Goal: Transaction & Acquisition: Book appointment/travel/reservation

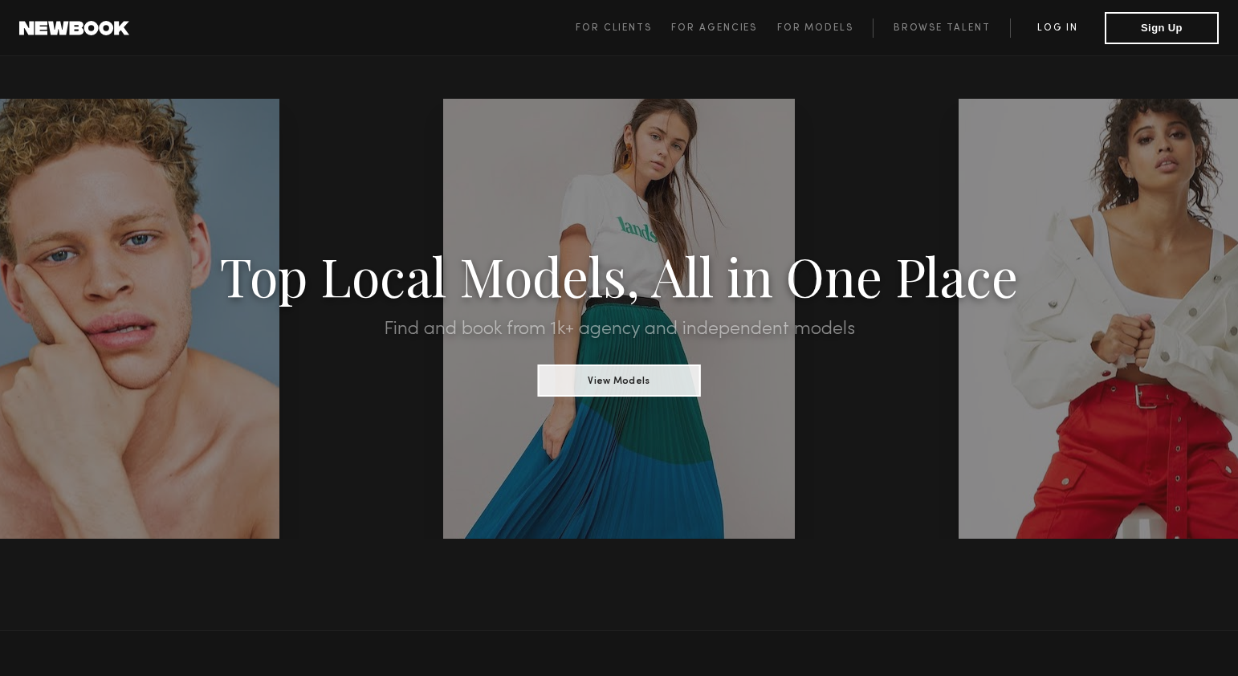
click at [1068, 22] on link "Log in" at bounding box center [1057, 27] width 95 height 19
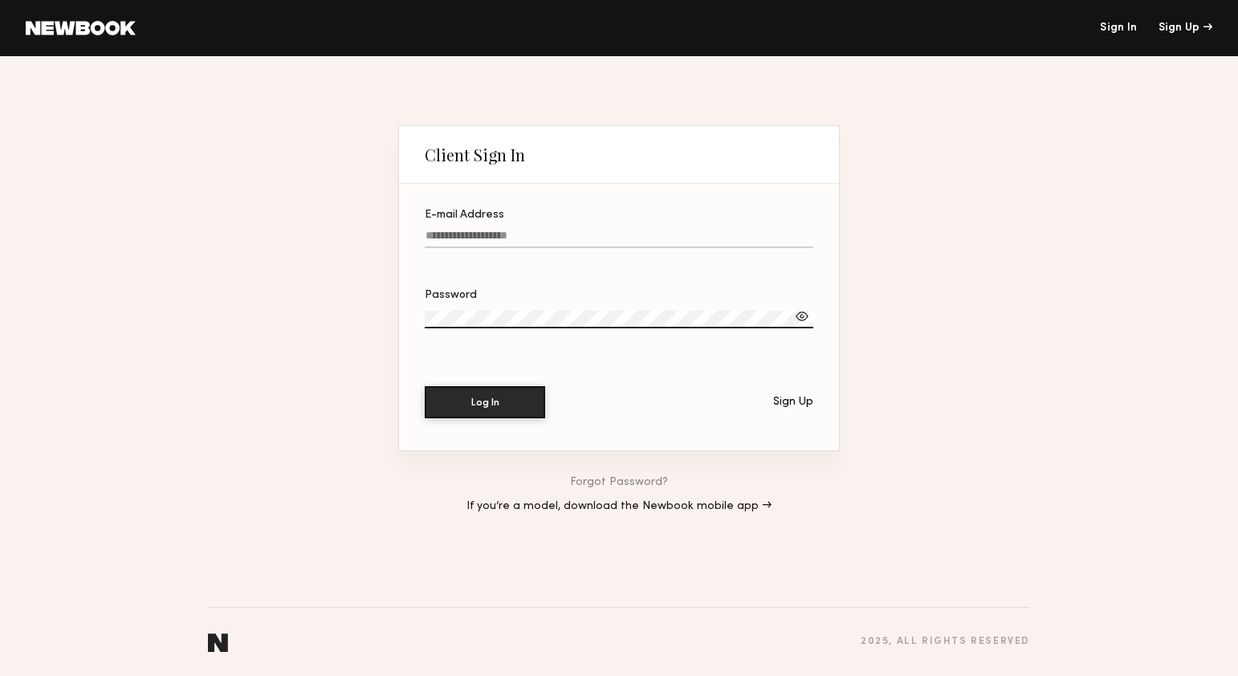
click at [509, 238] on input "E-mail Address" at bounding box center [619, 239] width 389 height 18
type input "**********"
click at [477, 308] on label "Password" at bounding box center [619, 317] width 389 height 55
click at [425, 386] on button "Log In" at bounding box center [485, 402] width 120 height 32
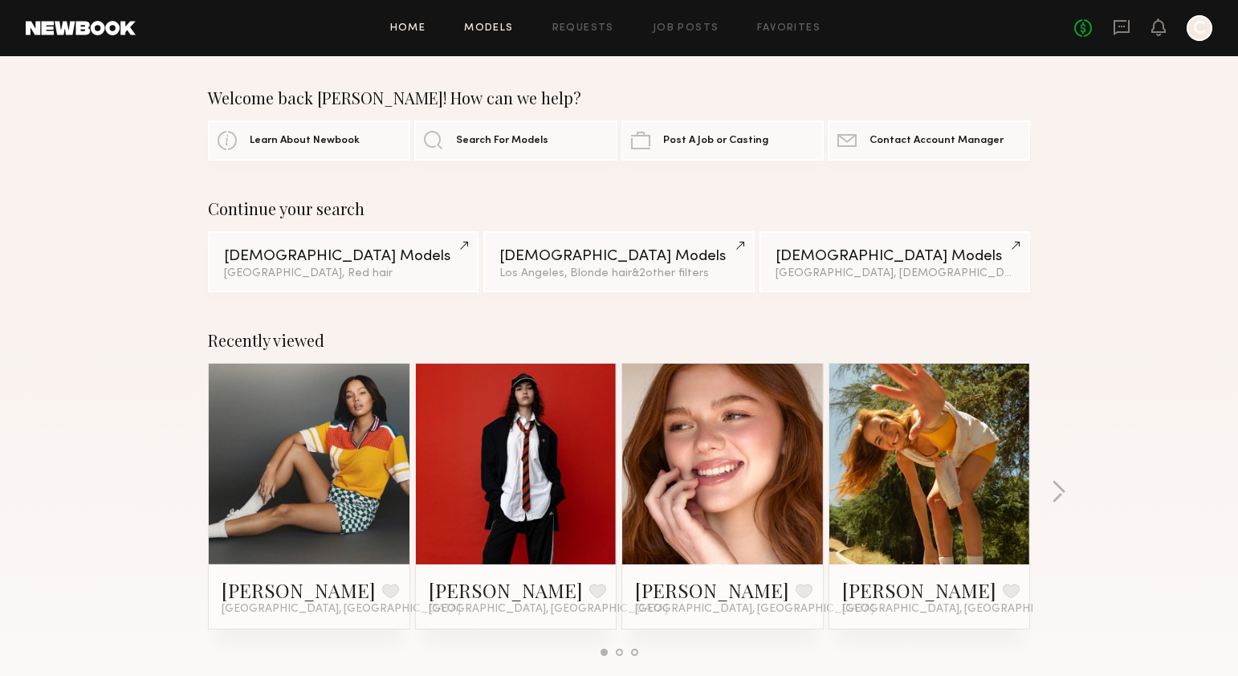
click at [503, 31] on link "Models" at bounding box center [488, 28] width 49 height 10
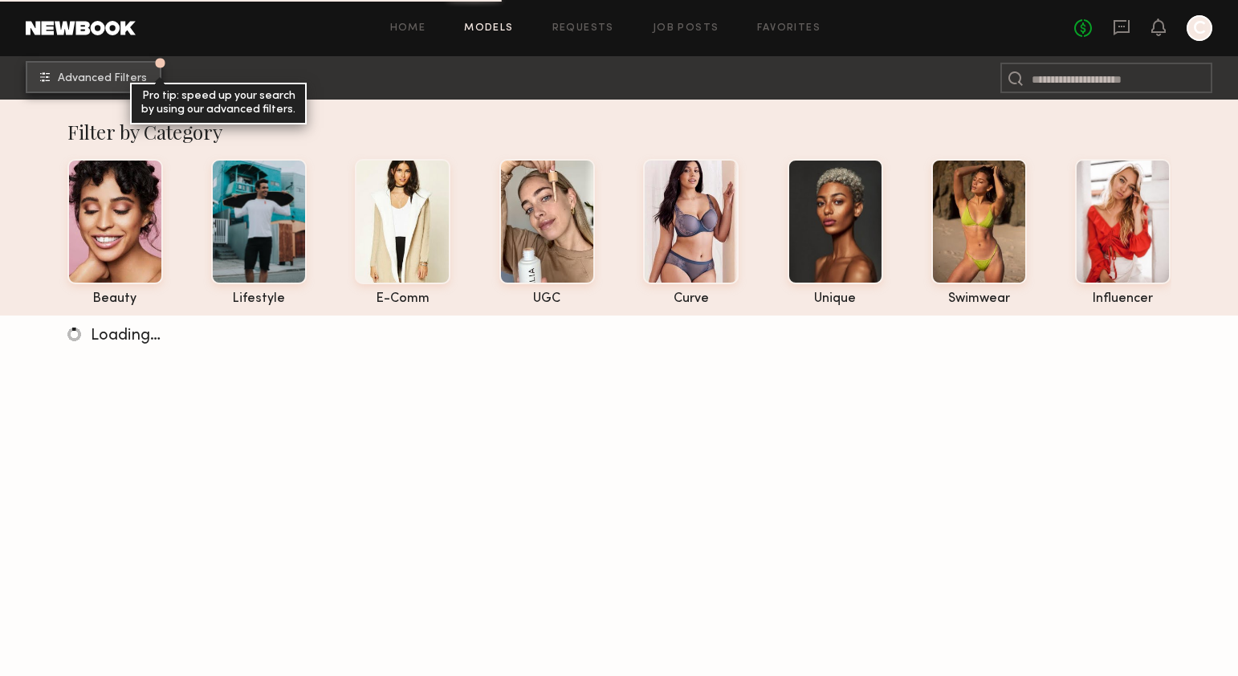
click at [112, 82] on span "Advanced Filters" at bounding box center [102, 78] width 89 height 11
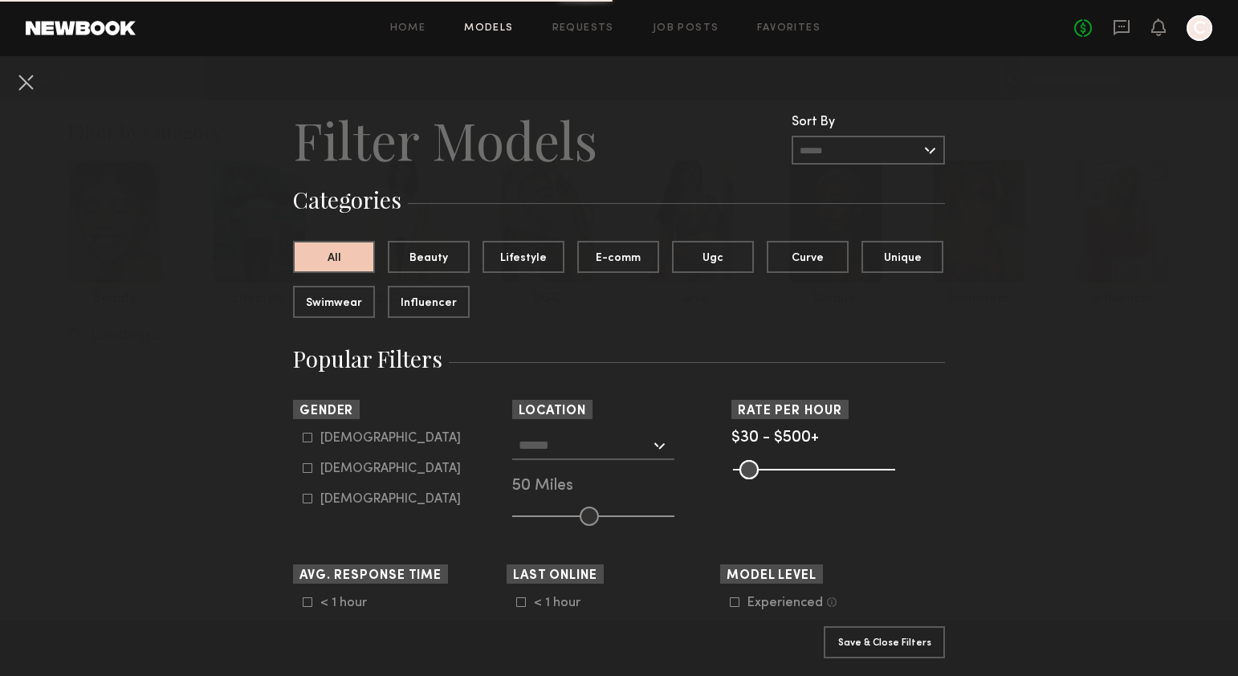
scroll to position [36, 0]
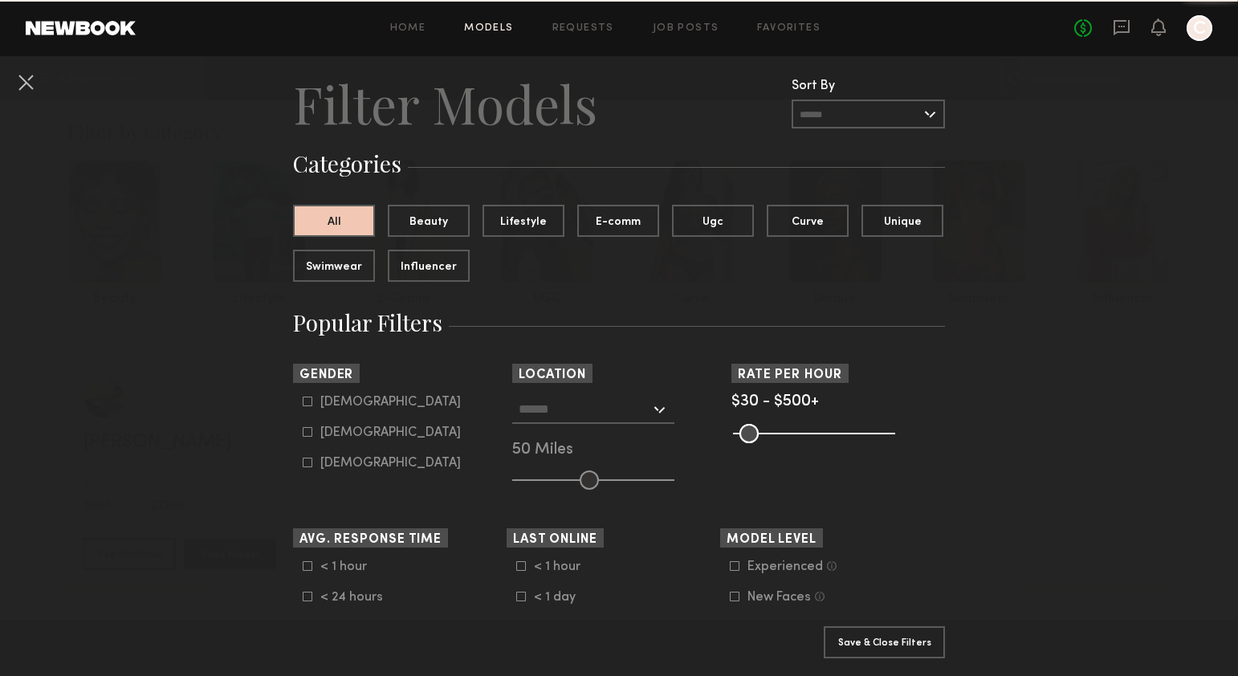
click at [305, 402] on icon at bounding box center [308, 402] width 10 height 10
type input "*"
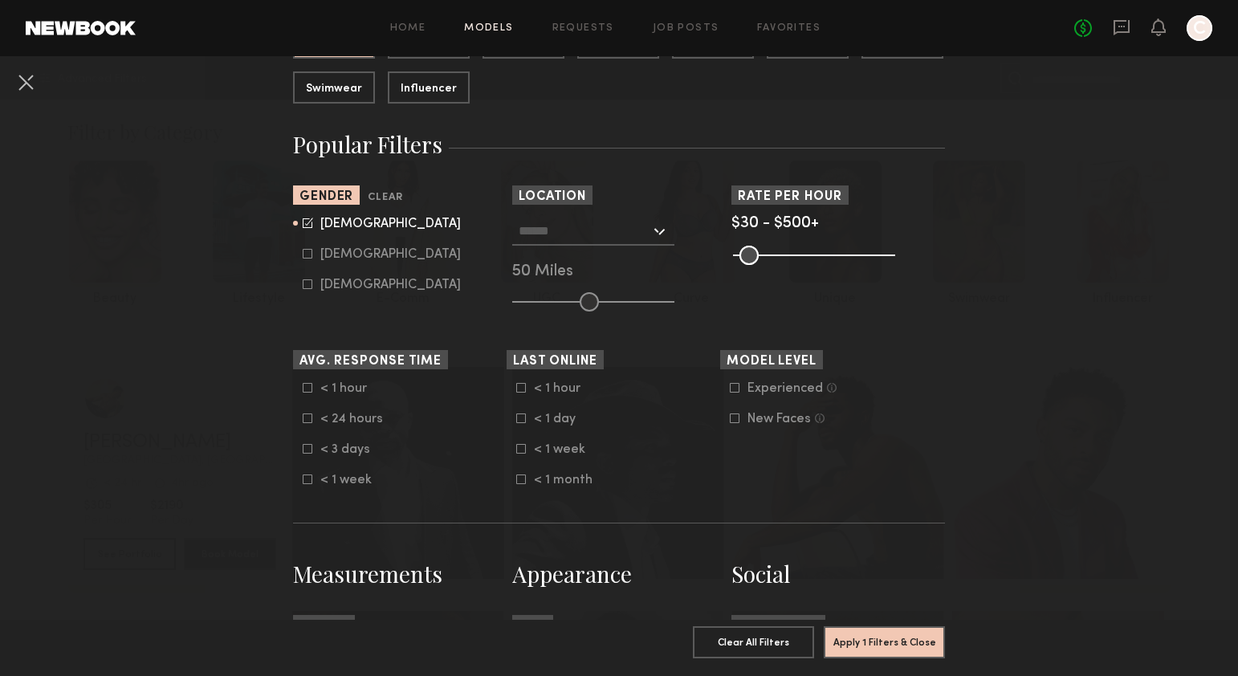
scroll to position [229, 0]
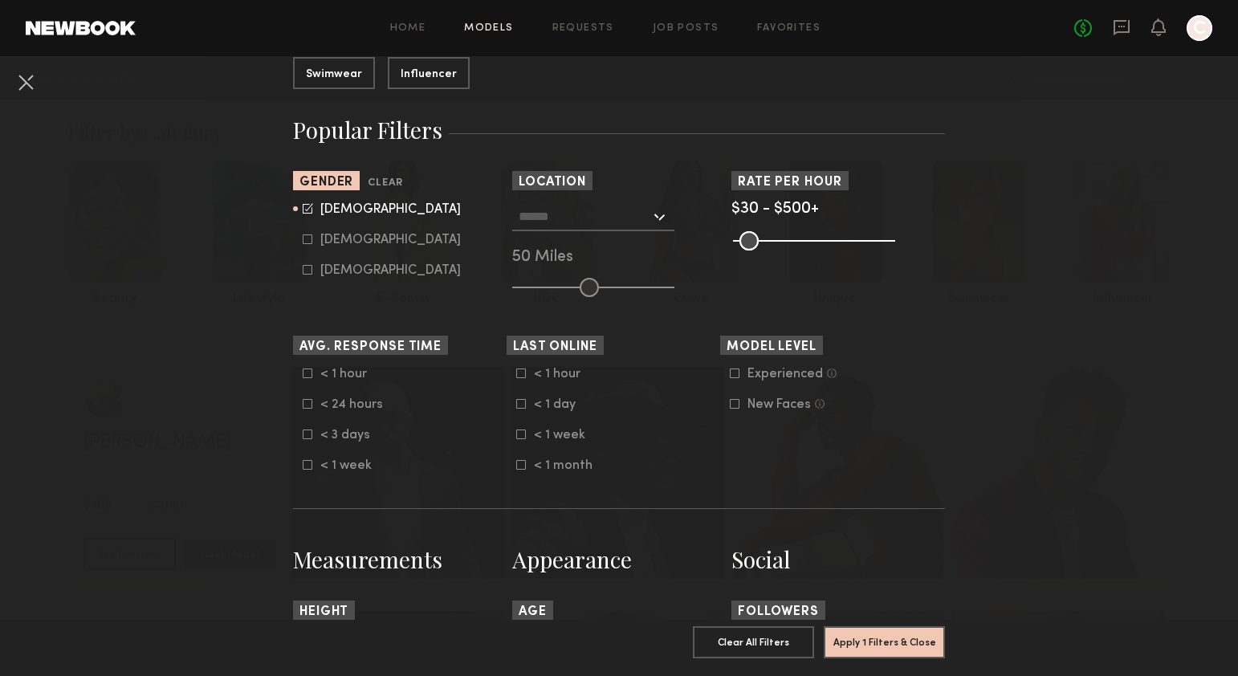
click at [590, 225] on input "text" at bounding box center [585, 215] width 132 height 27
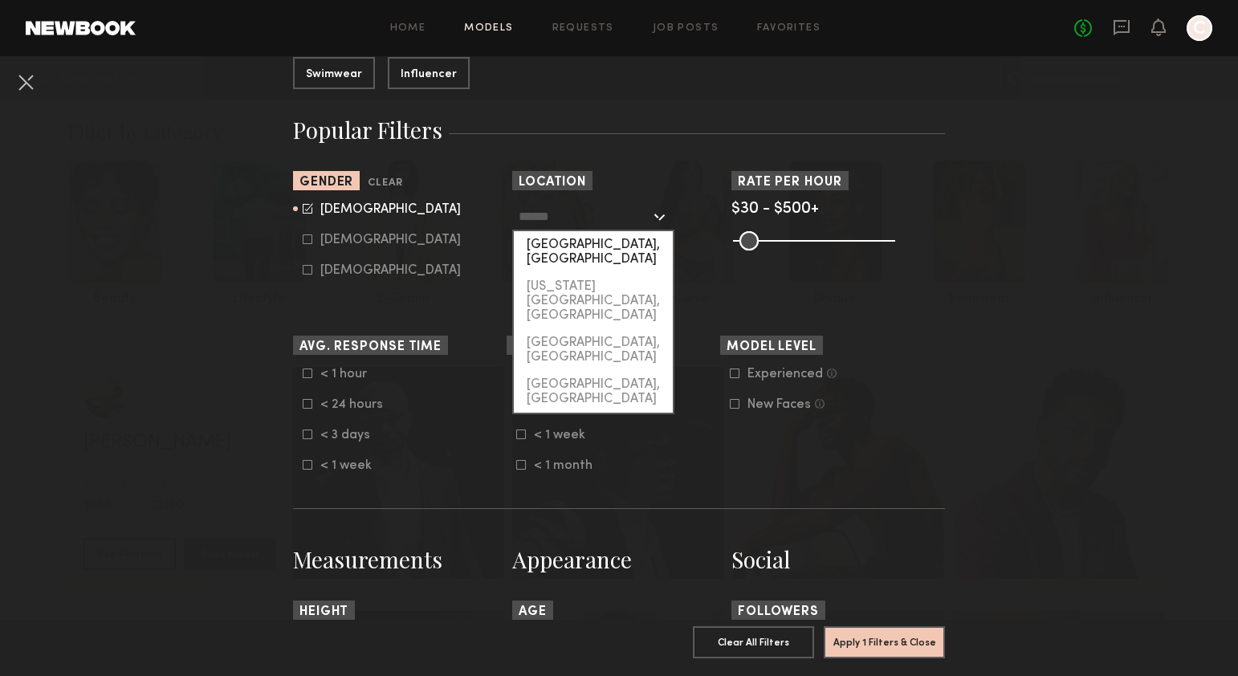
click at [561, 255] on div "Los Angeles, CA" at bounding box center [593, 252] width 159 height 42
type input "**********"
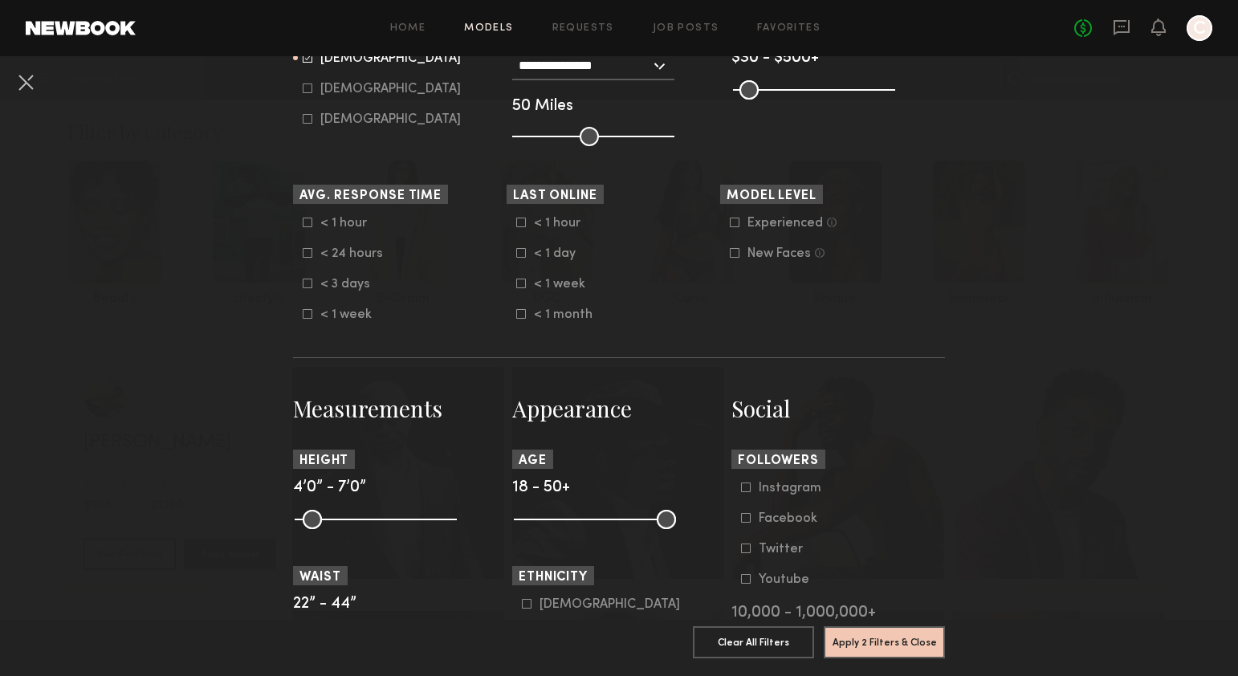
scroll to position [536, 0]
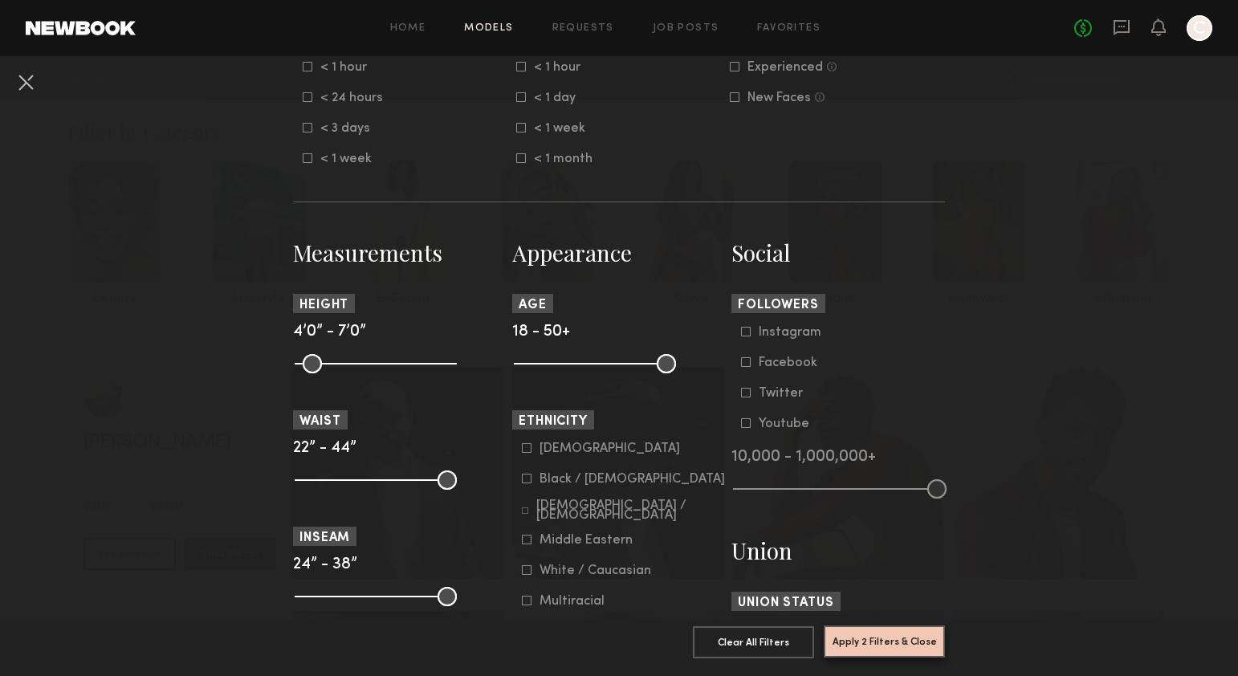
click at [865, 644] on button "Apply 2 Filters & Close" at bounding box center [884, 641] width 121 height 32
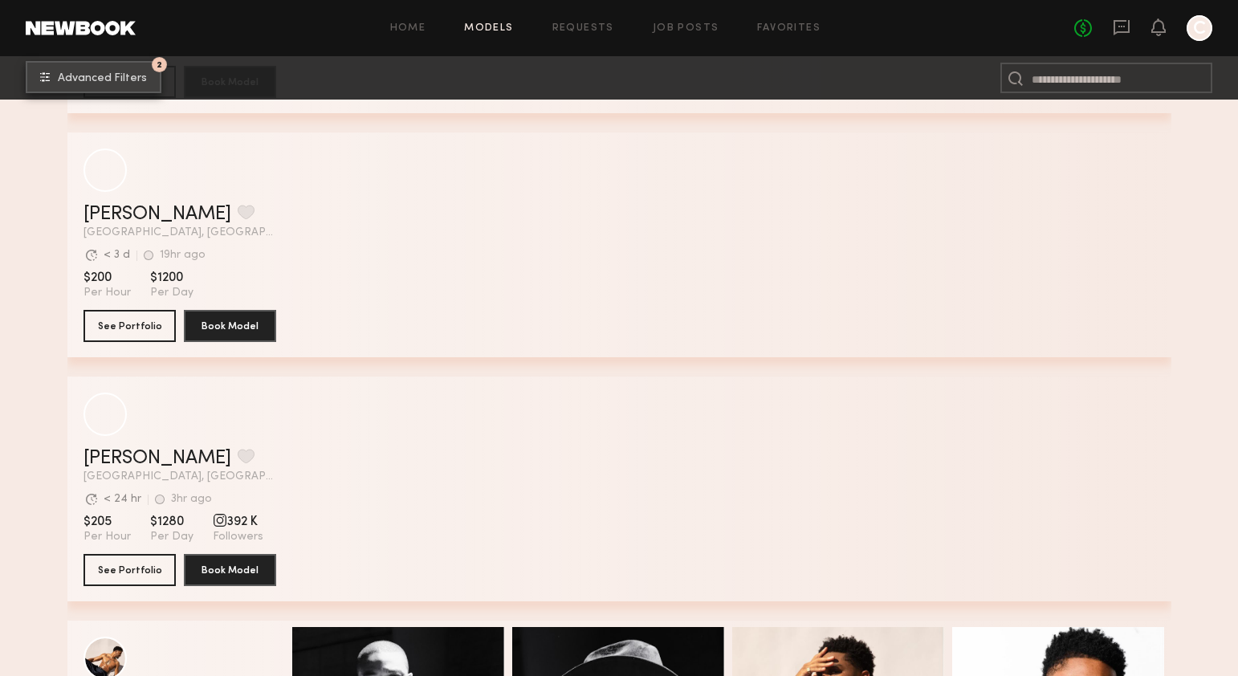
scroll to position [1706, 0]
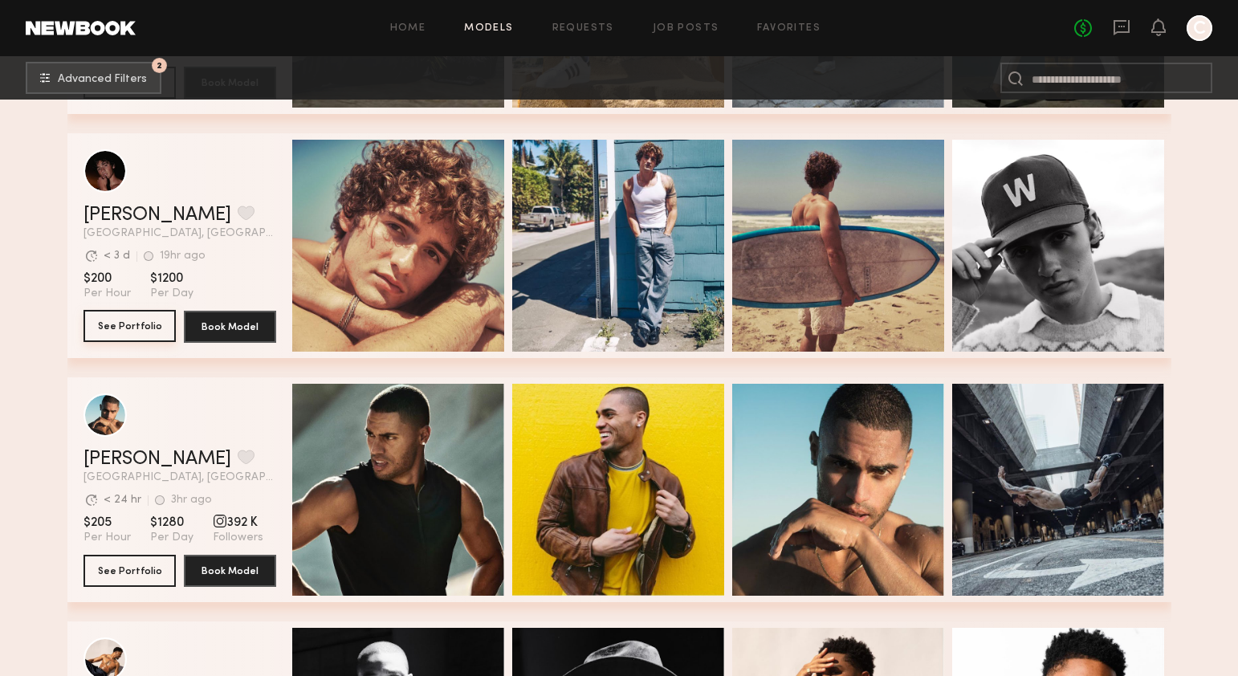
click at [145, 322] on button "See Portfolio" at bounding box center [130, 326] width 92 height 32
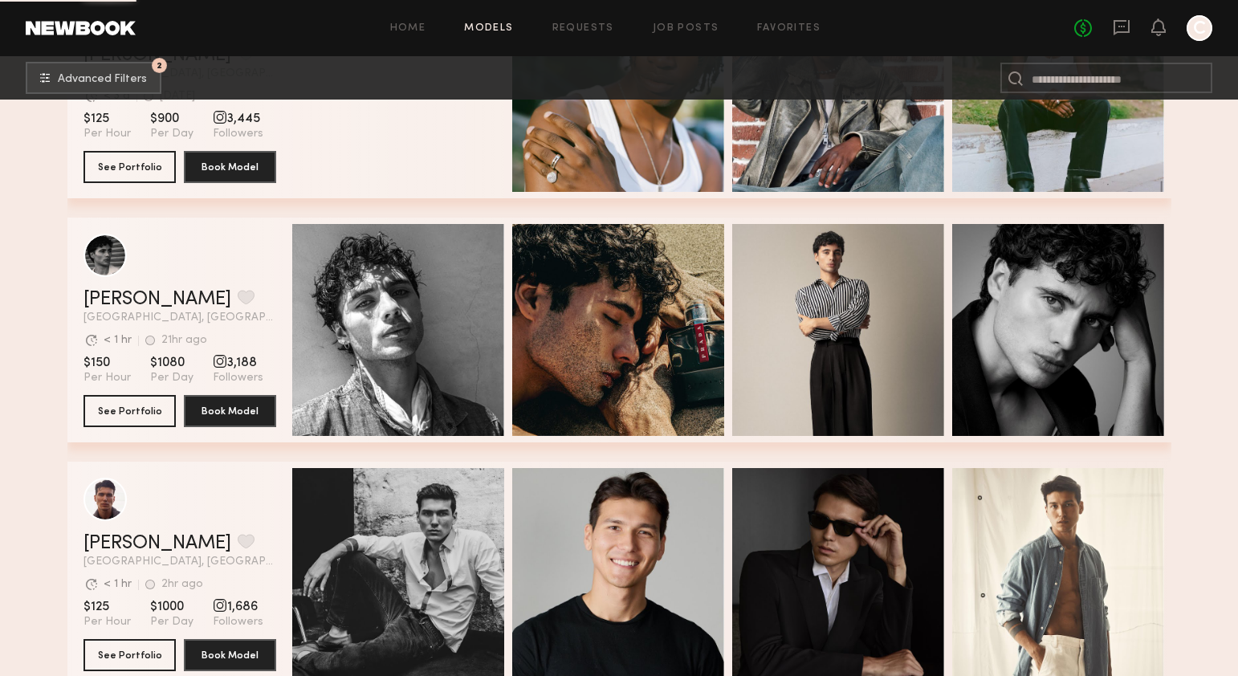
scroll to position [5041, 0]
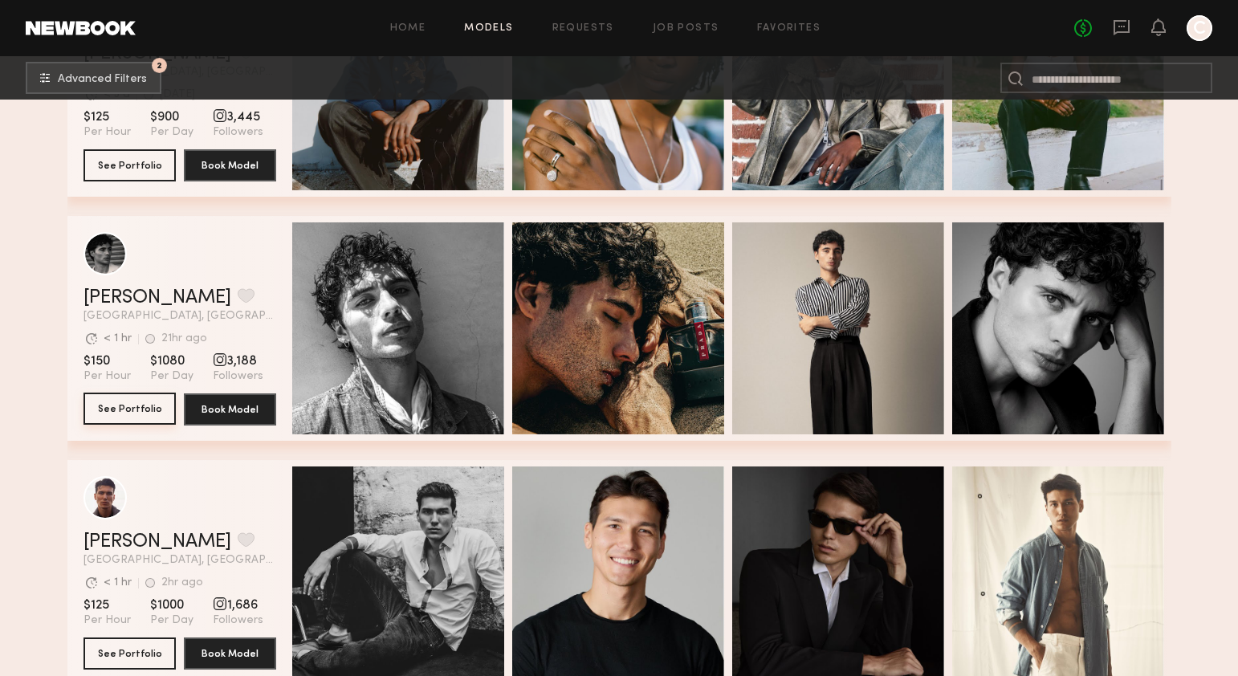
click at [141, 404] on button "See Portfolio" at bounding box center [130, 409] width 92 height 32
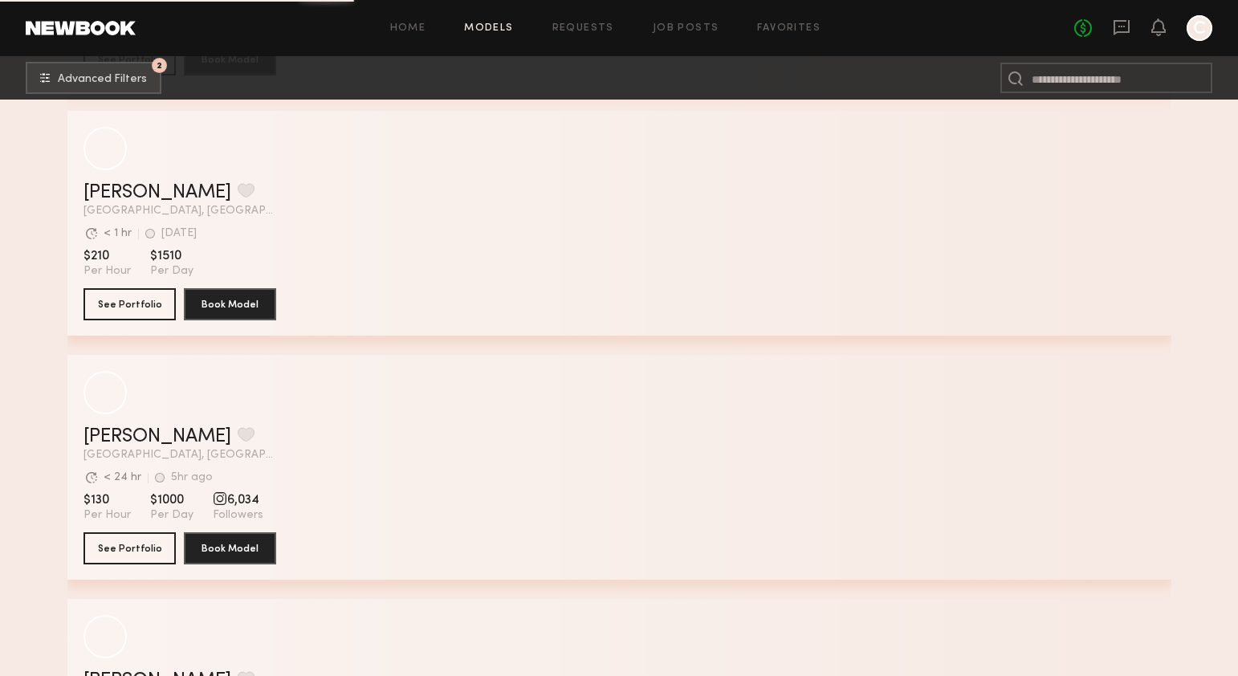
scroll to position [13682, 0]
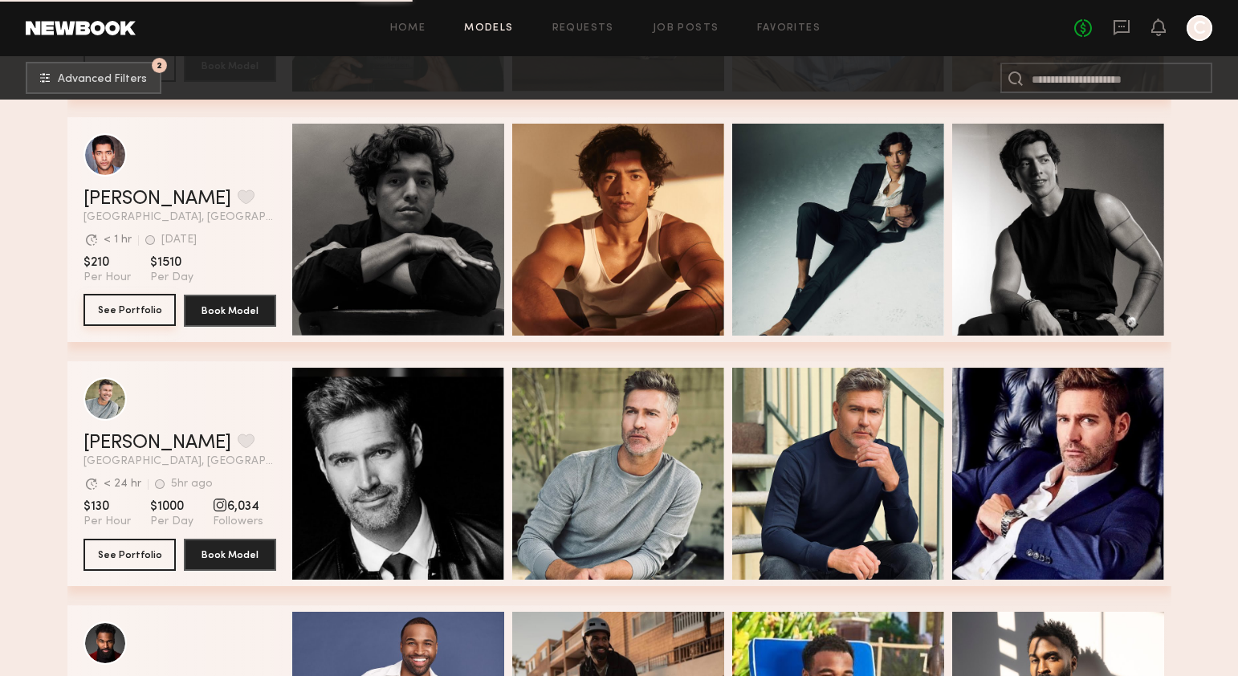
click at [137, 308] on button "See Portfolio" at bounding box center [130, 310] width 92 height 32
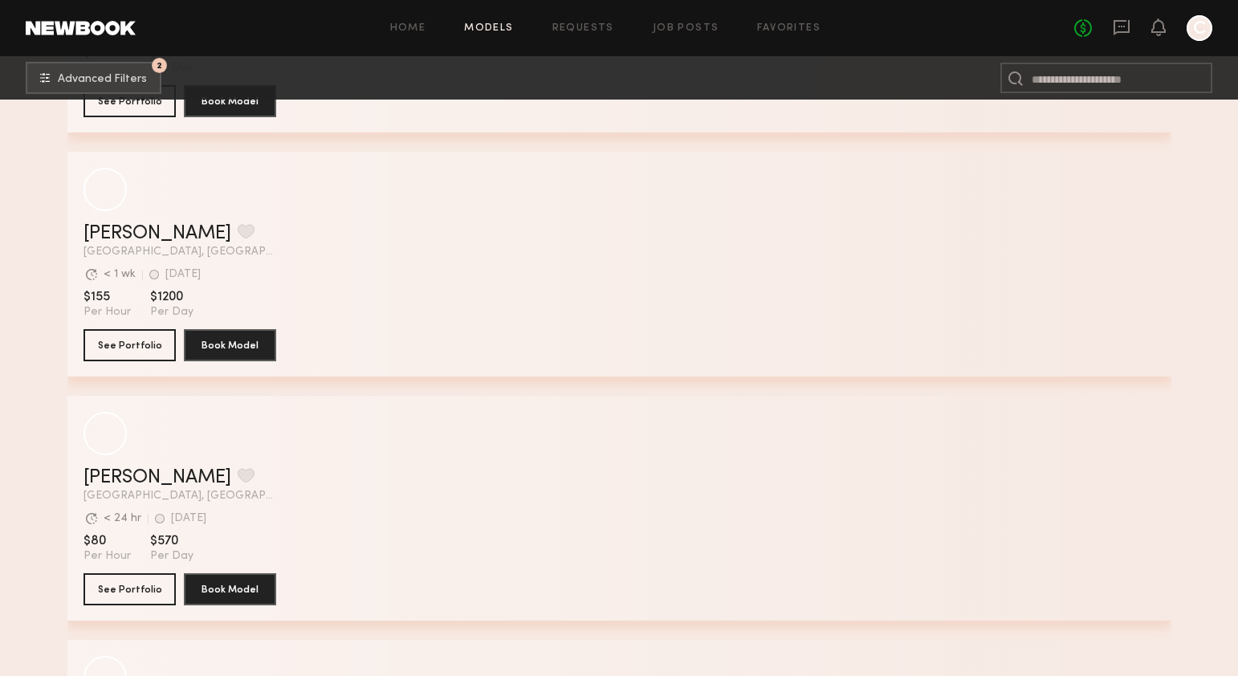
scroll to position [27562, 0]
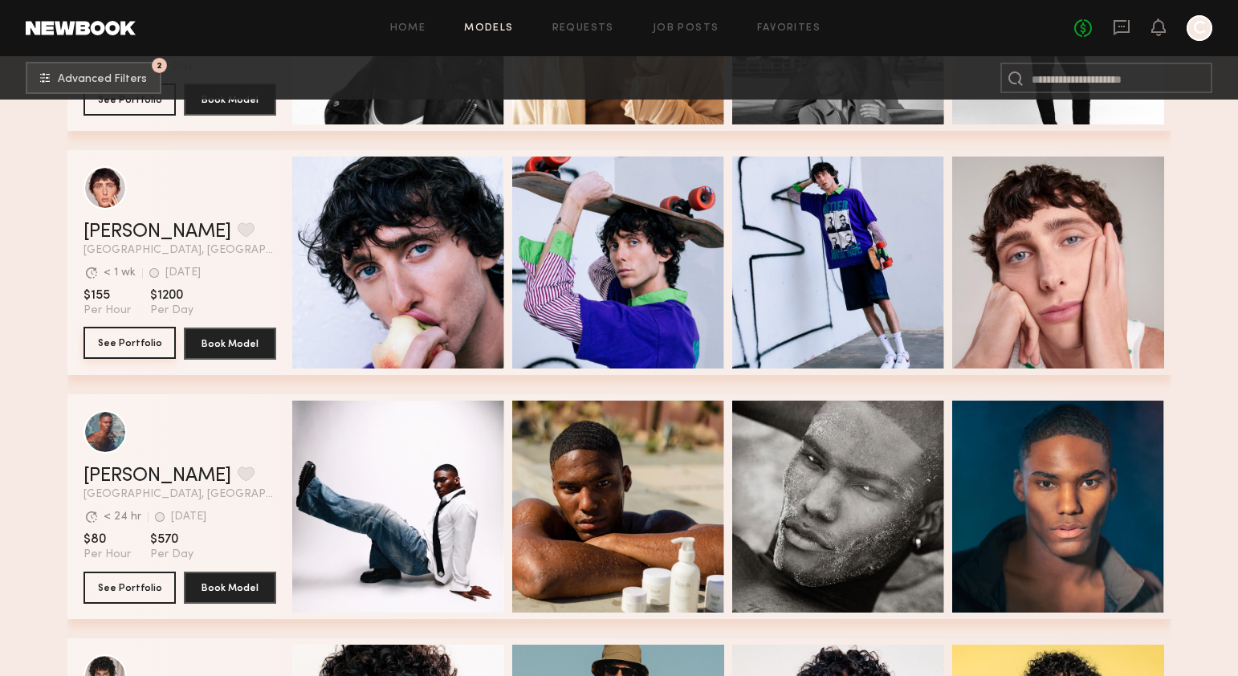
click at [122, 345] on button "See Portfolio" at bounding box center [130, 343] width 92 height 32
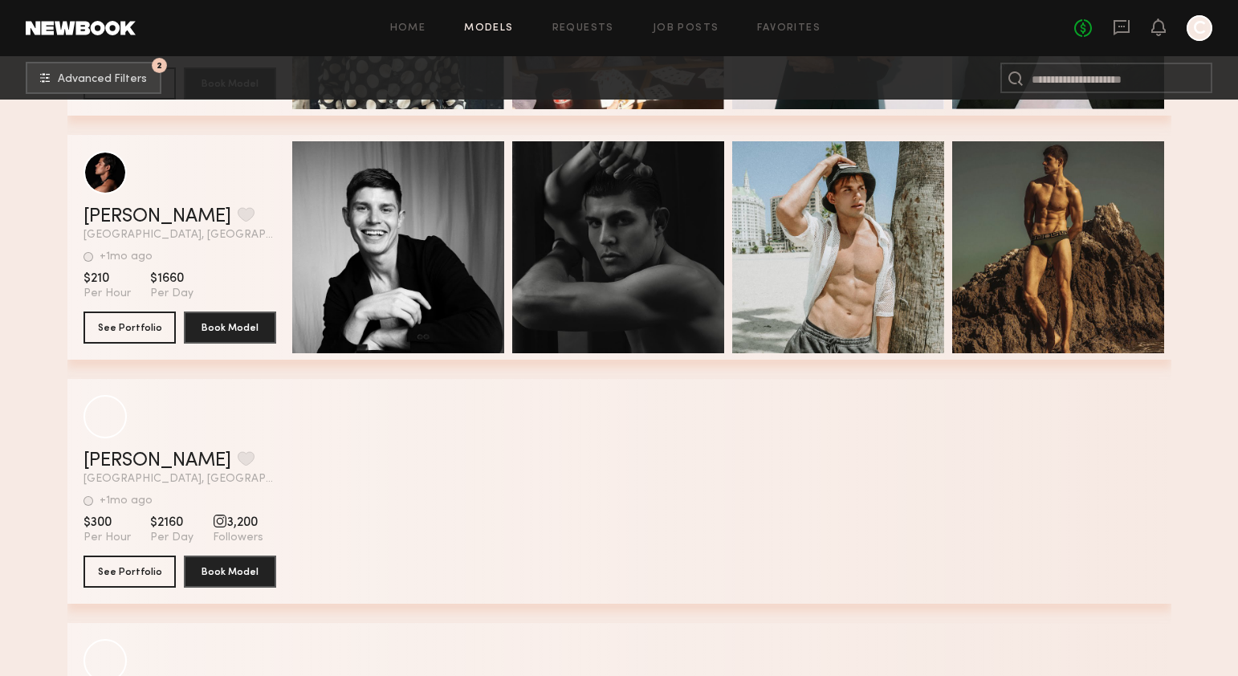
scroll to position [29290, 0]
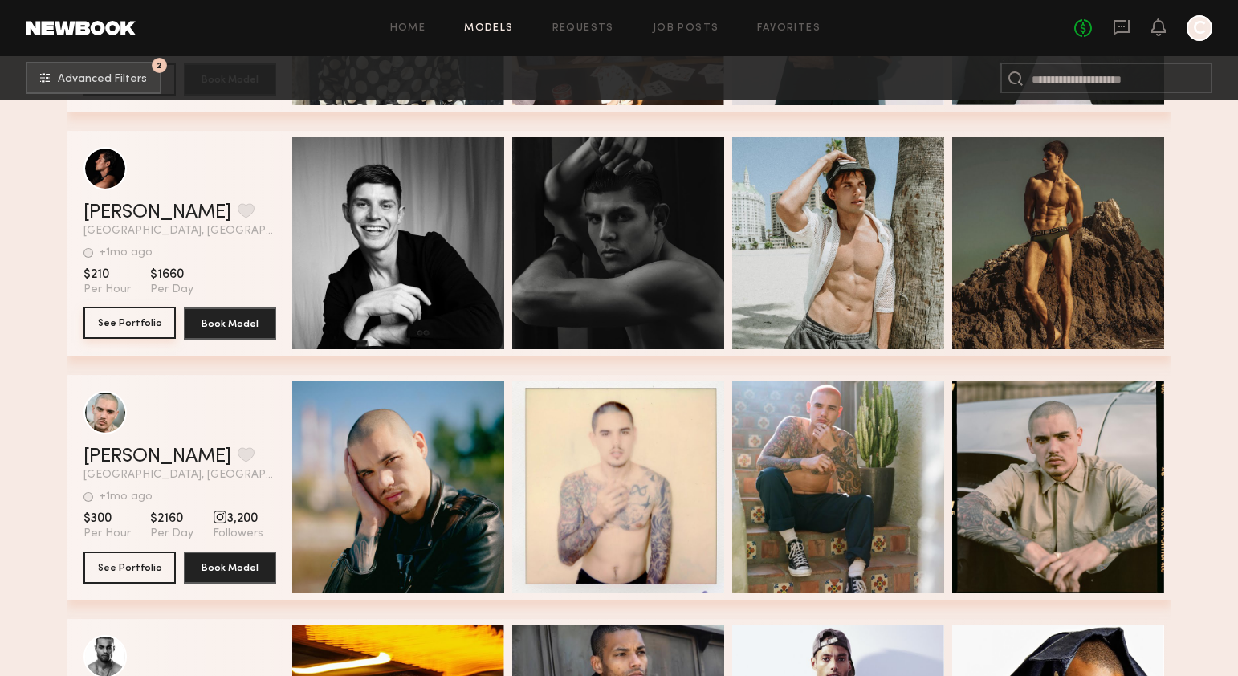
click at [145, 322] on button "See Portfolio" at bounding box center [130, 323] width 92 height 32
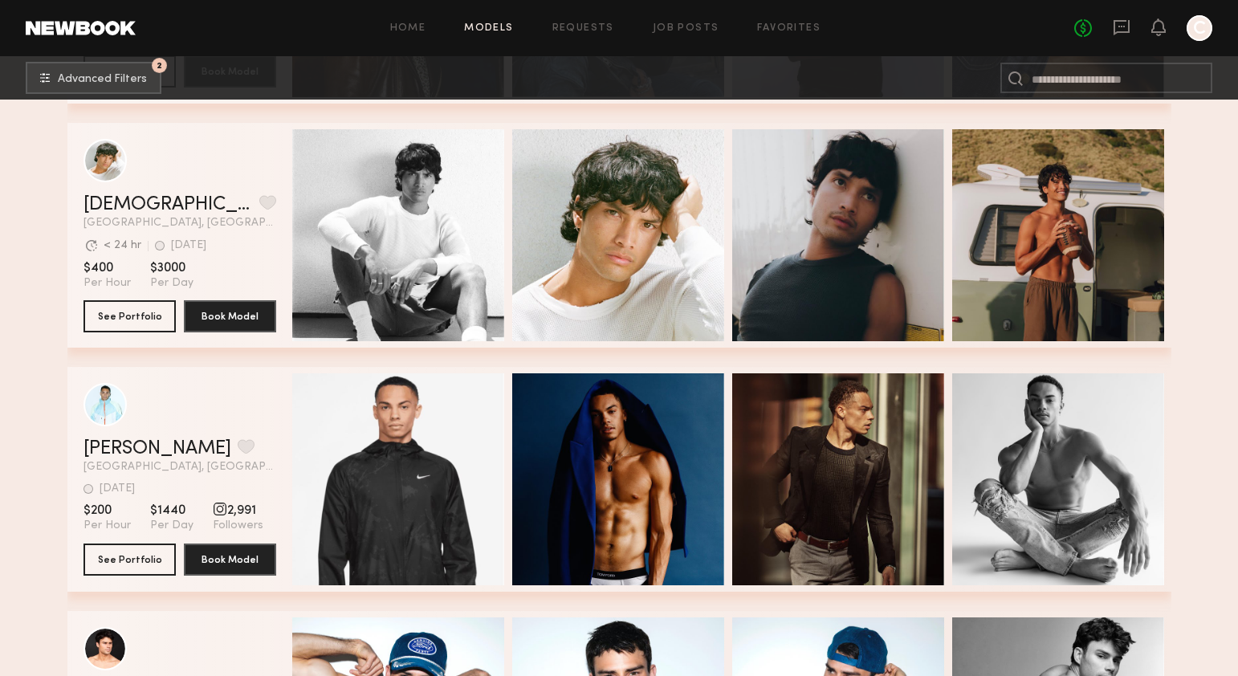
scroll to position [30031, 0]
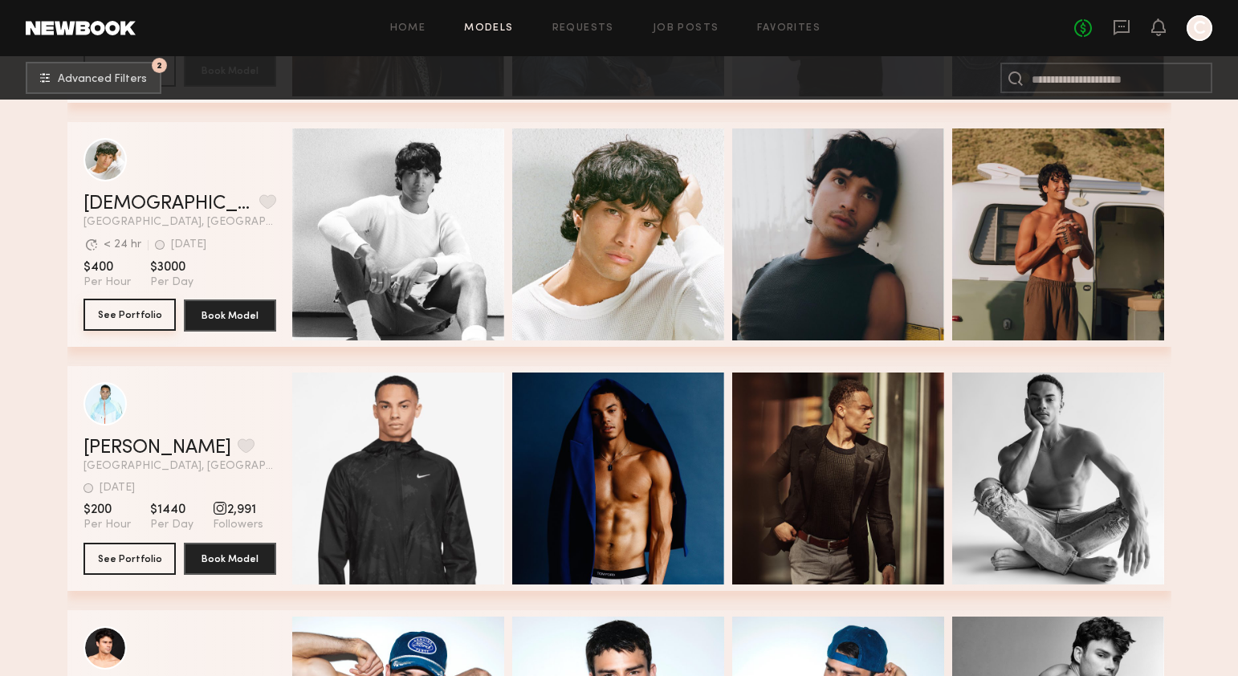
click at [104, 317] on button "See Portfolio" at bounding box center [130, 315] width 92 height 32
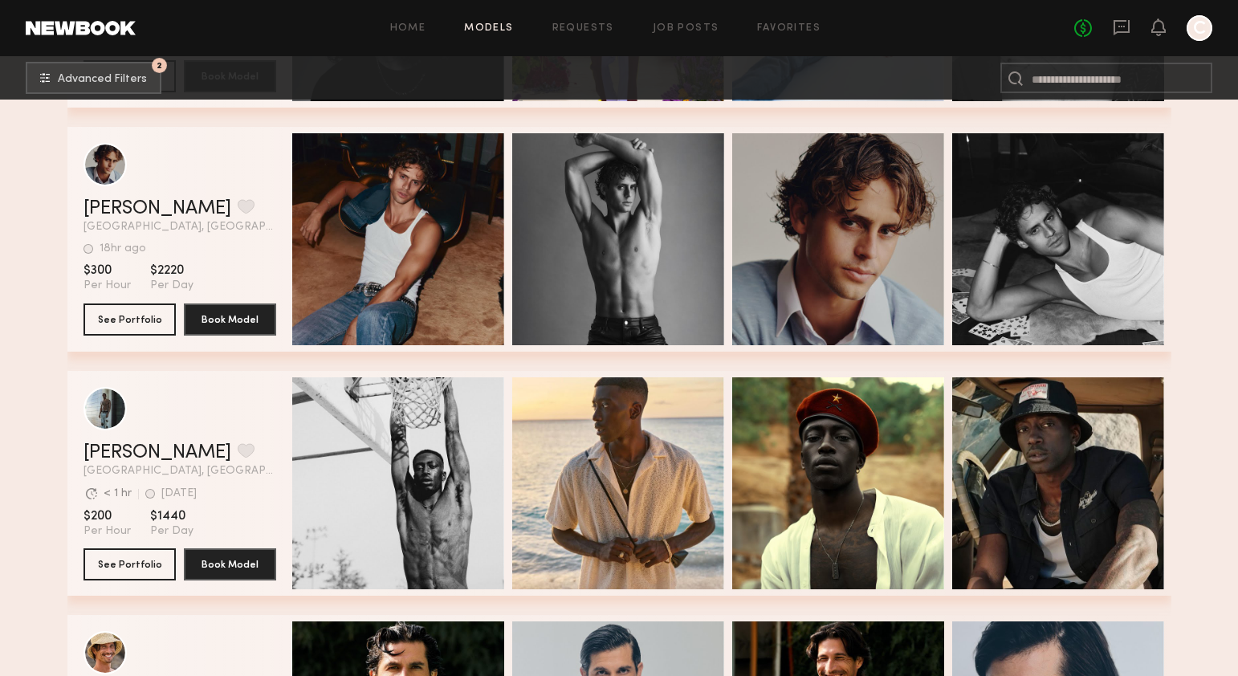
scroll to position [38324, 0]
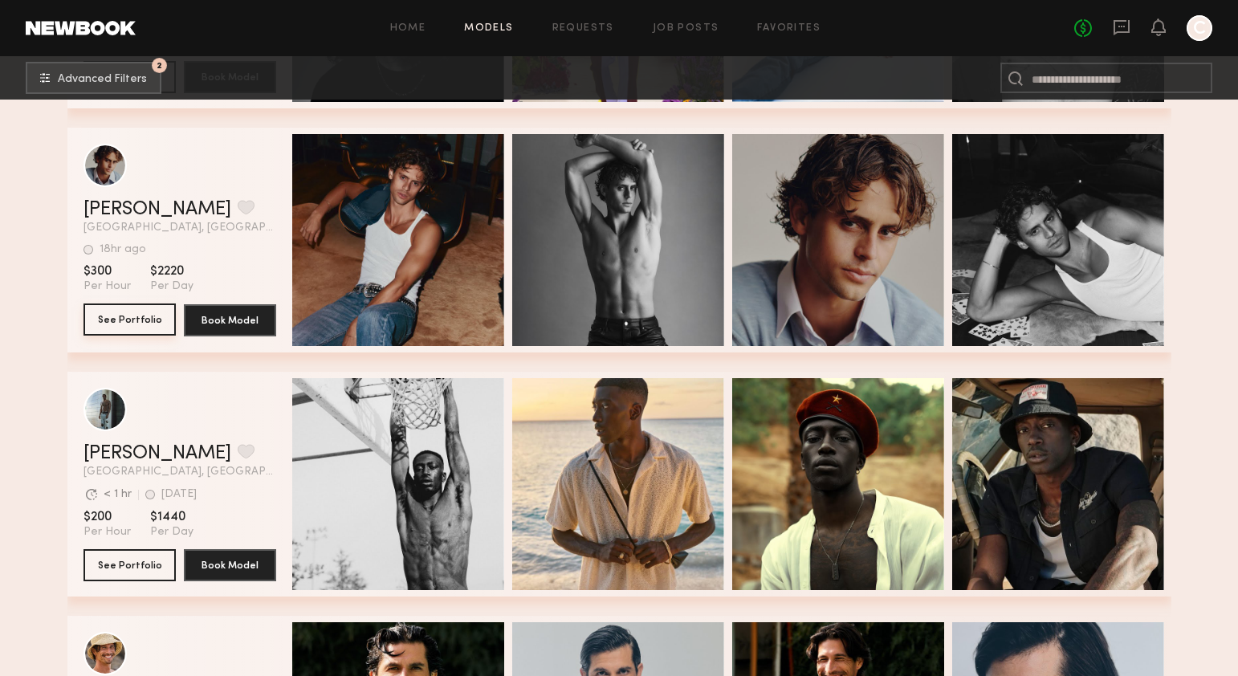
click at [153, 325] on button "See Portfolio" at bounding box center [130, 319] width 92 height 32
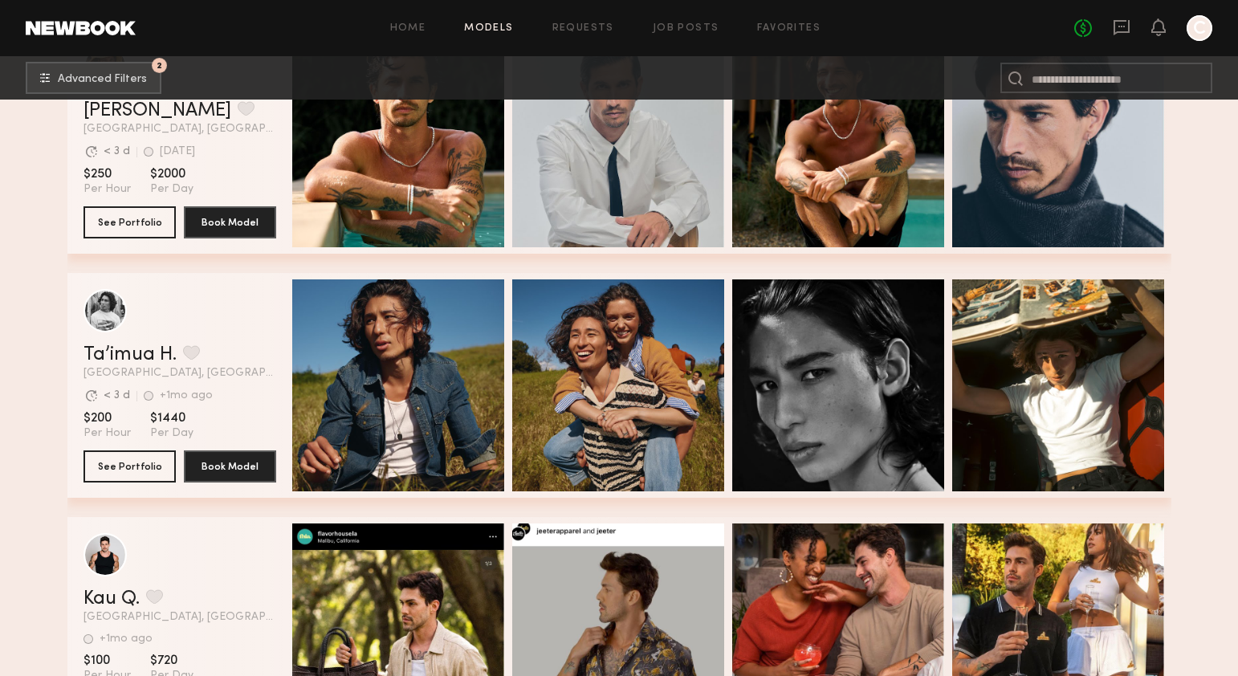
scroll to position [38917, 0]
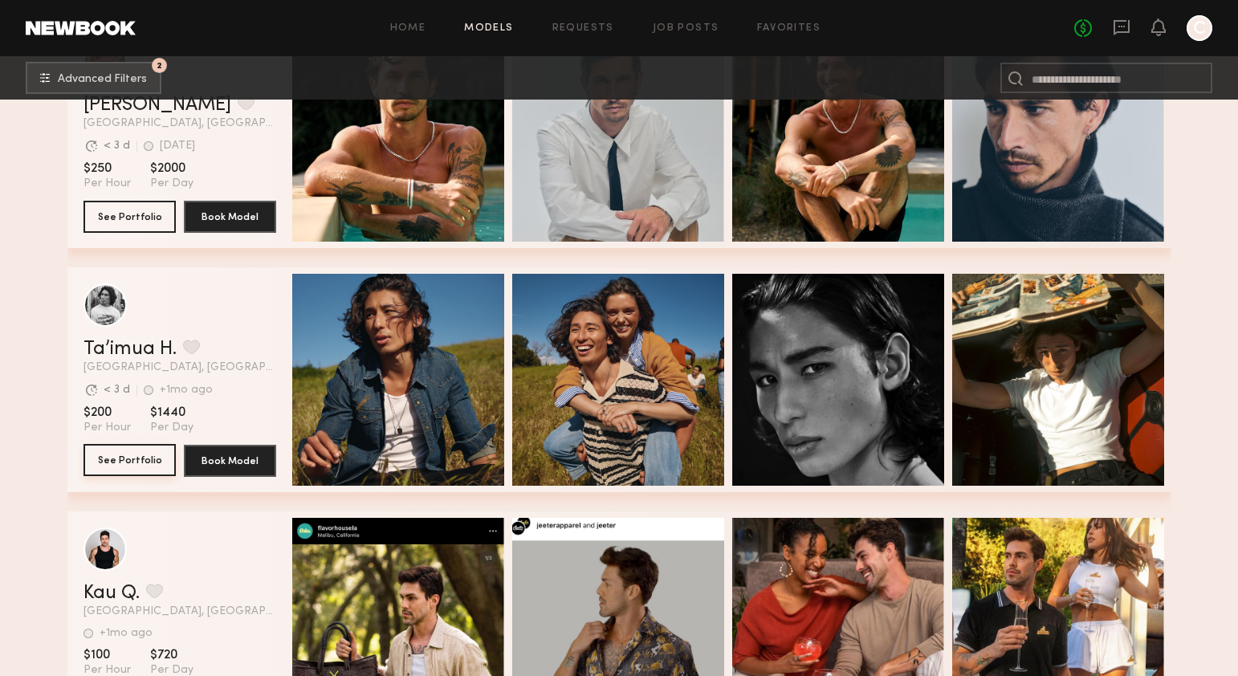
click at [146, 460] on button "See Portfolio" at bounding box center [130, 460] width 92 height 32
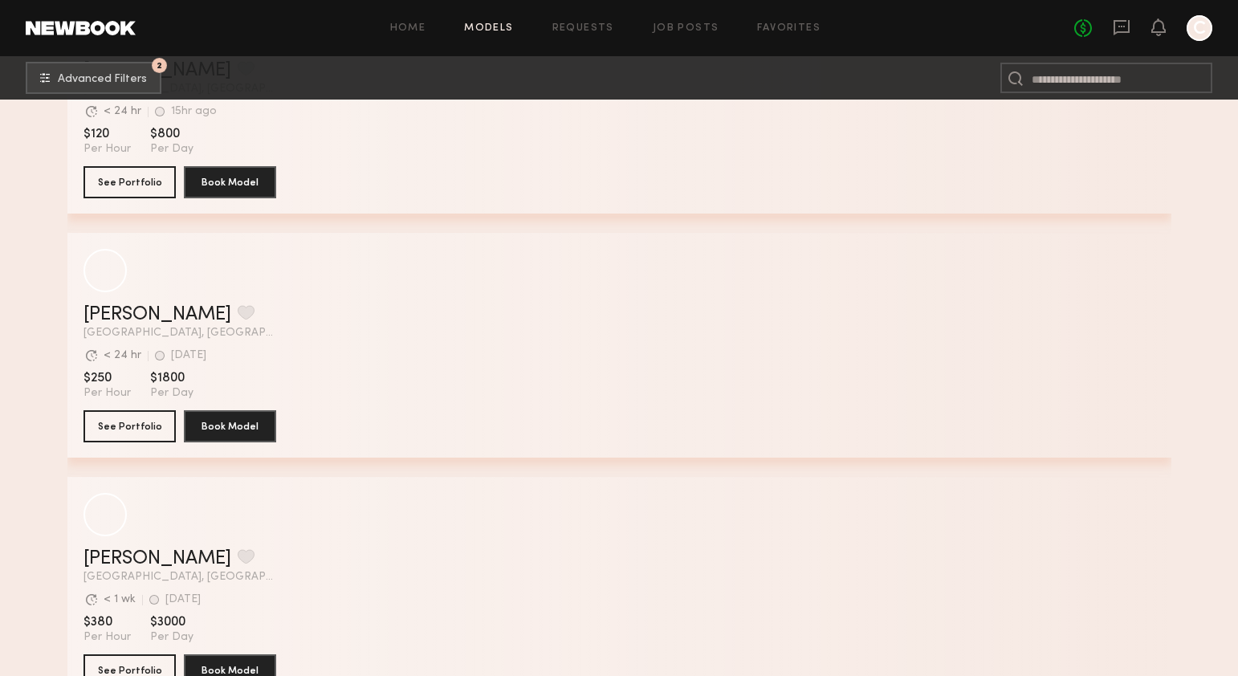
scroll to position [42404, 0]
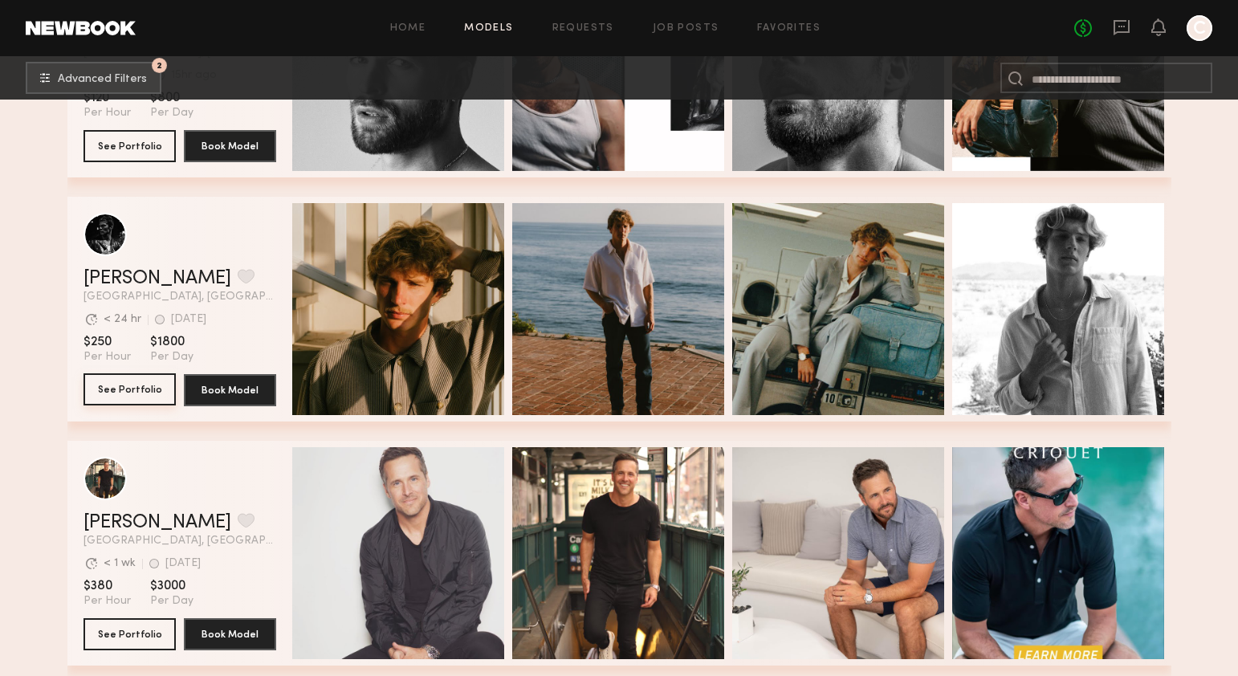
click at [118, 399] on button "See Portfolio" at bounding box center [130, 389] width 92 height 32
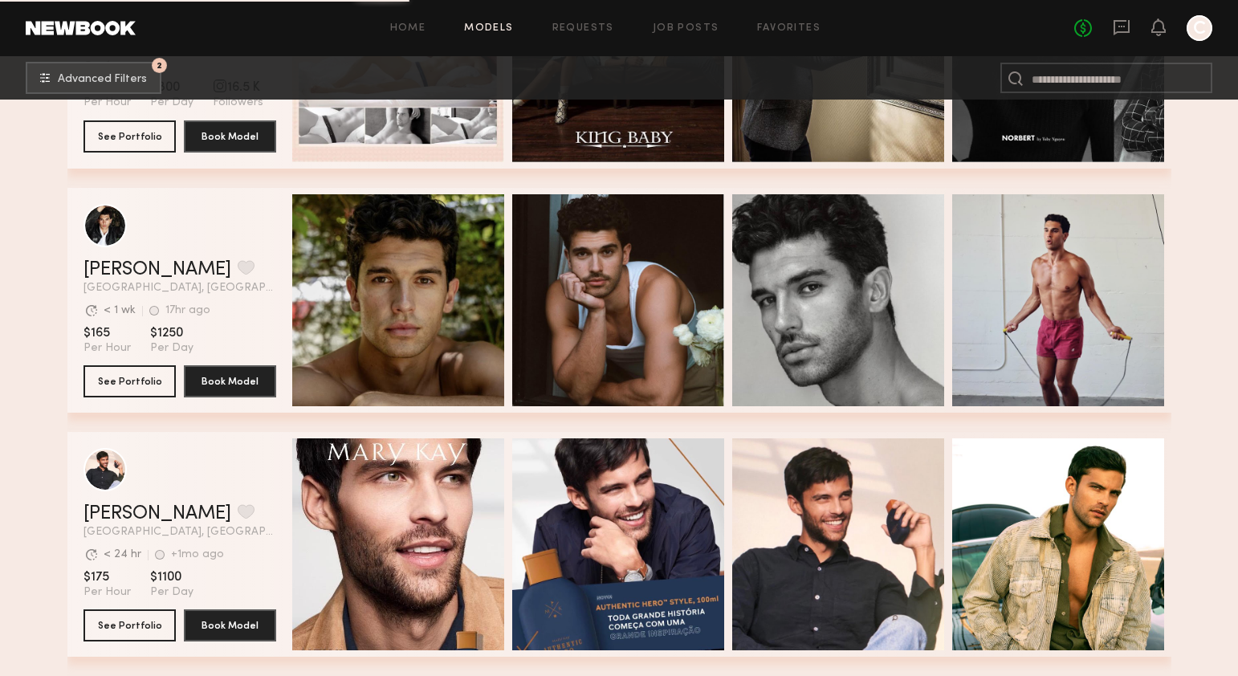
scroll to position [46563, 0]
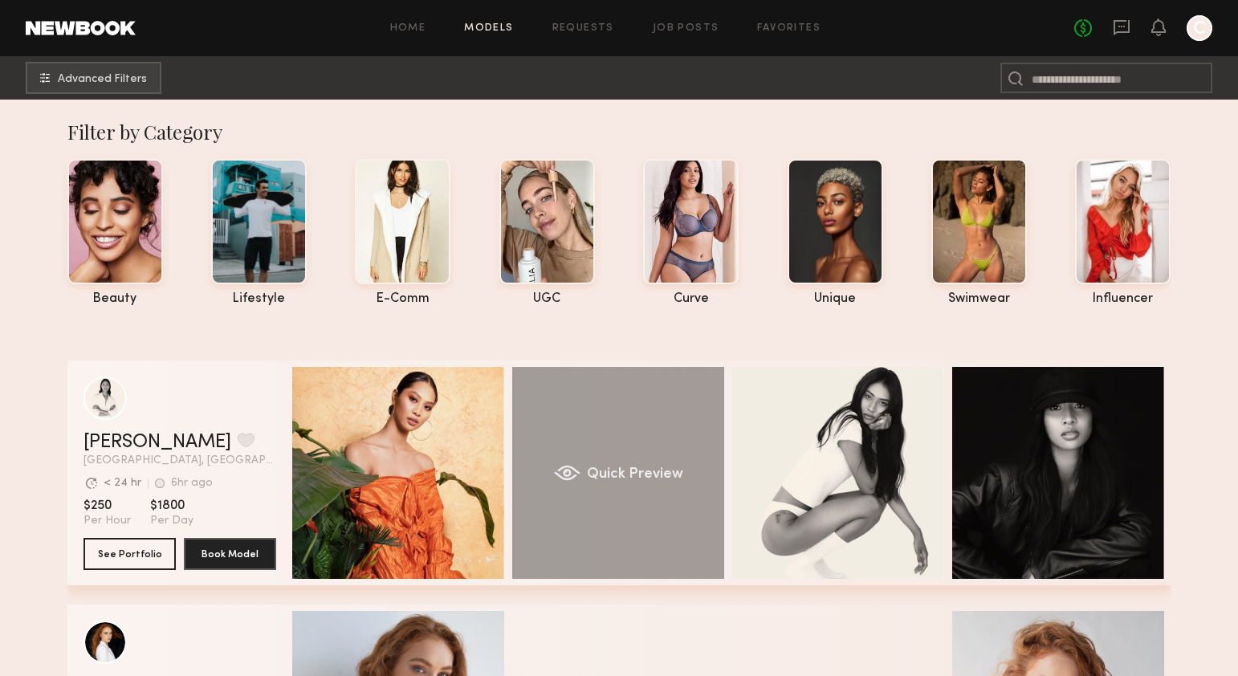
scroll to position [0, 6]
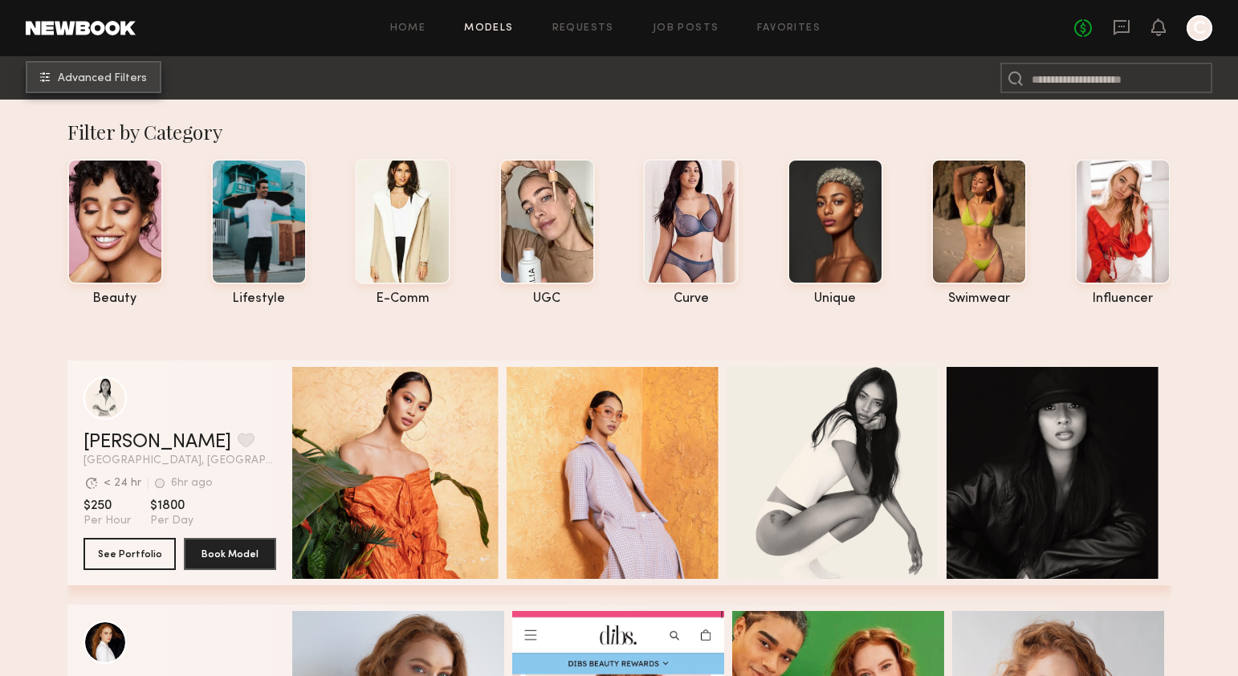
click at [120, 78] on span "Advanced Filters" at bounding box center [102, 78] width 89 height 11
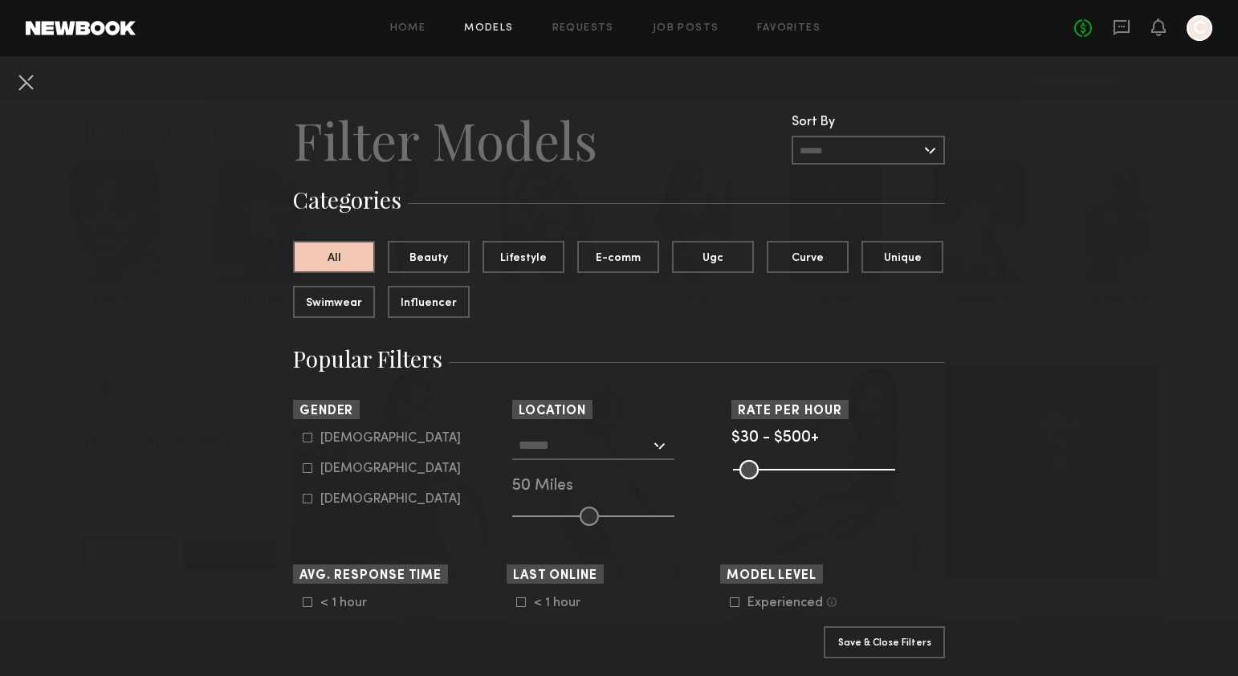
click at [305, 439] on icon at bounding box center [308, 438] width 10 height 10
type input "*"
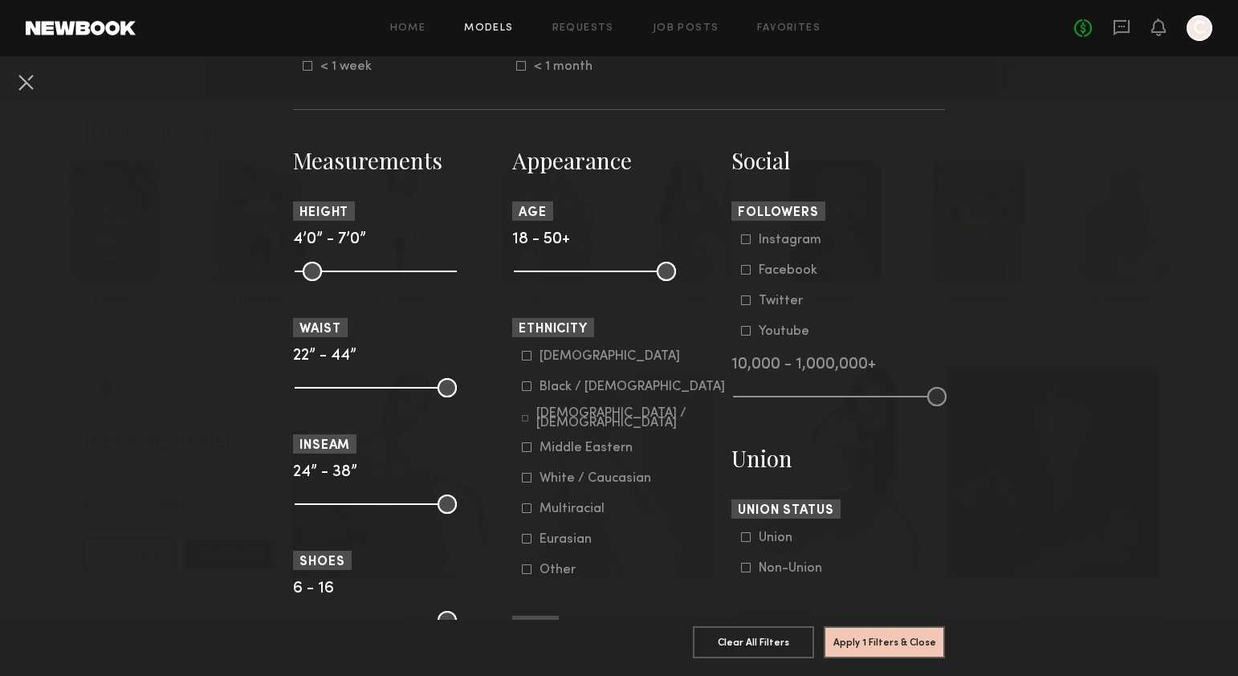
scroll to position [640, 0]
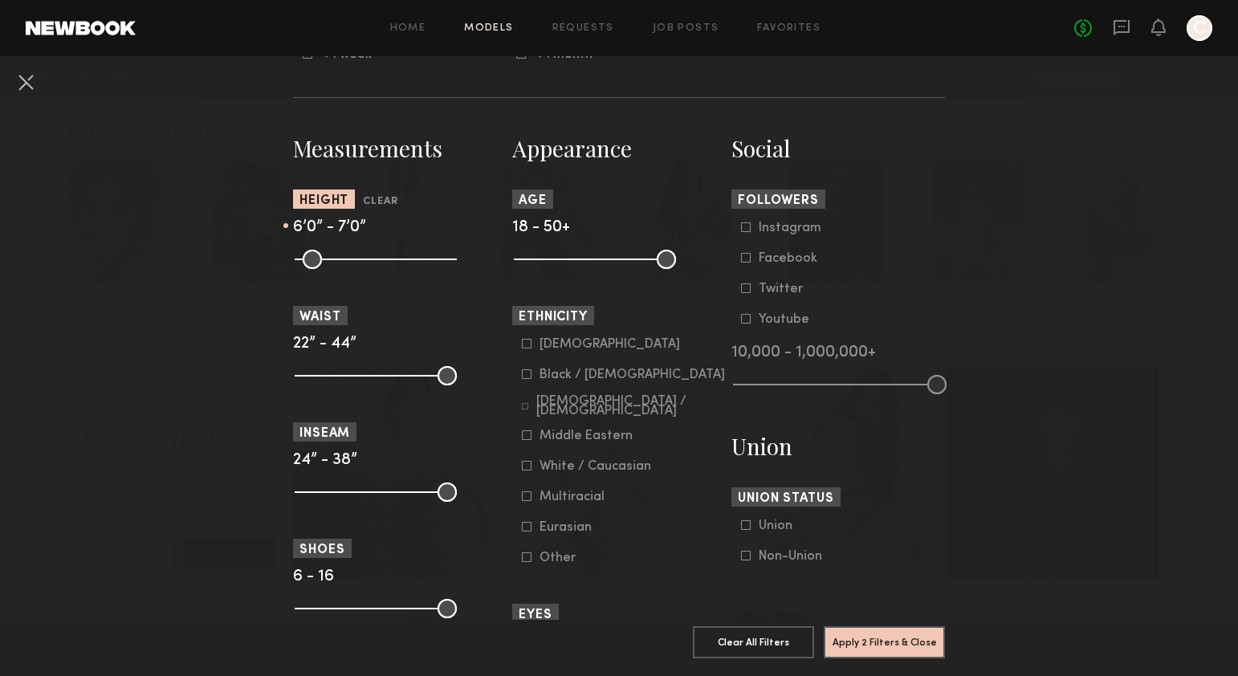
drag, startPoint x: 301, startPoint y: 255, endPoint x: 399, endPoint y: 267, distance: 98.6
type input "**"
click at [399, 267] on input "range" at bounding box center [376, 259] width 162 height 19
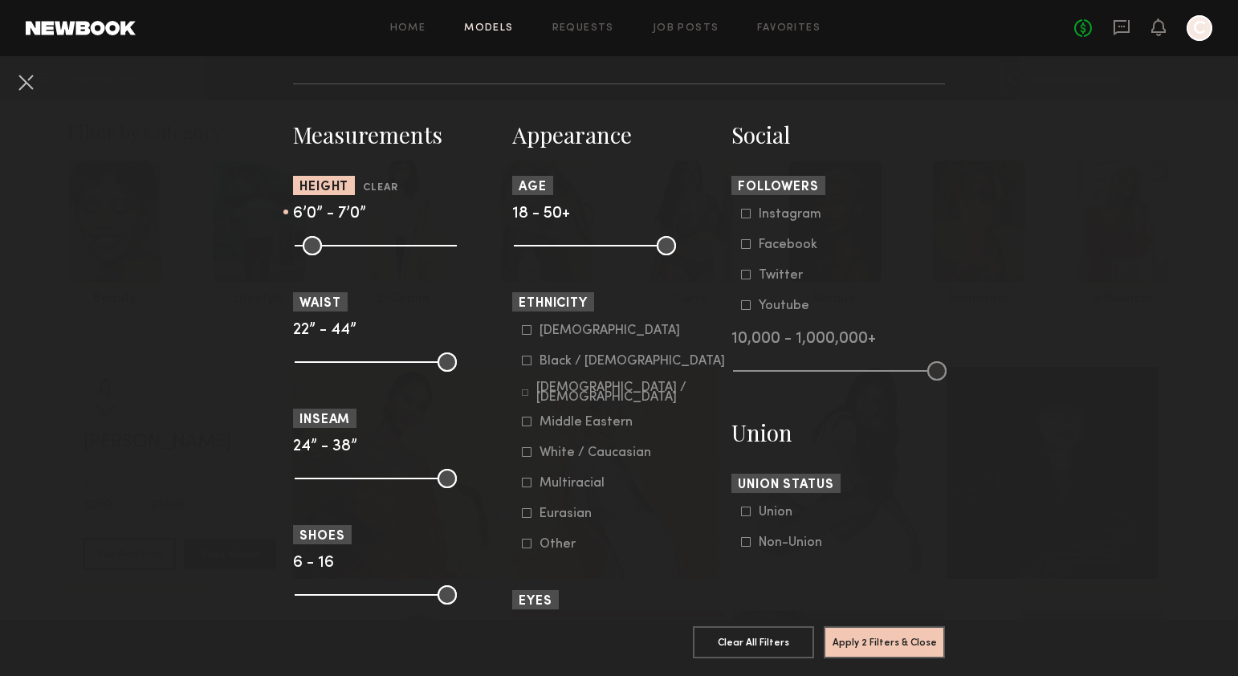
scroll to position [646, 0]
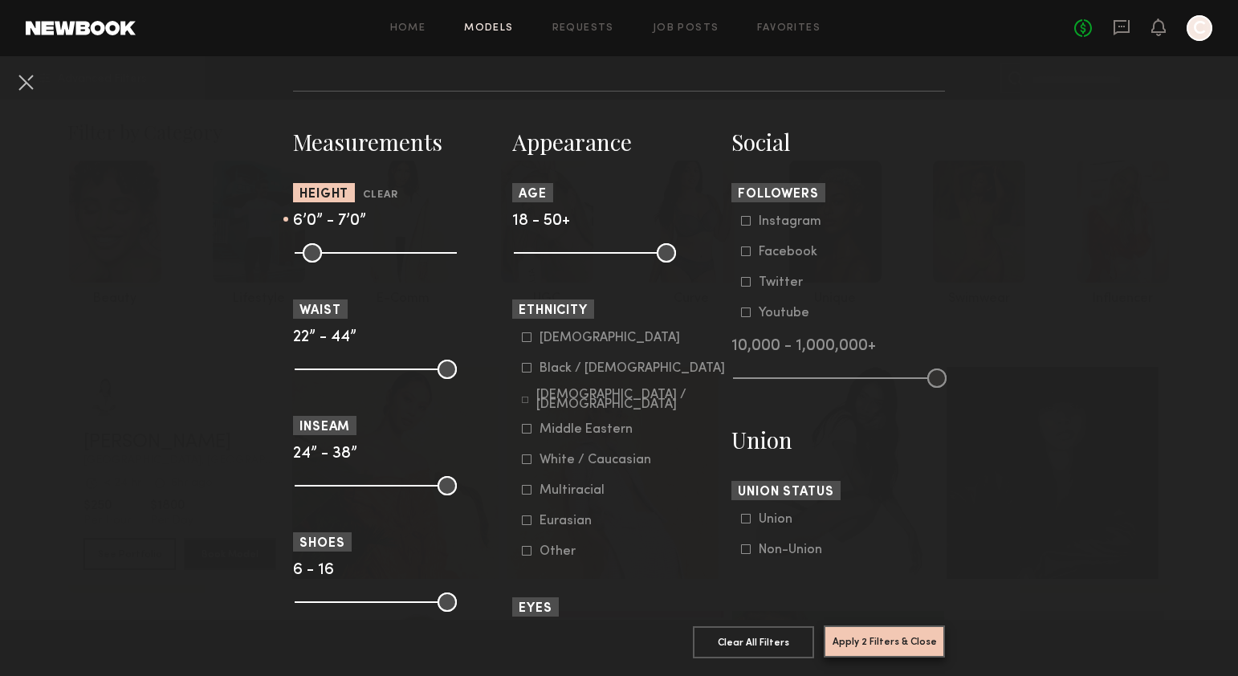
click at [876, 642] on button "Apply 2 Filters & Close" at bounding box center [884, 641] width 121 height 32
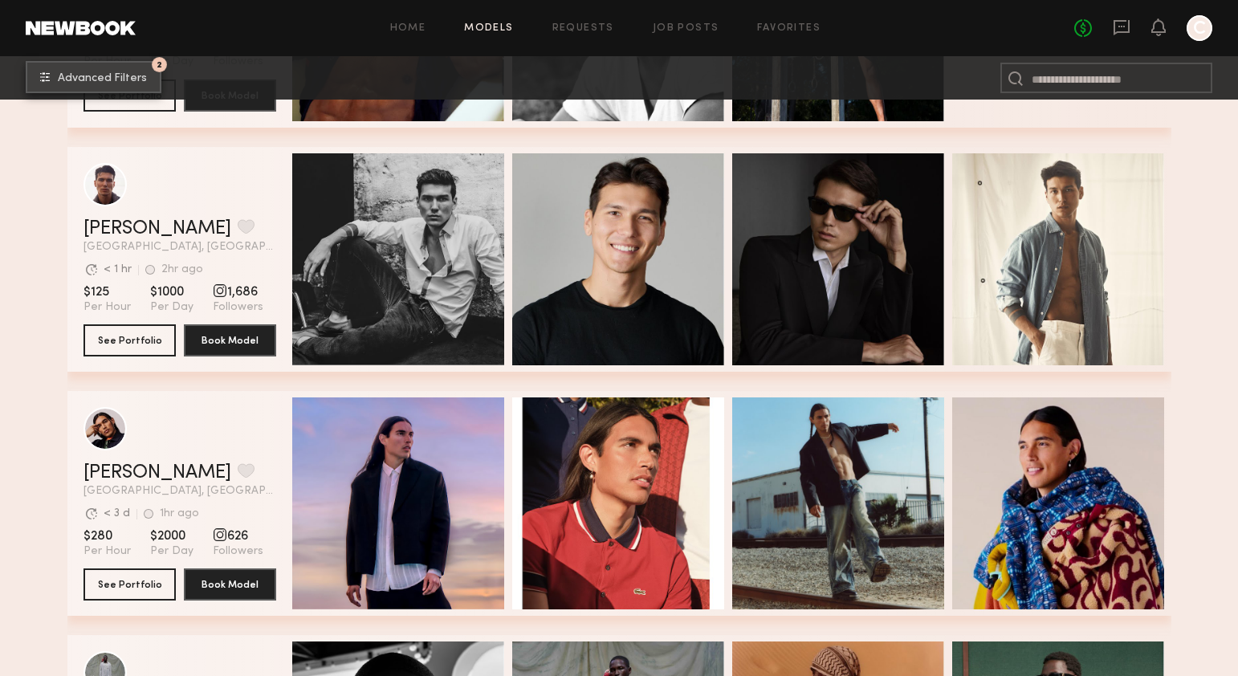
scroll to position [2882, 0]
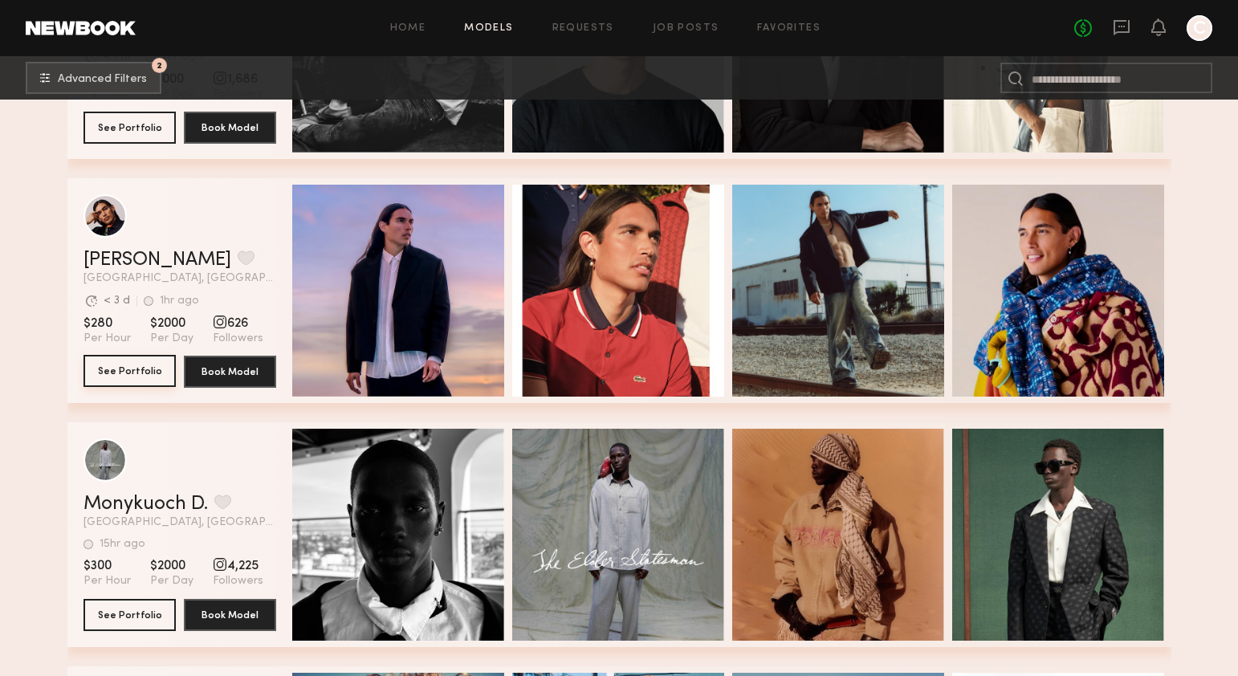
click at [163, 372] on button "See Portfolio" at bounding box center [130, 371] width 92 height 32
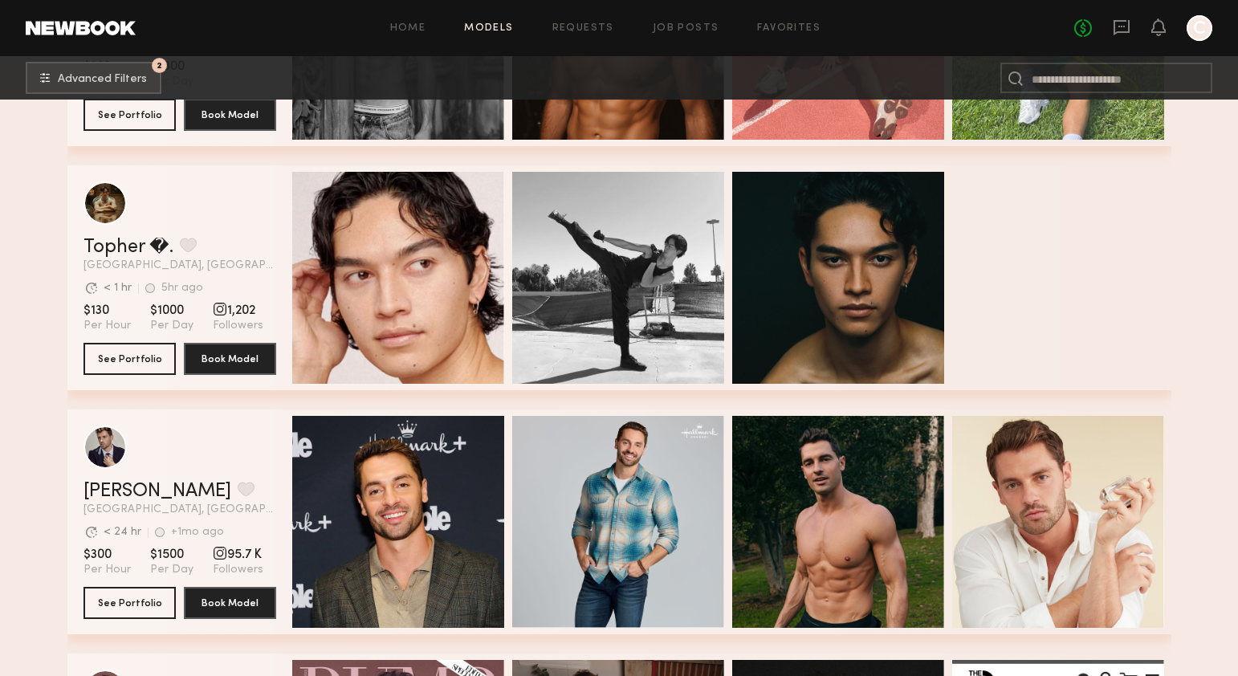
scroll to position [10221, 0]
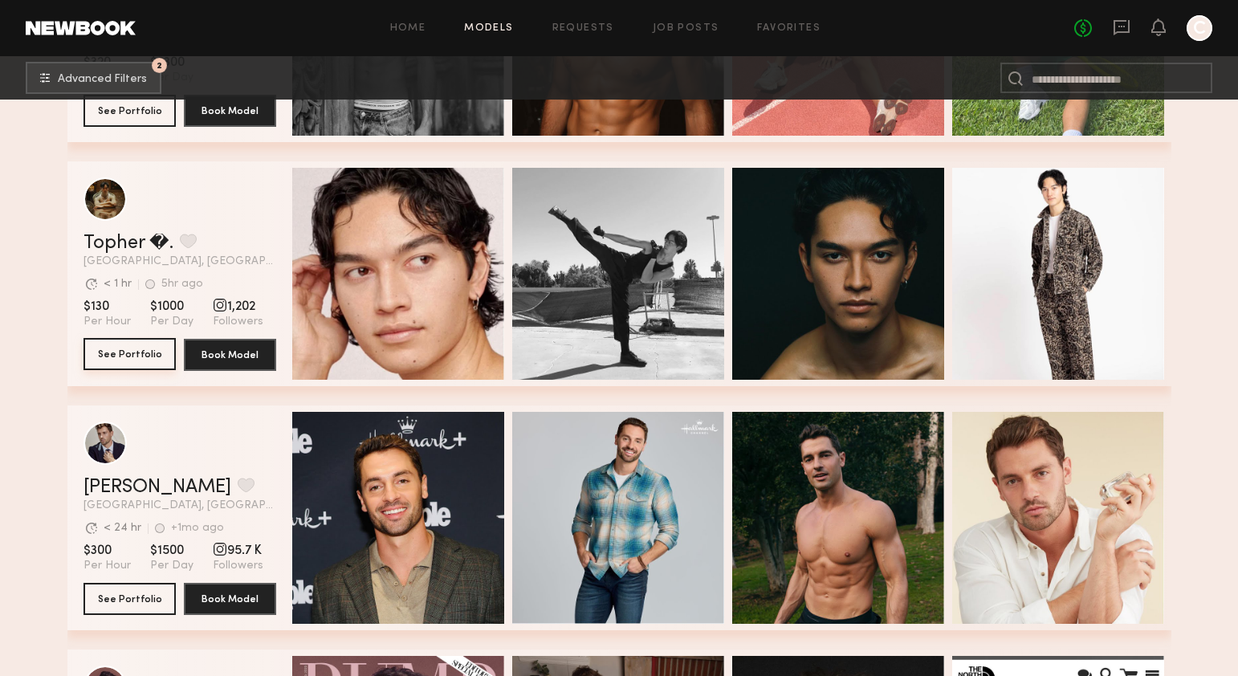
click at [128, 346] on button "See Portfolio" at bounding box center [130, 354] width 92 height 32
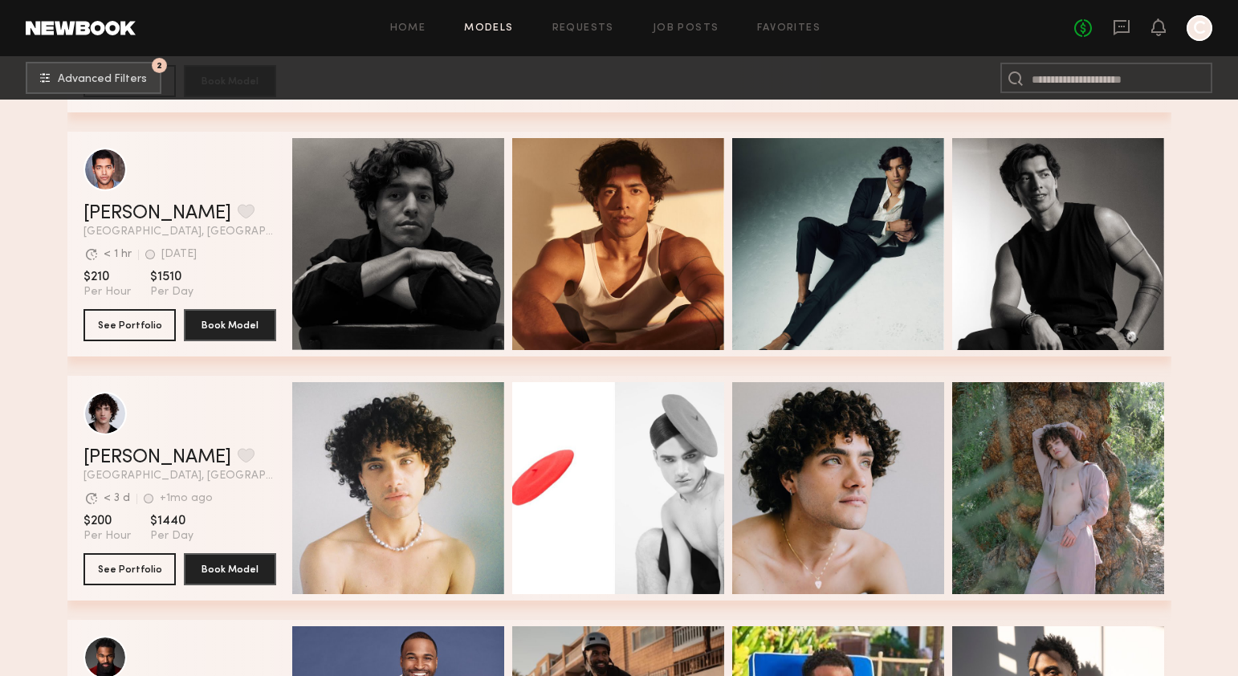
scroll to position [14890, 0]
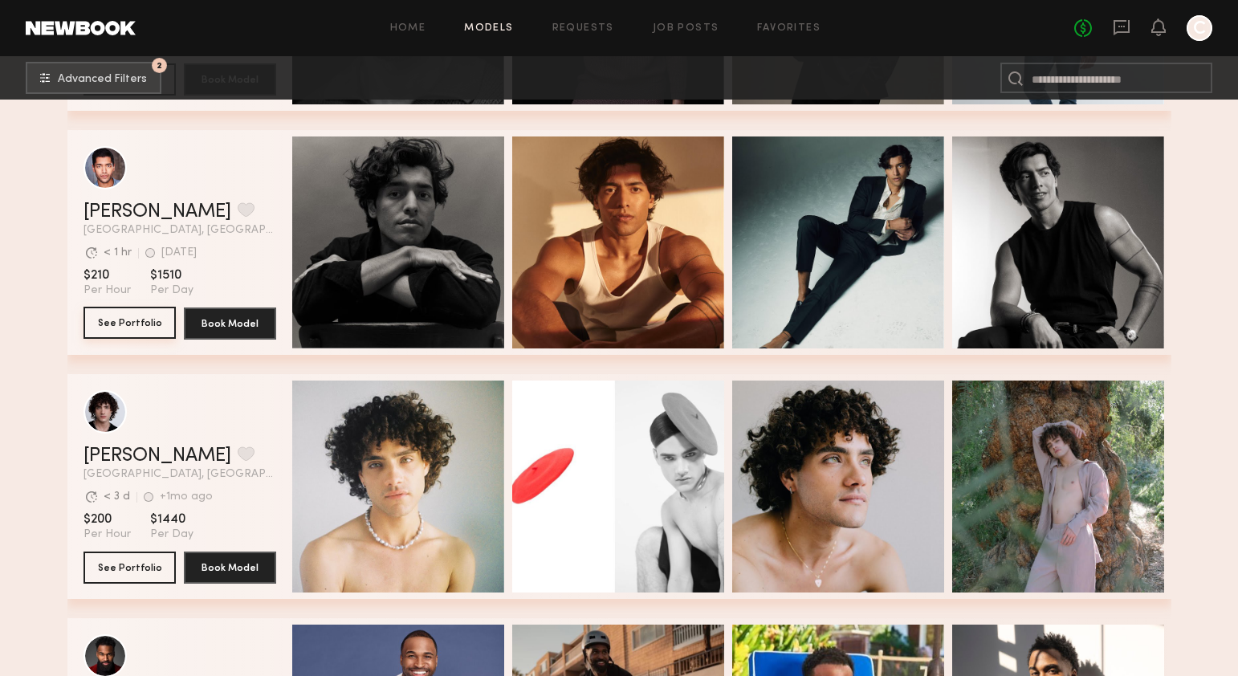
click at [147, 320] on button "See Portfolio" at bounding box center [130, 323] width 92 height 32
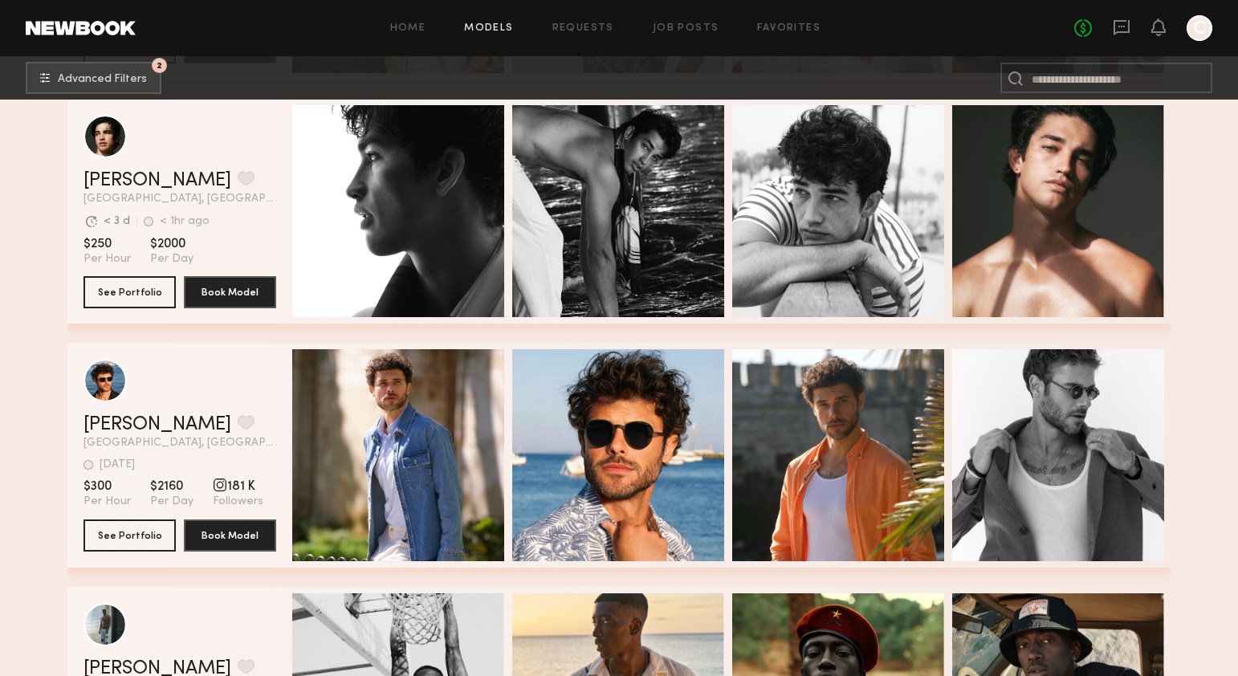
scroll to position [26886, 0]
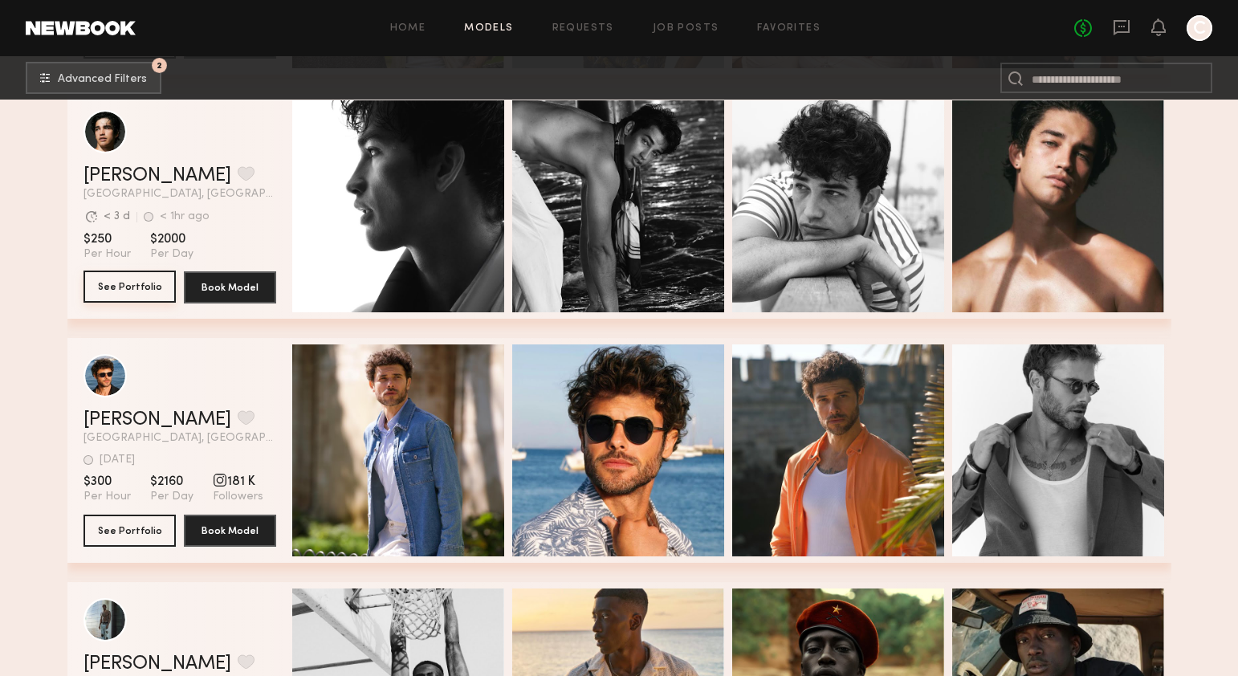
click at [108, 287] on button "See Portfolio" at bounding box center [130, 287] width 92 height 32
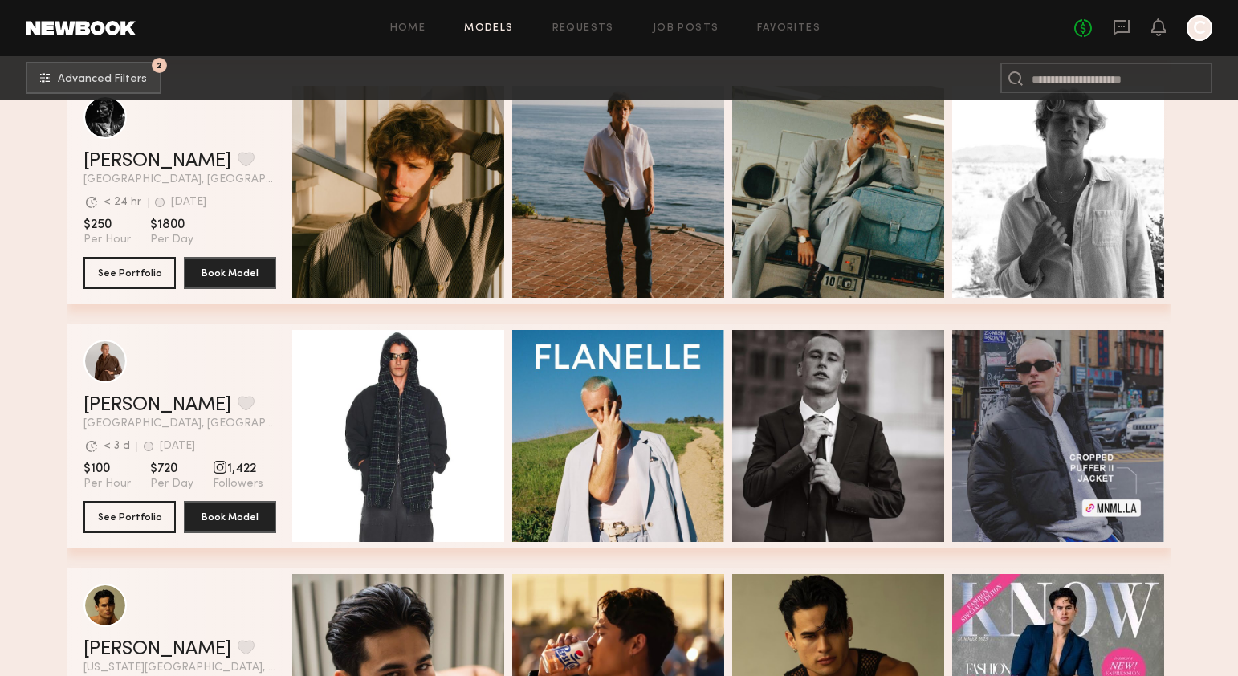
scroll to position [36910, 0]
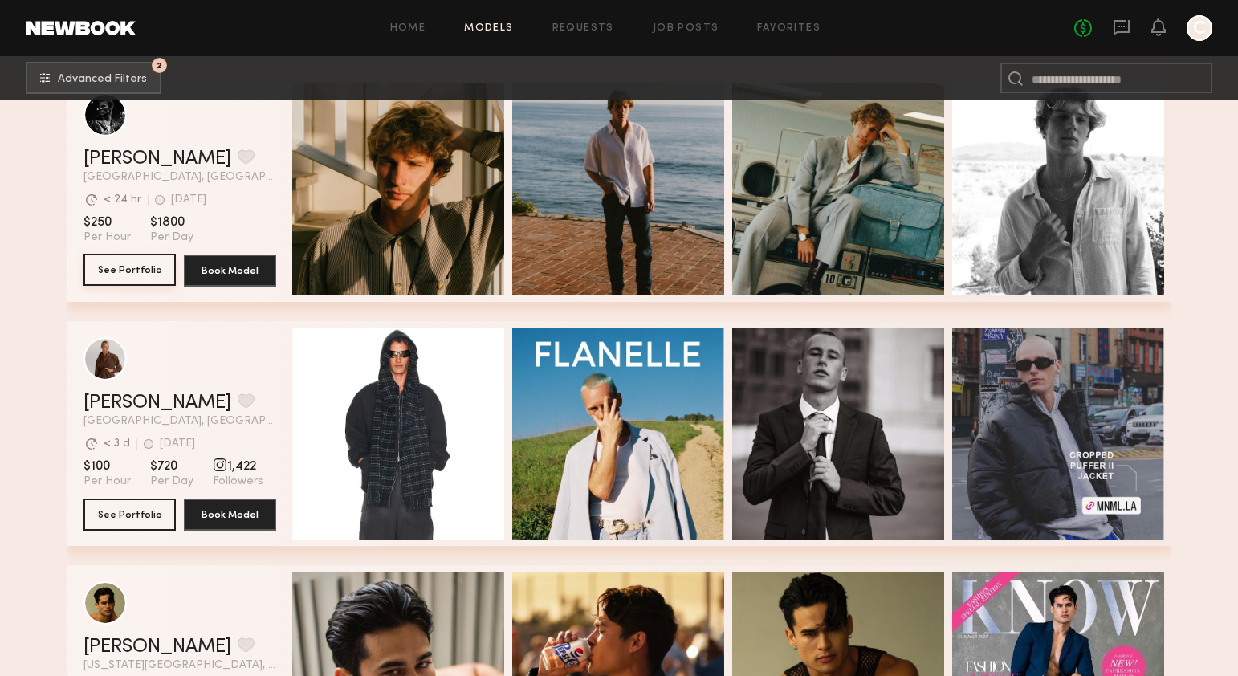
click at [109, 263] on button "See Portfolio" at bounding box center [130, 270] width 92 height 32
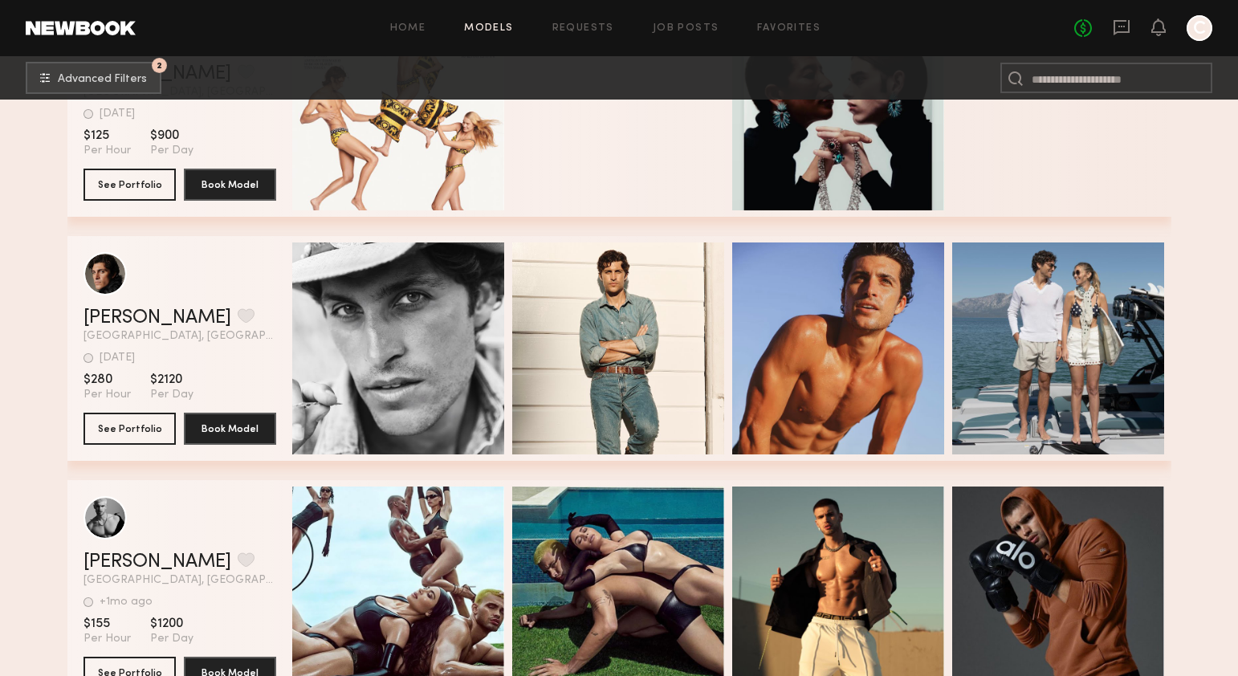
scroll to position [42624, 0]
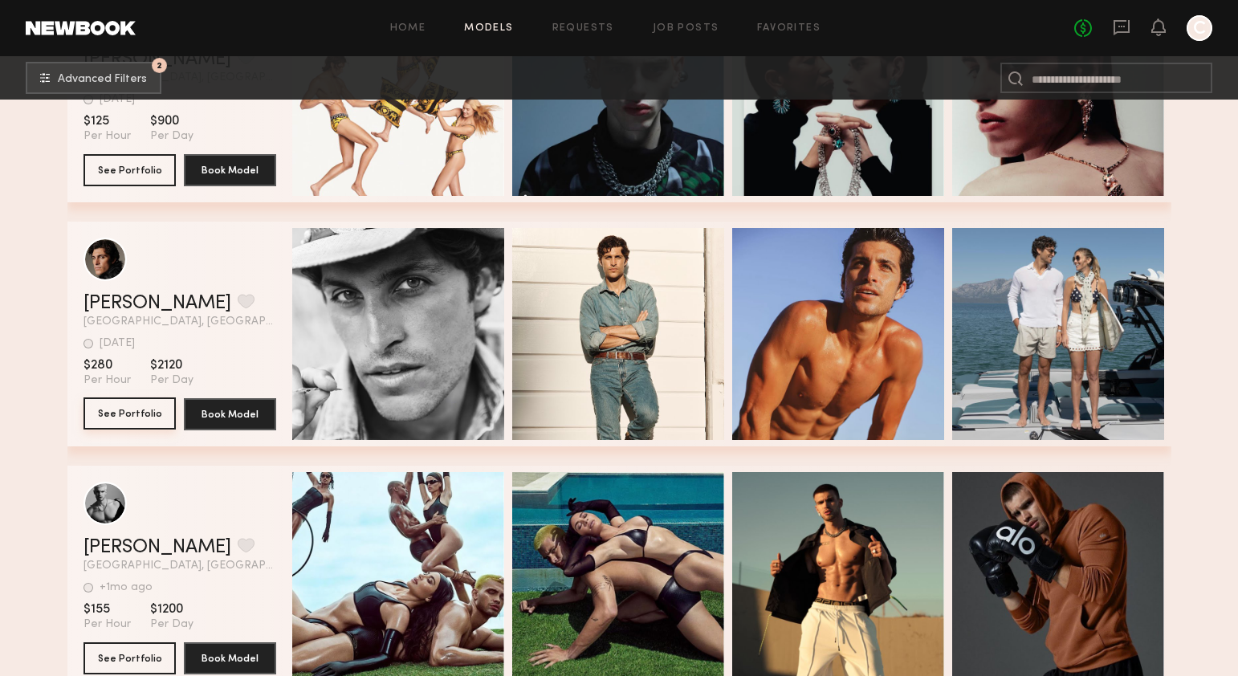
click at [120, 413] on button "See Portfolio" at bounding box center [130, 413] width 92 height 32
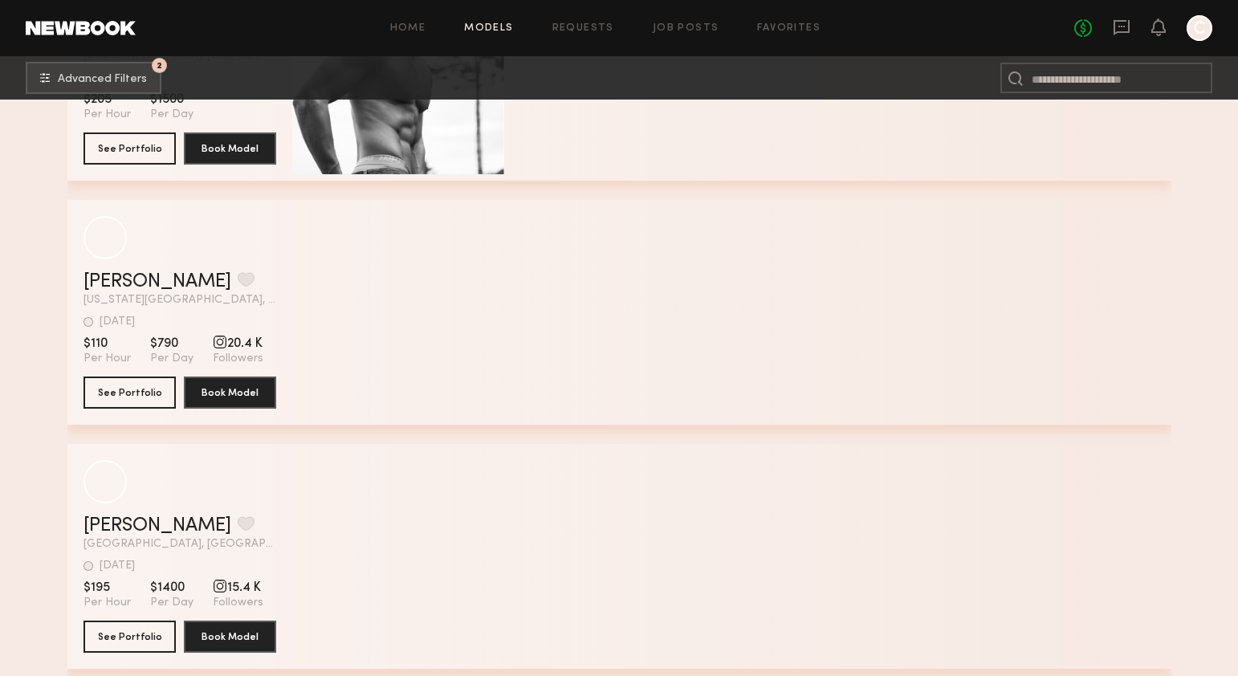
scroll to position [65356, 0]
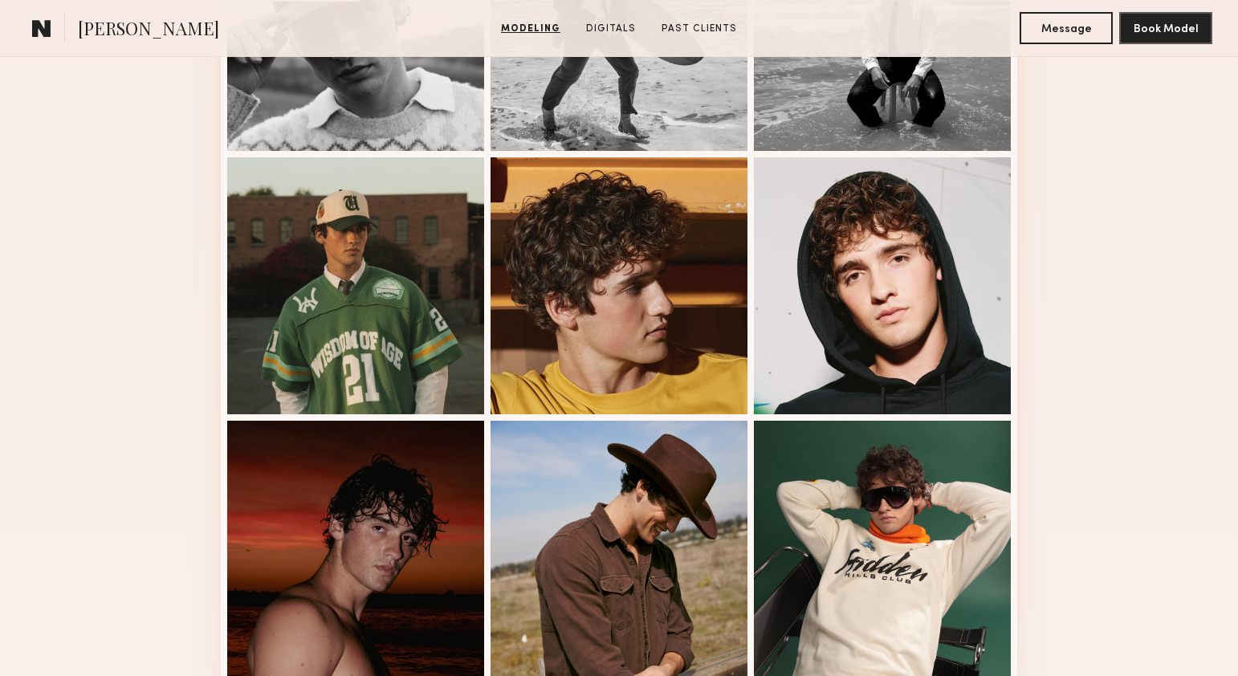
scroll to position [959, 0]
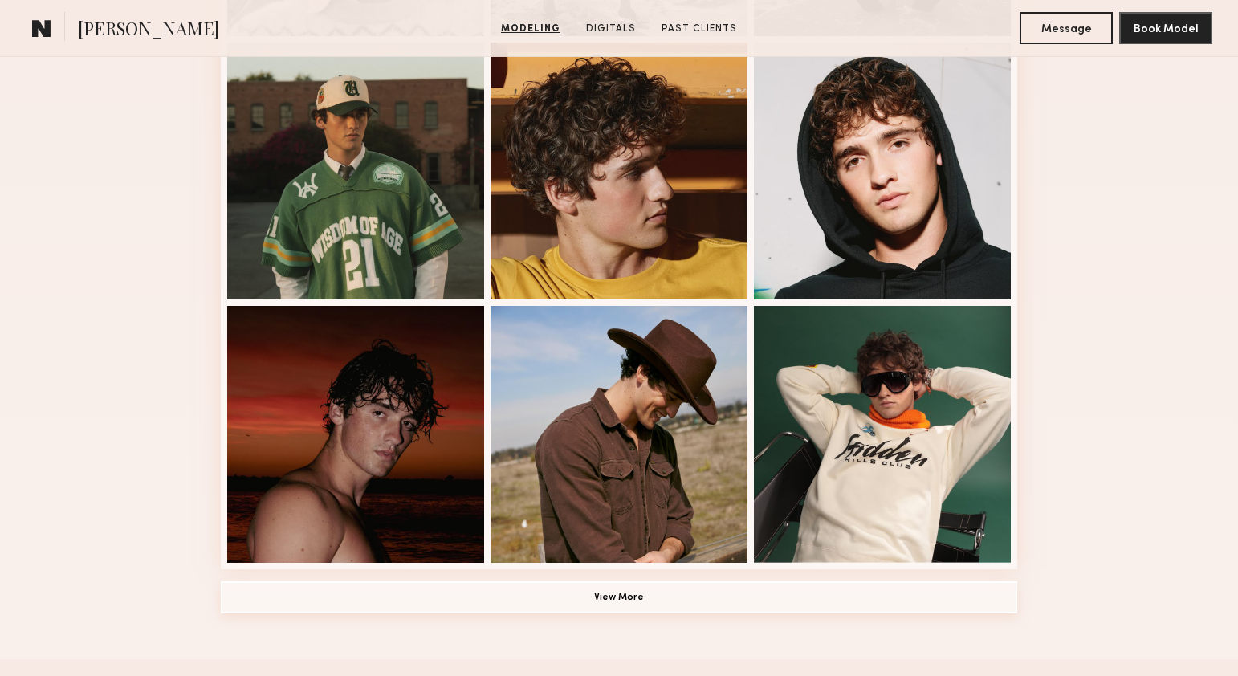
click at [672, 601] on button "View More" at bounding box center [619, 597] width 796 height 32
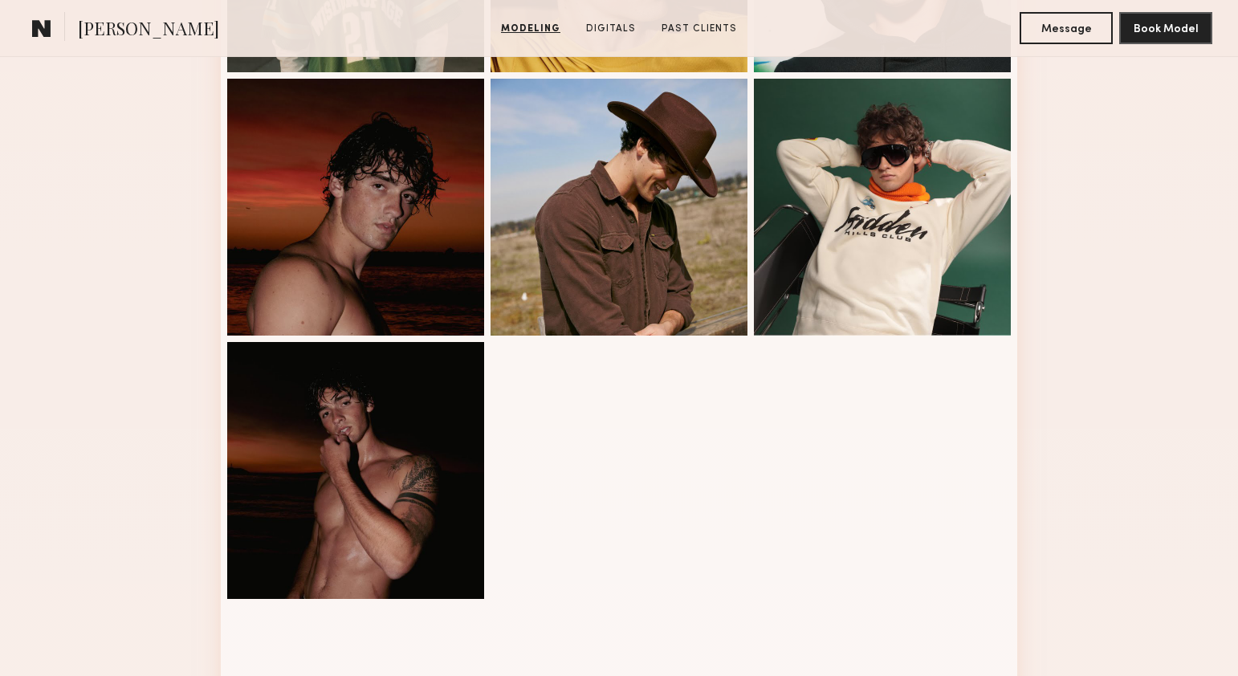
scroll to position [1191, 0]
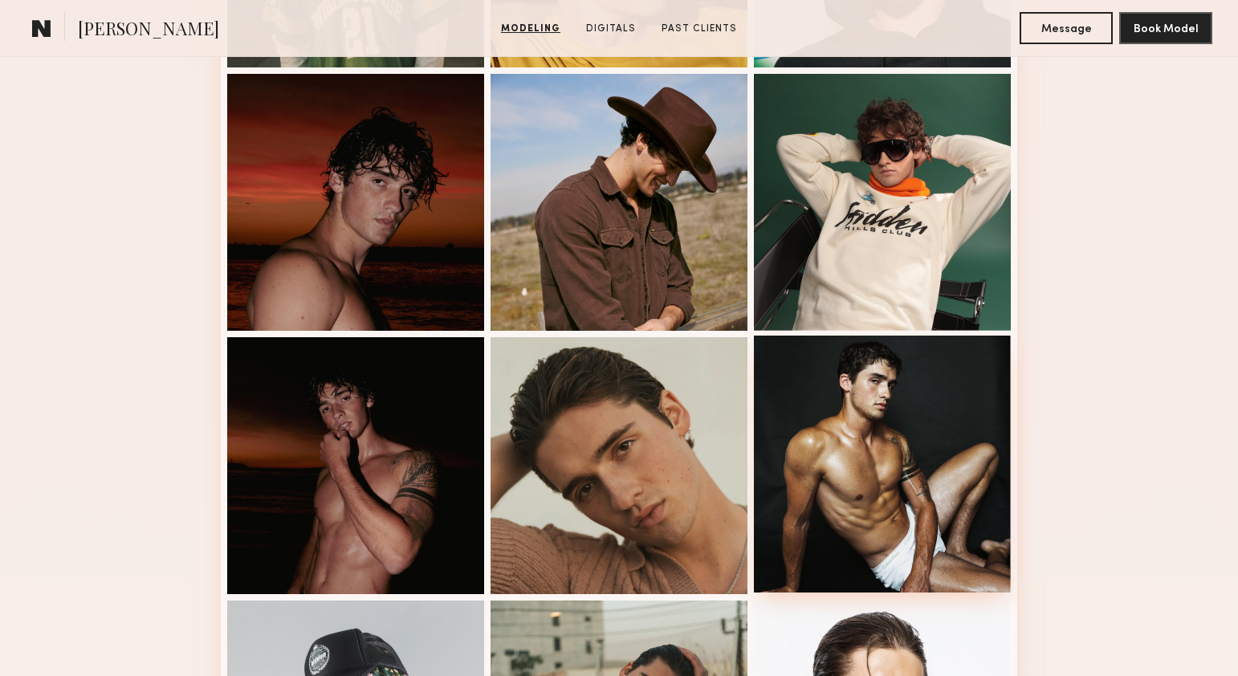
click at [837, 385] on div at bounding box center [882, 464] width 257 height 257
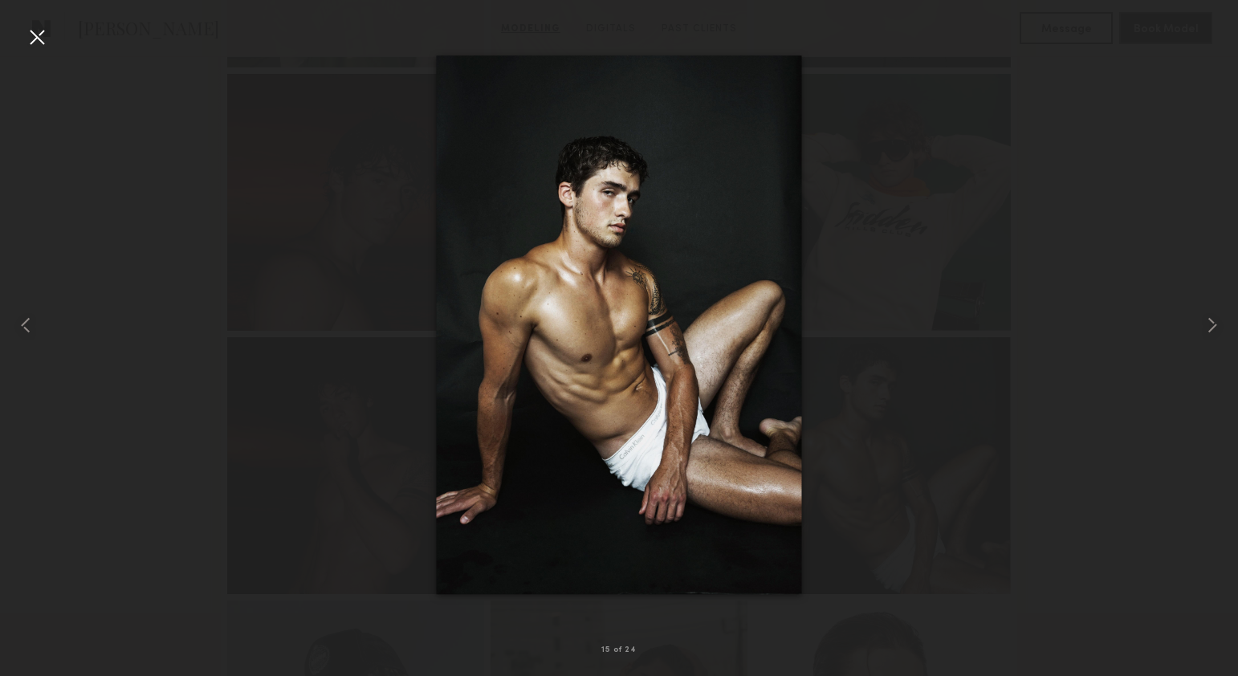
click at [28, 46] on div at bounding box center [37, 37] width 26 height 26
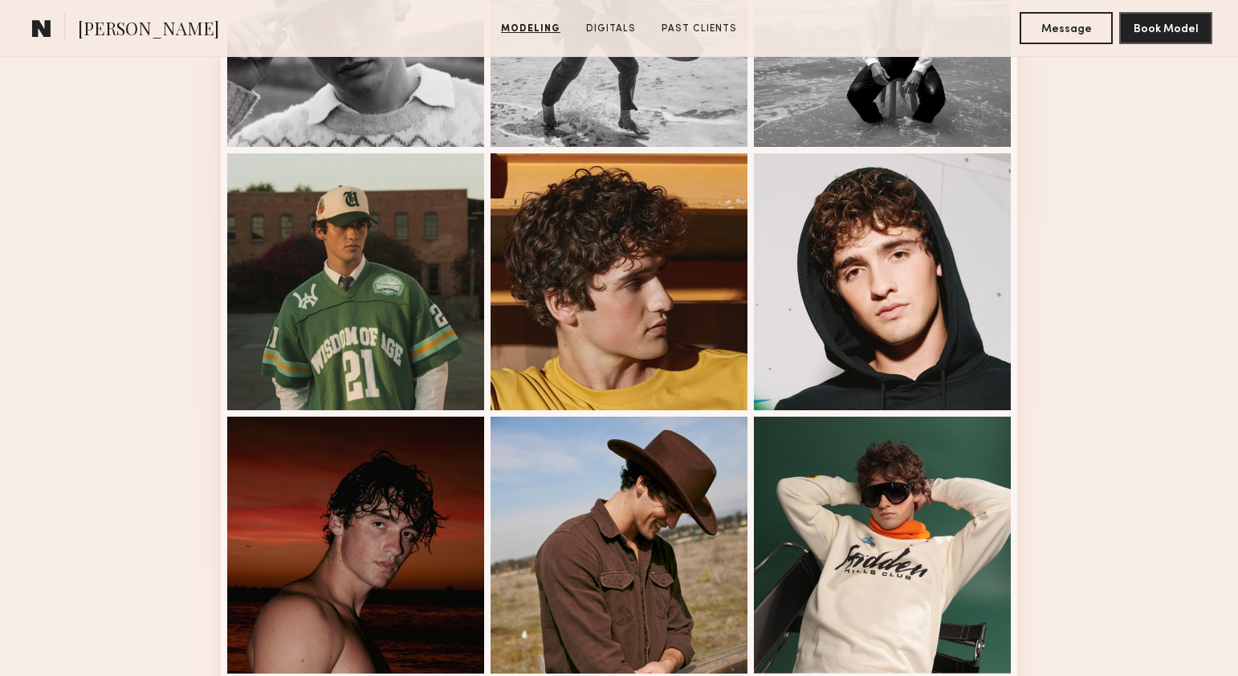
scroll to position [1049, 0]
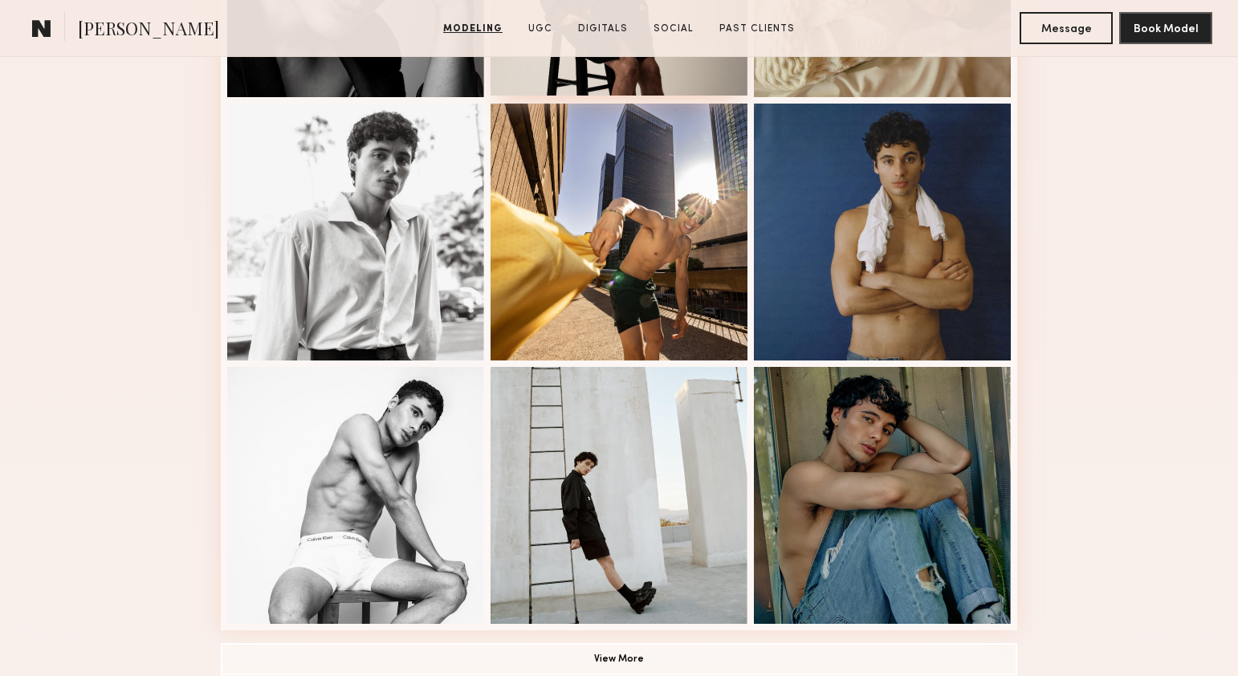
scroll to position [898, 0]
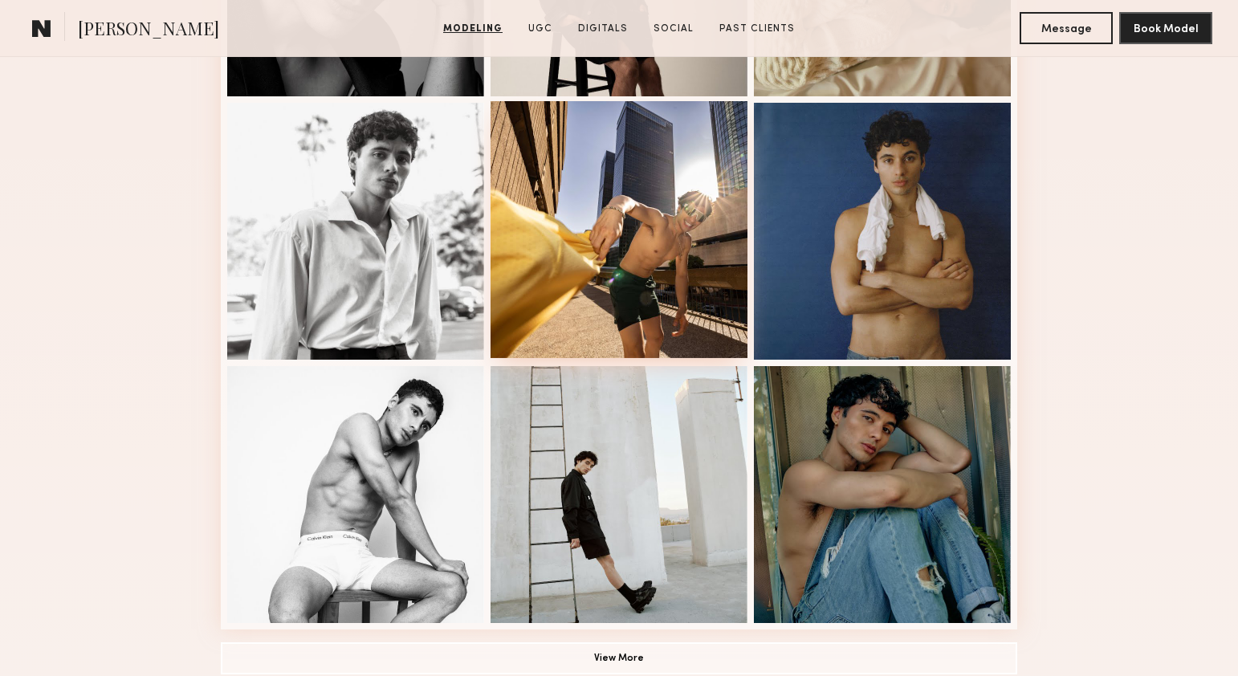
click at [663, 236] on div at bounding box center [619, 229] width 257 height 257
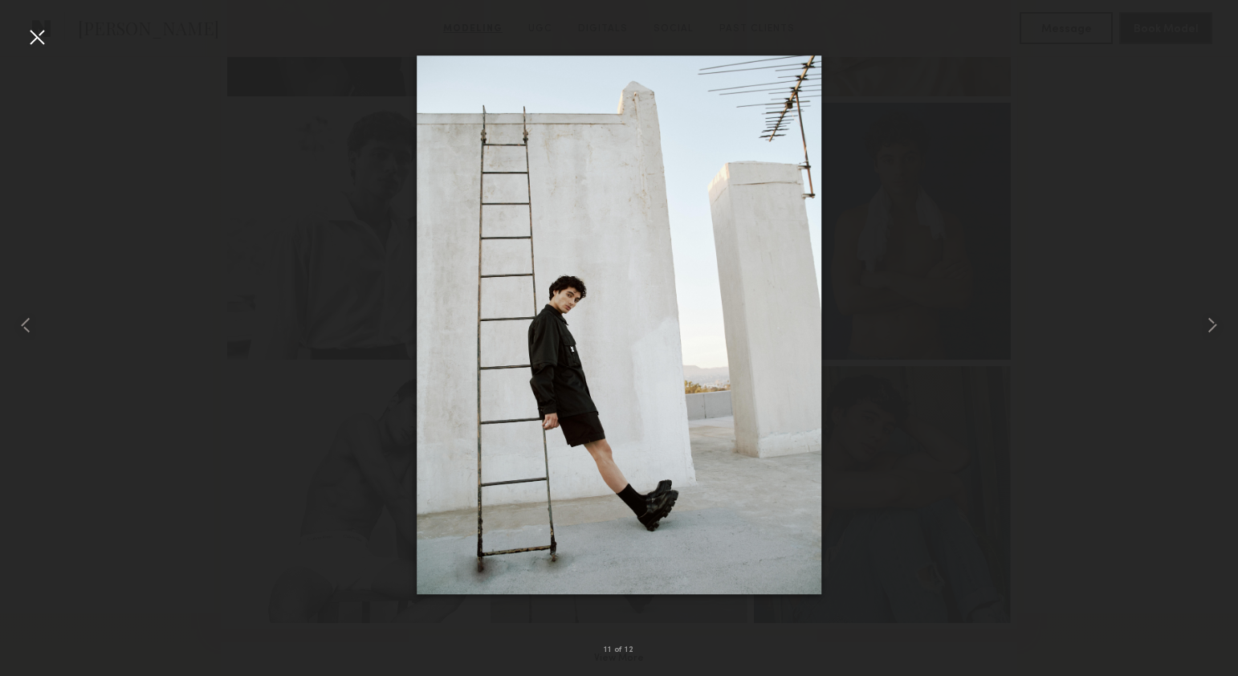
click at [1004, 230] on div at bounding box center [619, 325] width 1238 height 599
click at [35, 35] on div at bounding box center [37, 37] width 26 height 26
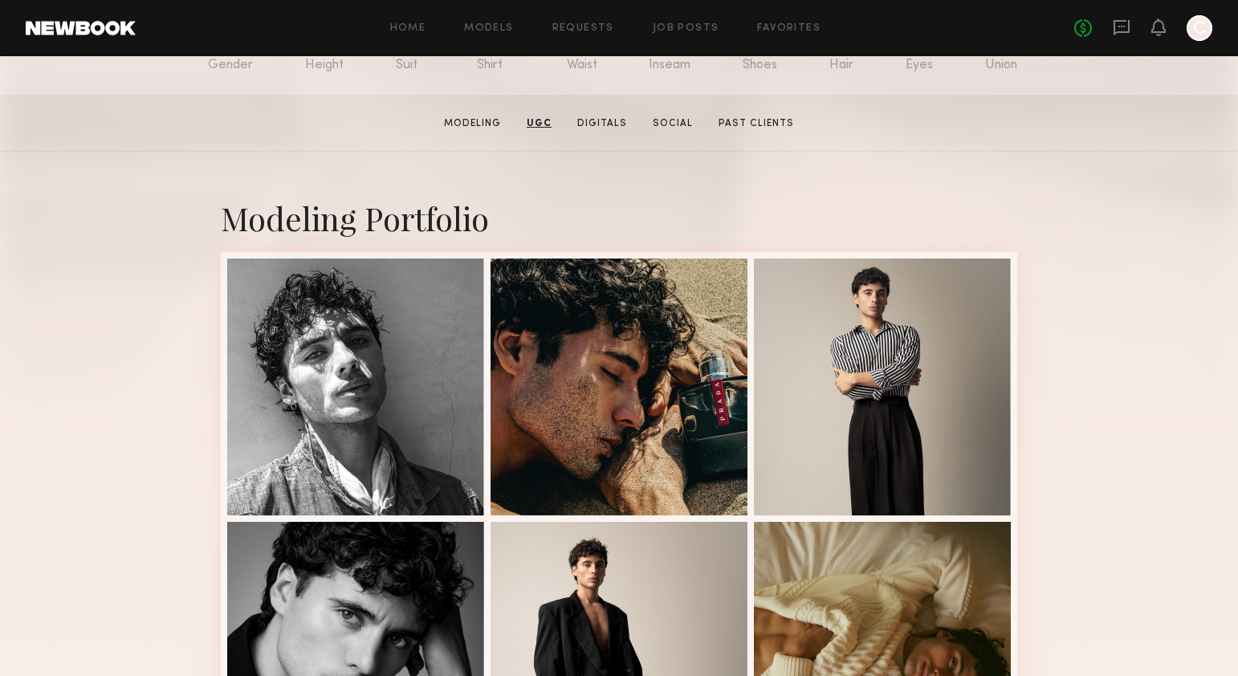
scroll to position [210, 0]
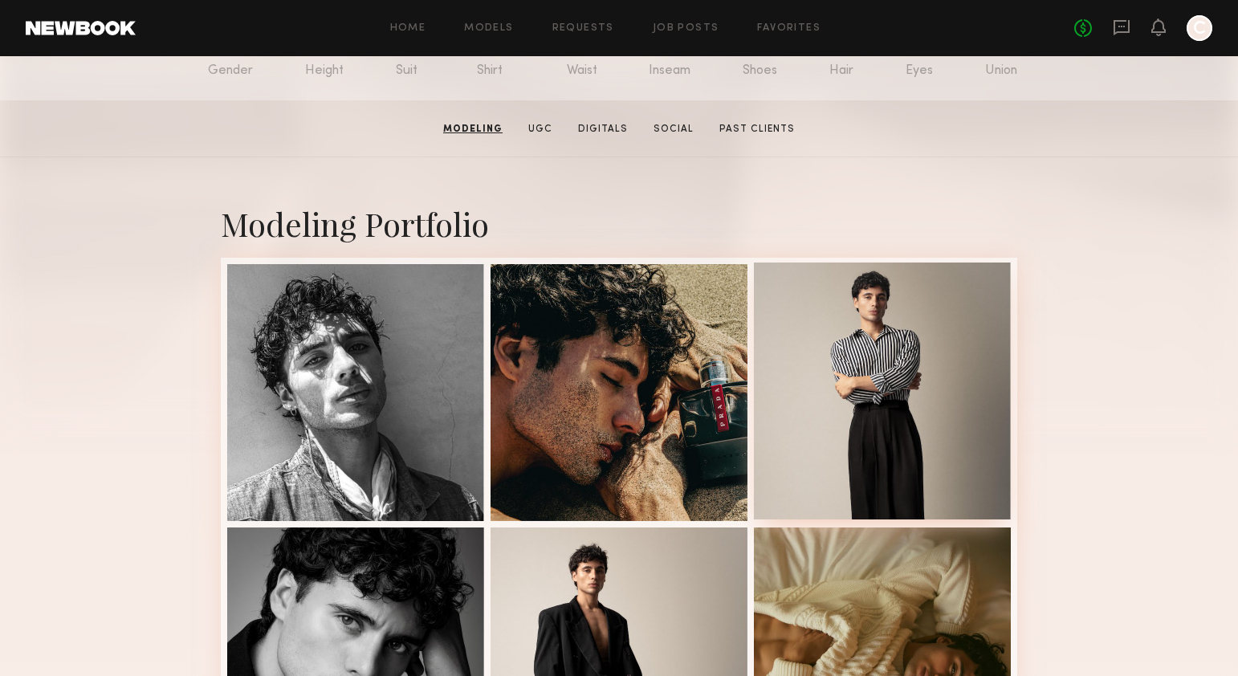
click at [912, 361] on div at bounding box center [882, 391] width 257 height 257
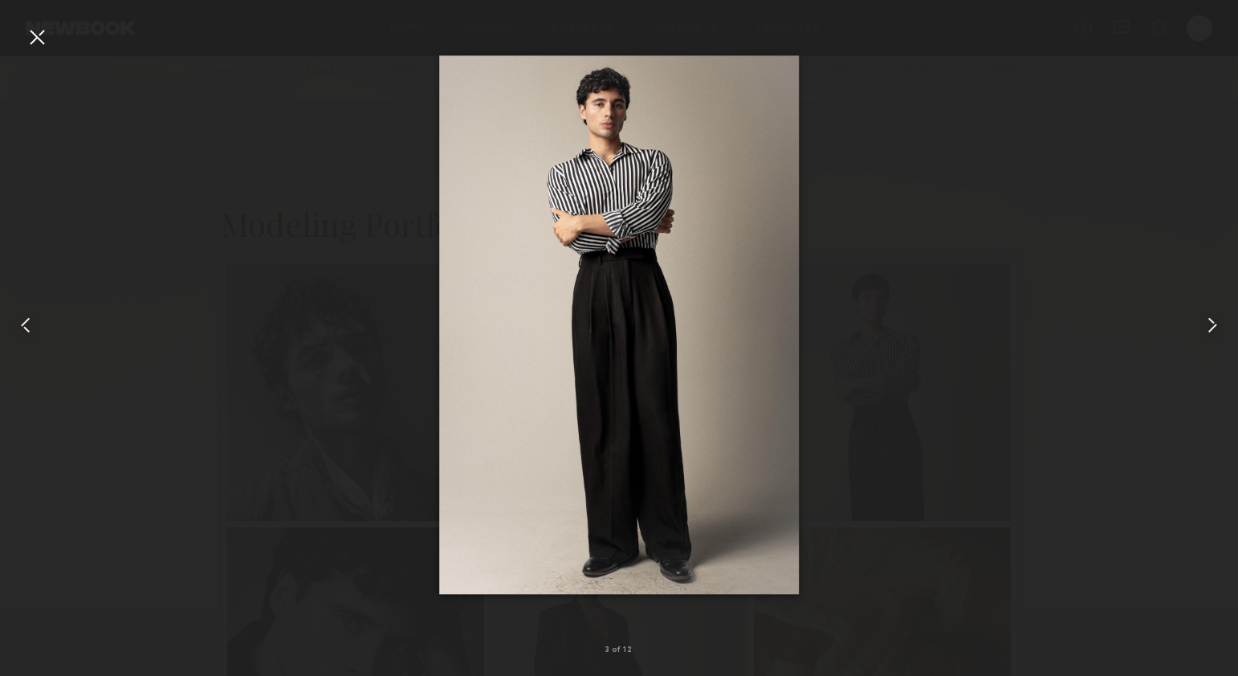
click at [30, 35] on div at bounding box center [37, 37] width 26 height 26
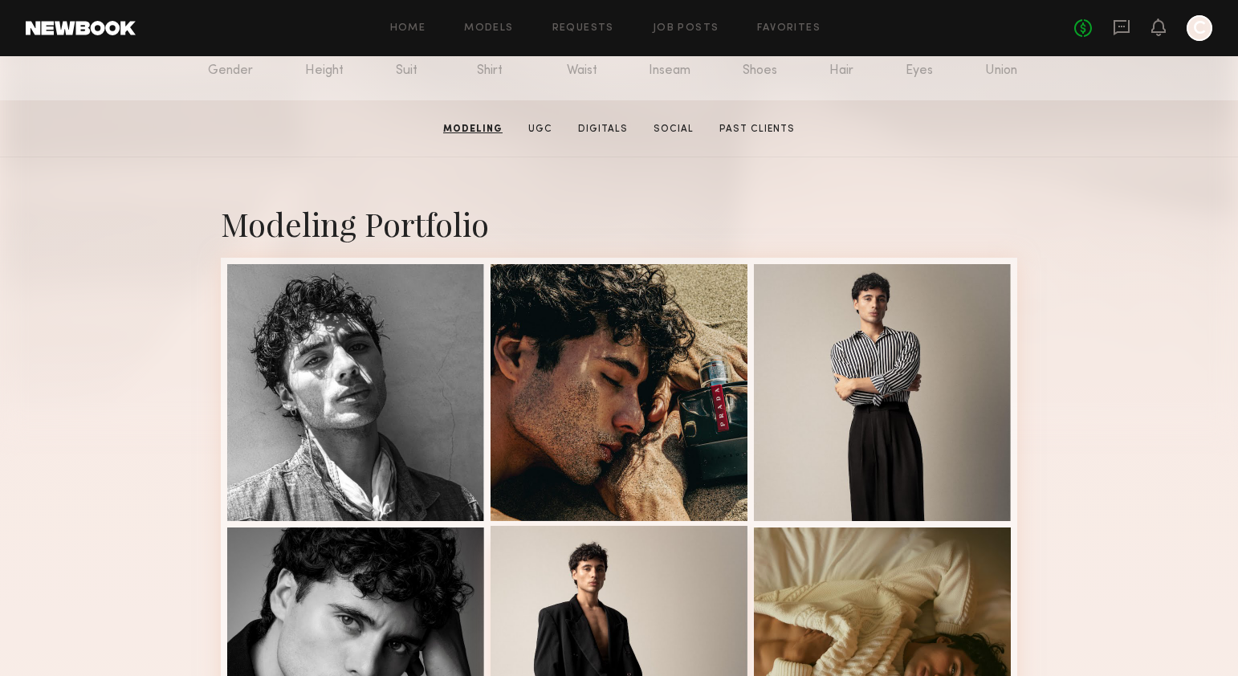
click at [648, 560] on div at bounding box center [619, 654] width 257 height 257
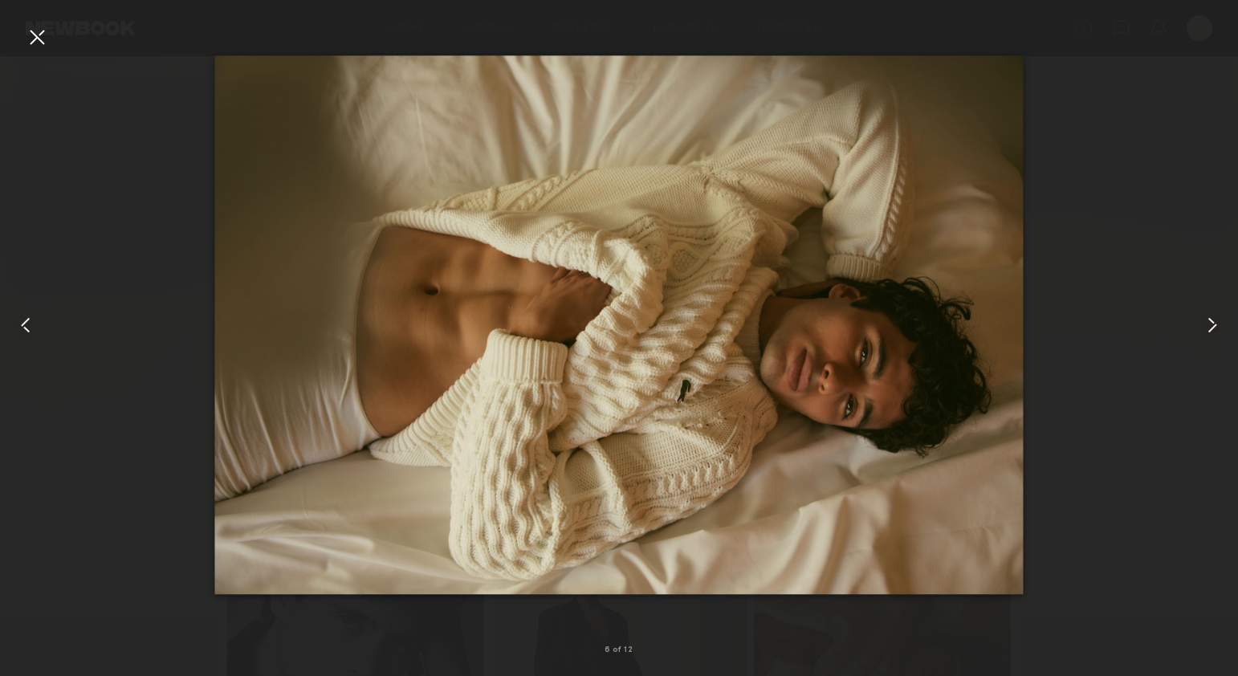
click at [35, 38] on div at bounding box center [37, 37] width 26 height 26
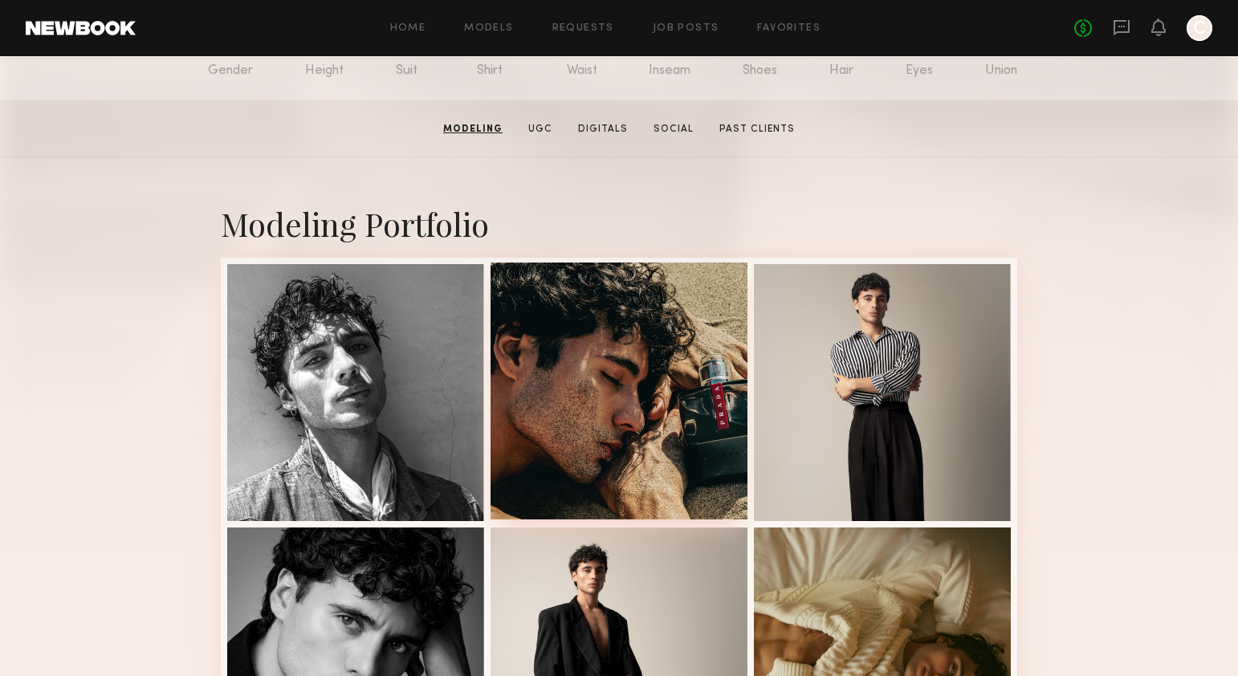
scroll to position [0, 0]
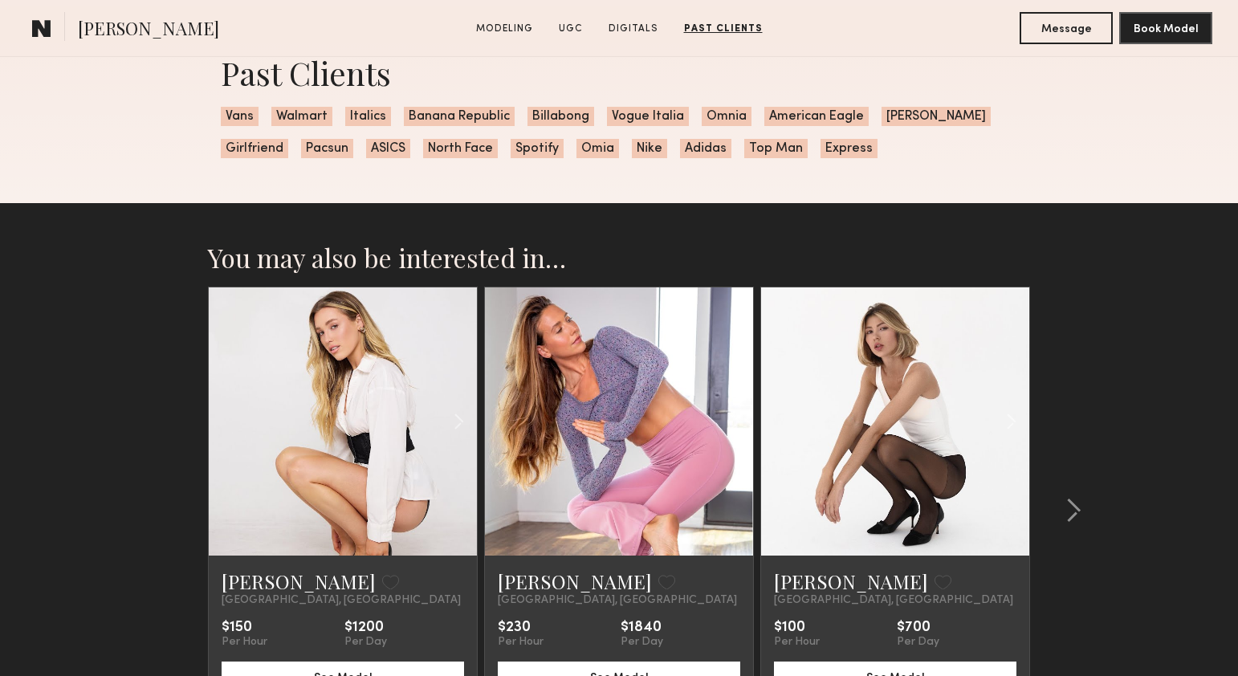
scroll to position [2929, 0]
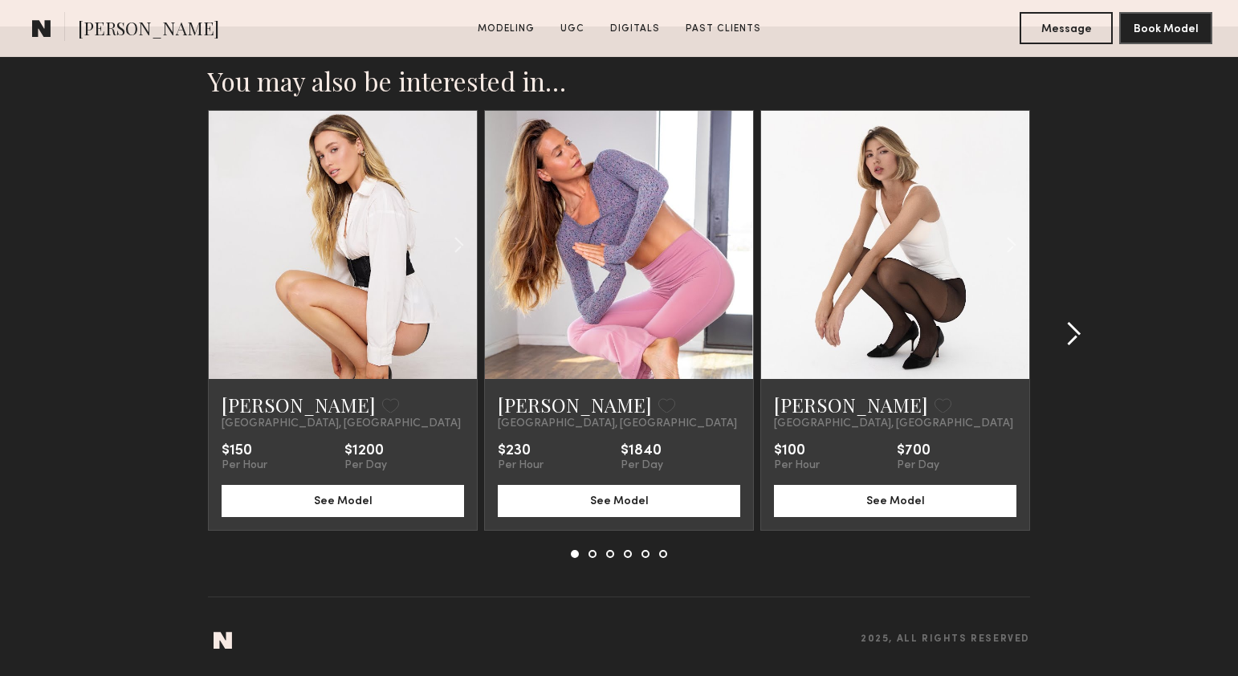
click at [1075, 331] on common-icon at bounding box center [1073, 334] width 16 height 26
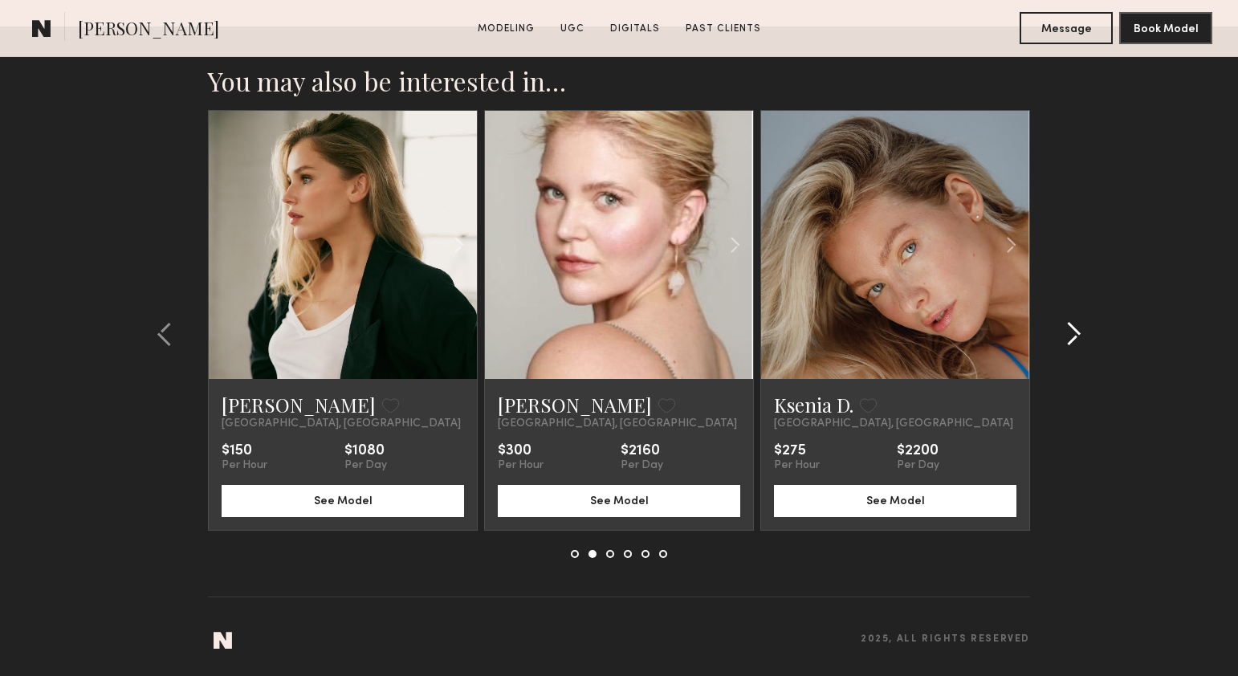
click at [1075, 331] on common-icon at bounding box center [1073, 334] width 16 height 26
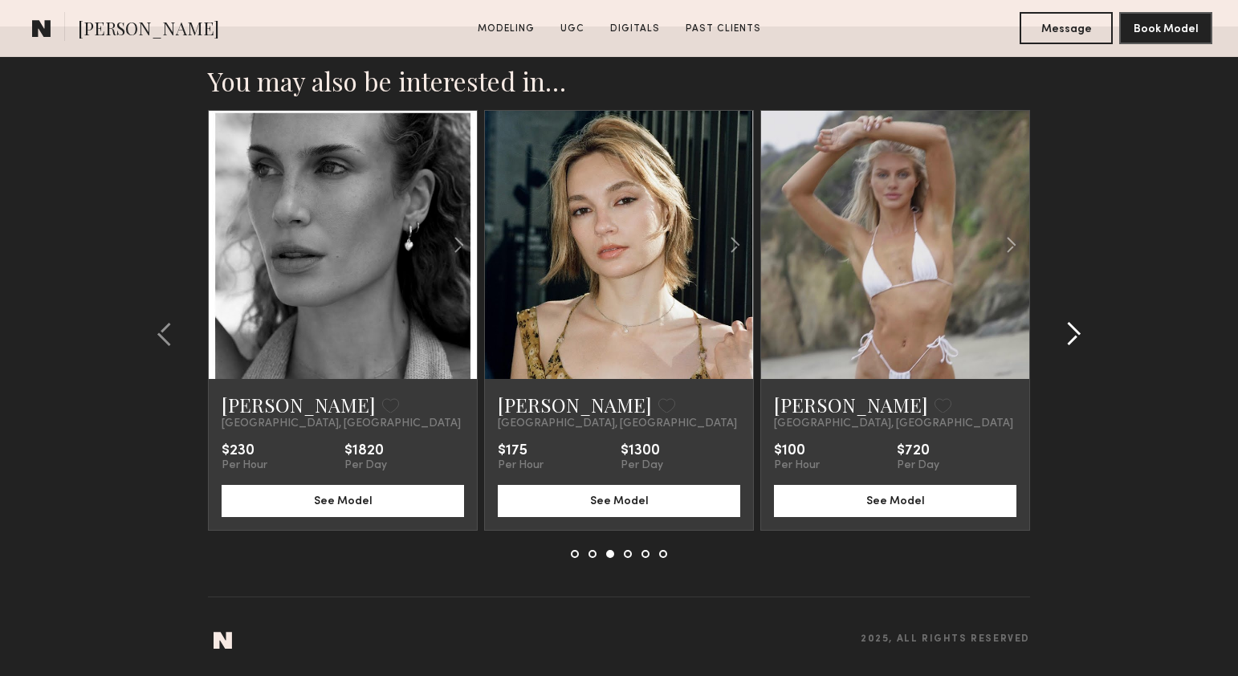
click at [1075, 331] on common-icon at bounding box center [1073, 334] width 16 height 26
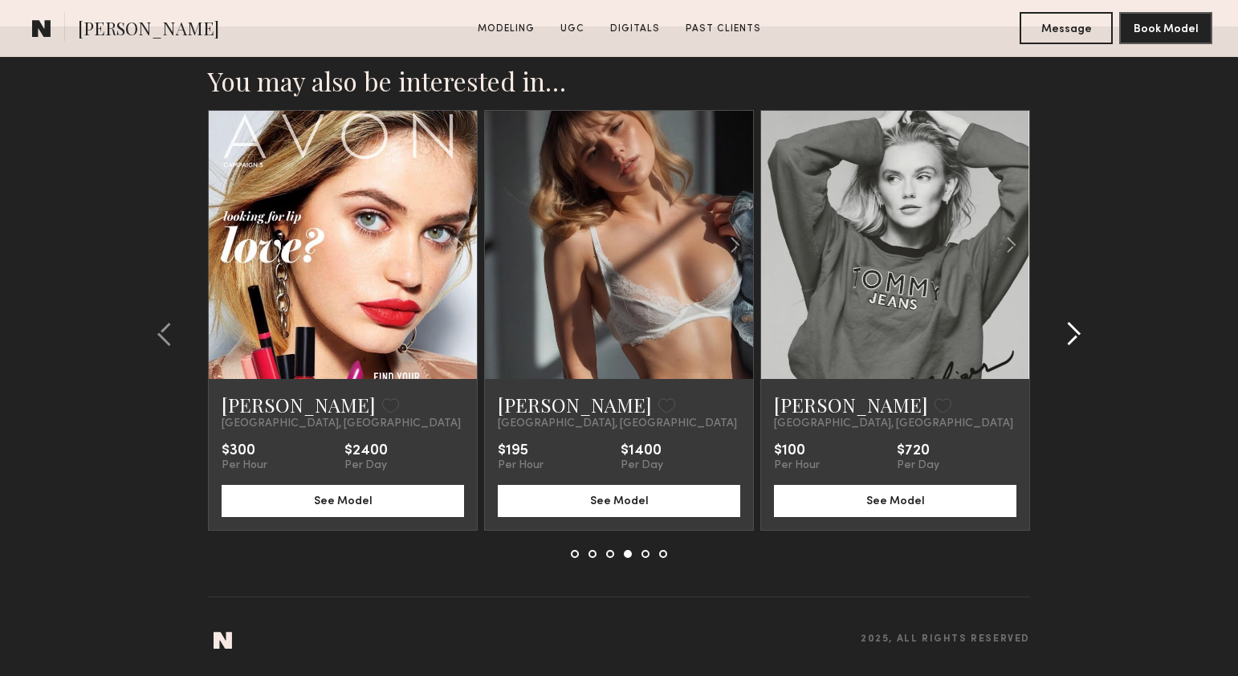
click at [1075, 331] on common-icon at bounding box center [1073, 334] width 16 height 26
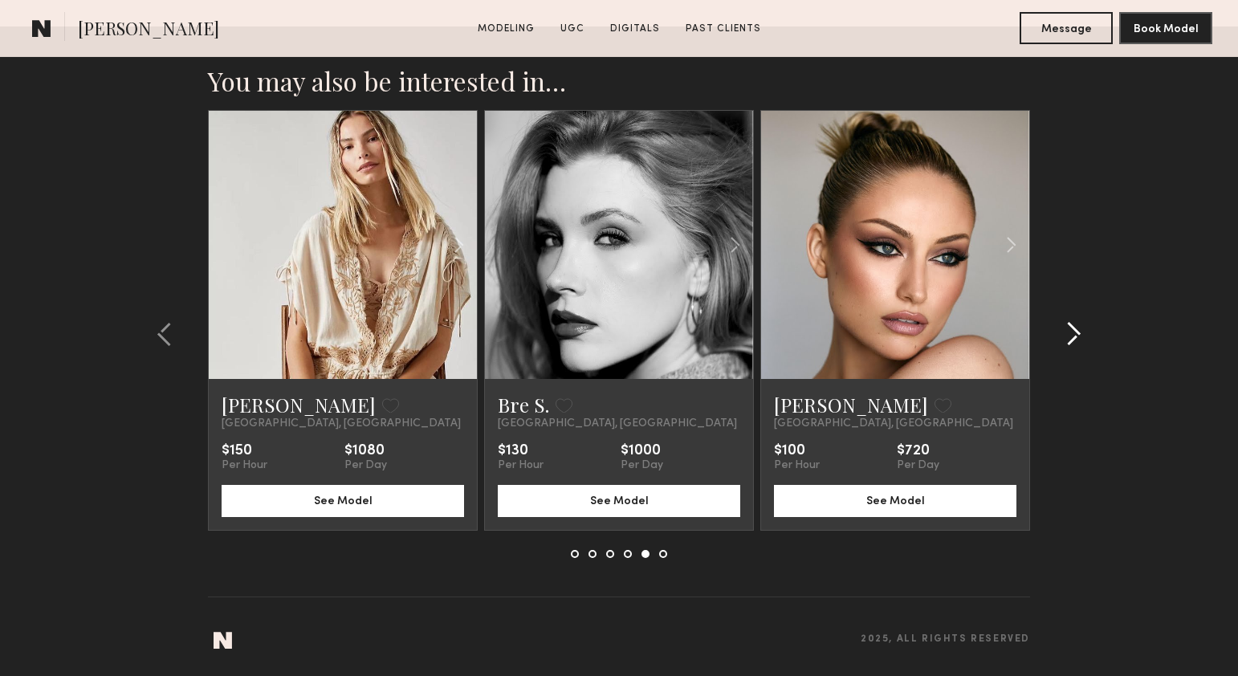
click at [1075, 331] on common-icon at bounding box center [1073, 334] width 16 height 26
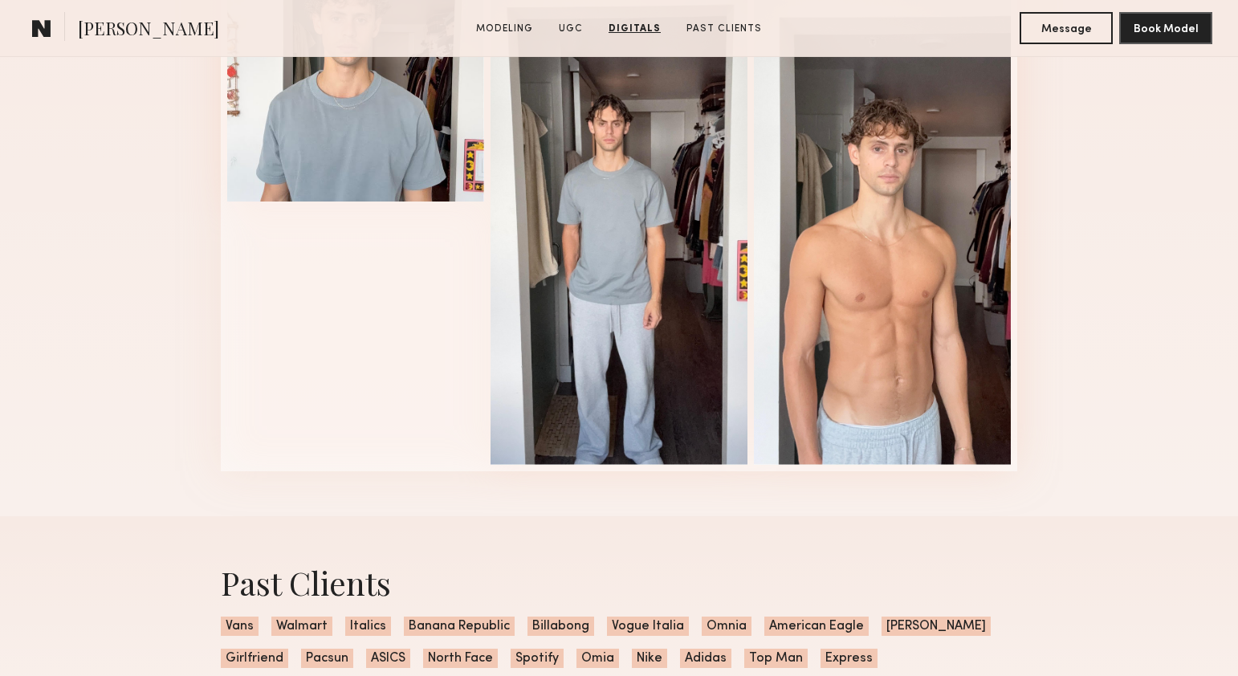
scroll to position [2241, 0]
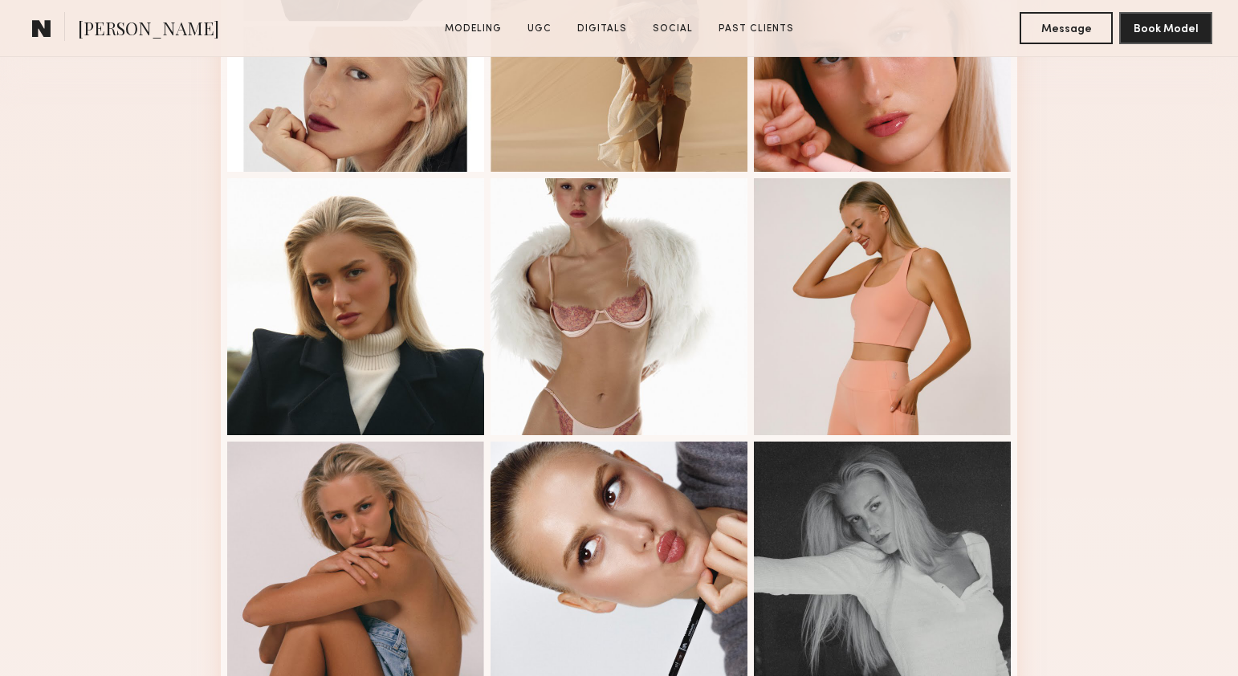
scroll to position [711, 0]
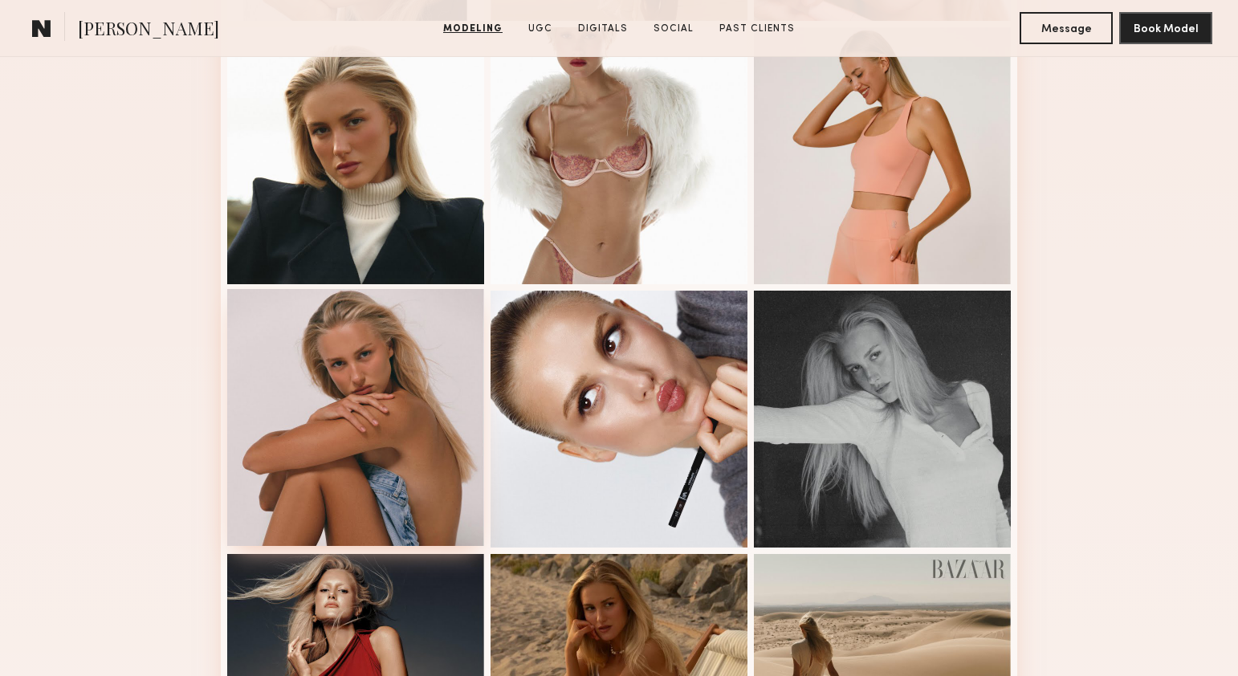
click at [337, 421] on div at bounding box center [355, 417] width 257 height 257
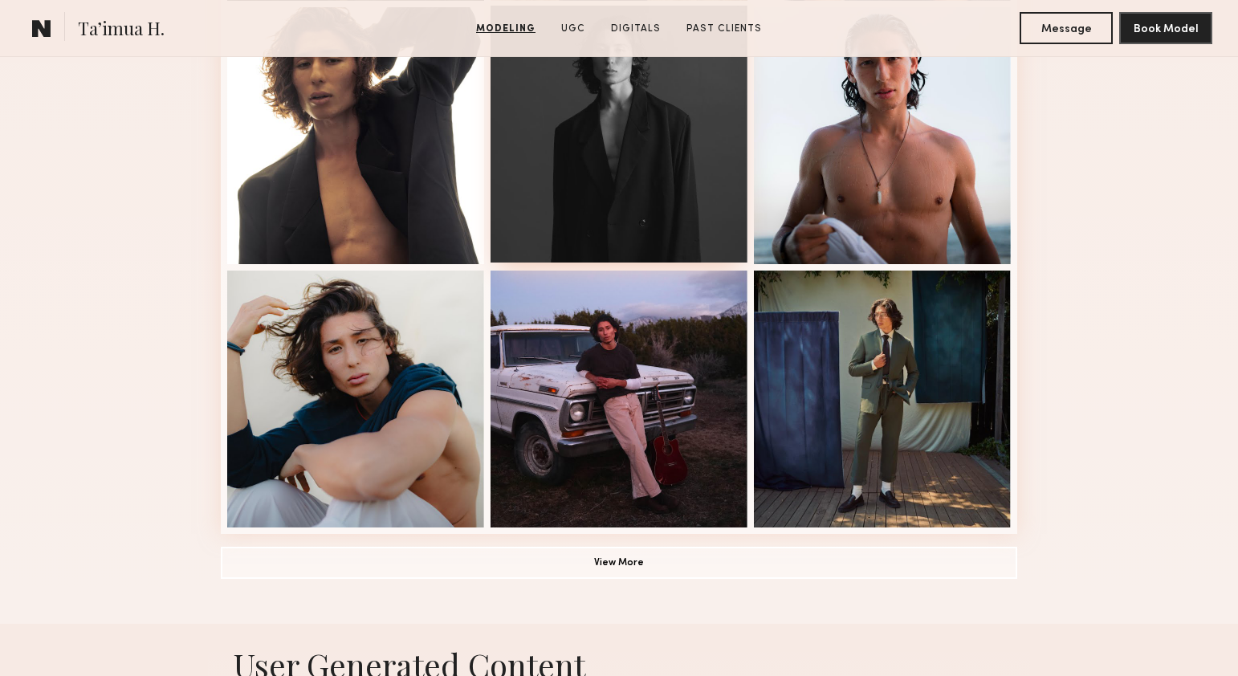
scroll to position [1051, 0]
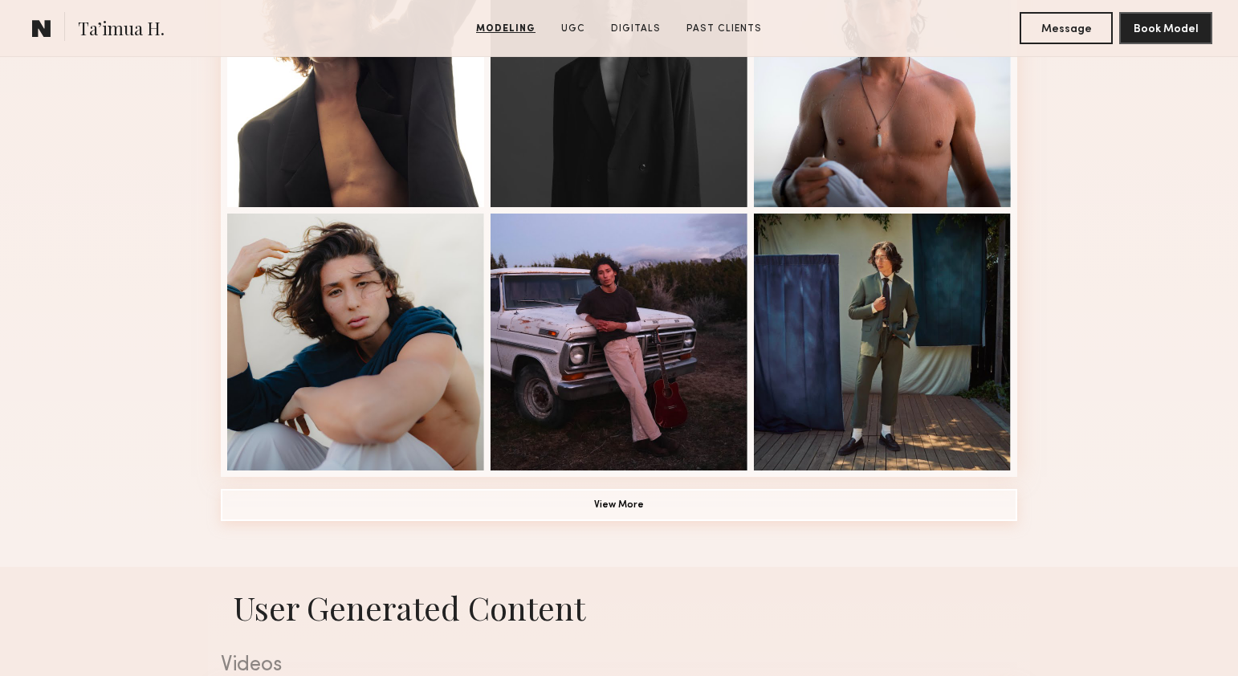
click at [690, 512] on button "View More" at bounding box center [619, 505] width 796 height 32
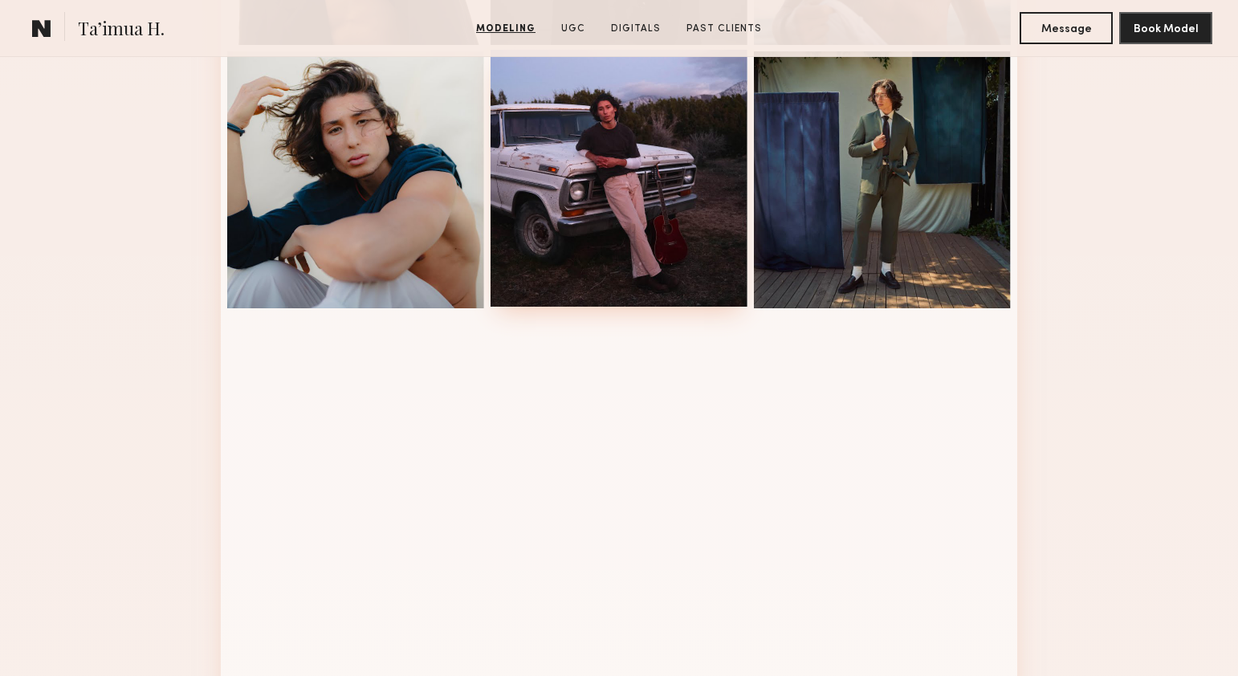
scroll to position [1241, 0]
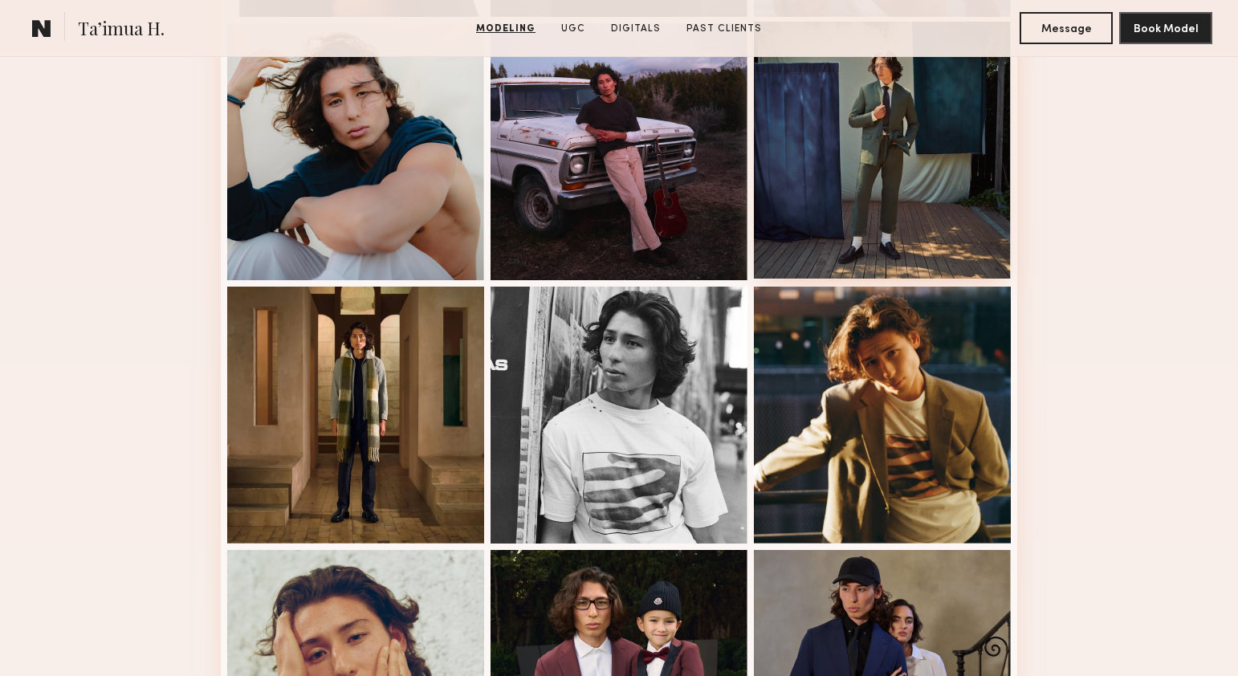
click at [882, 196] on div at bounding box center [882, 150] width 257 height 257
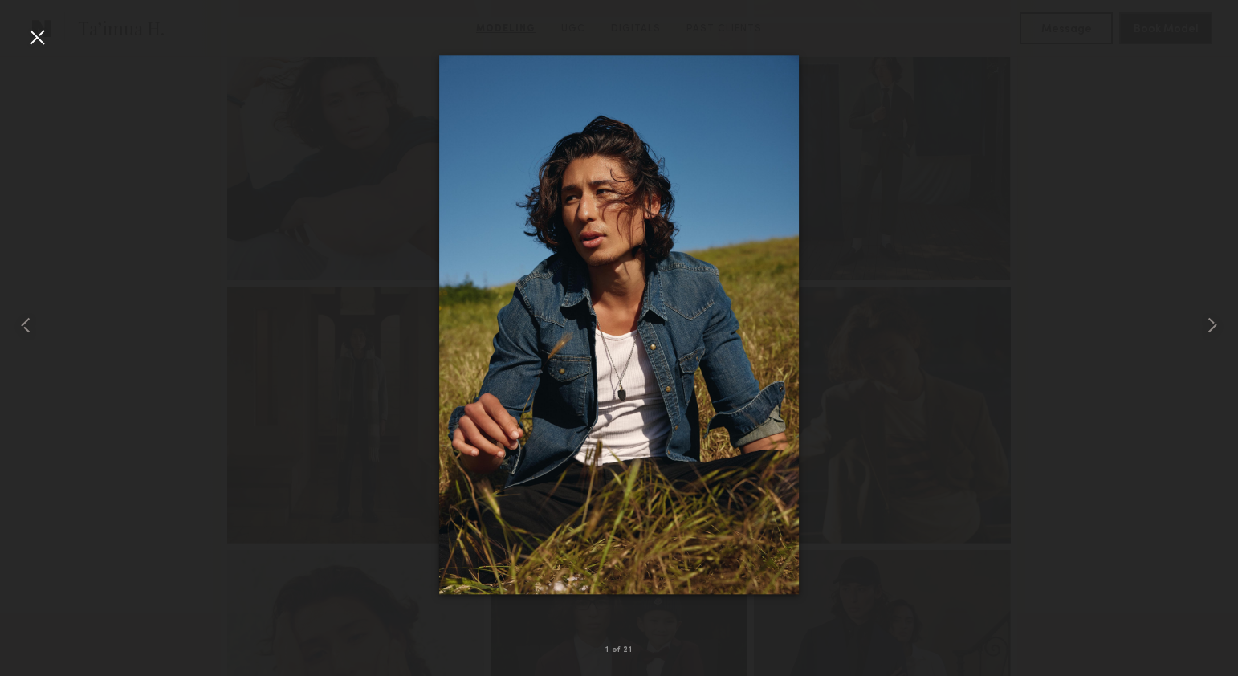
click at [26, 36] on div at bounding box center [37, 37] width 26 height 26
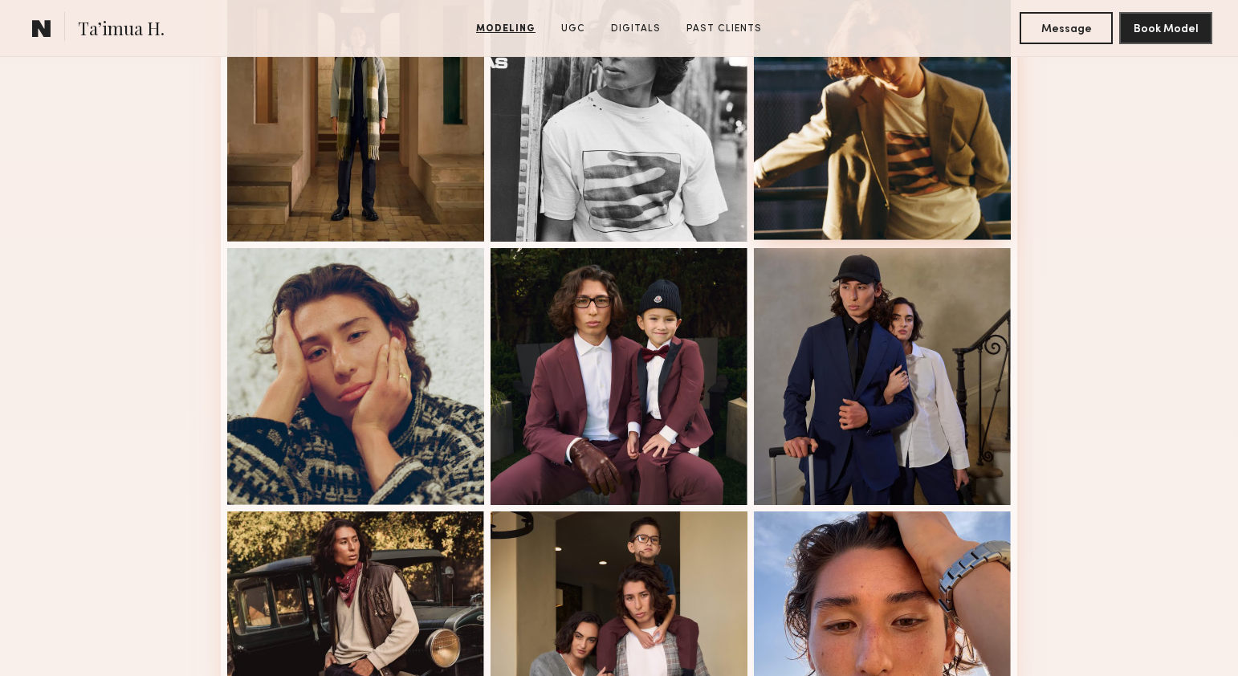
scroll to position [2103, 0]
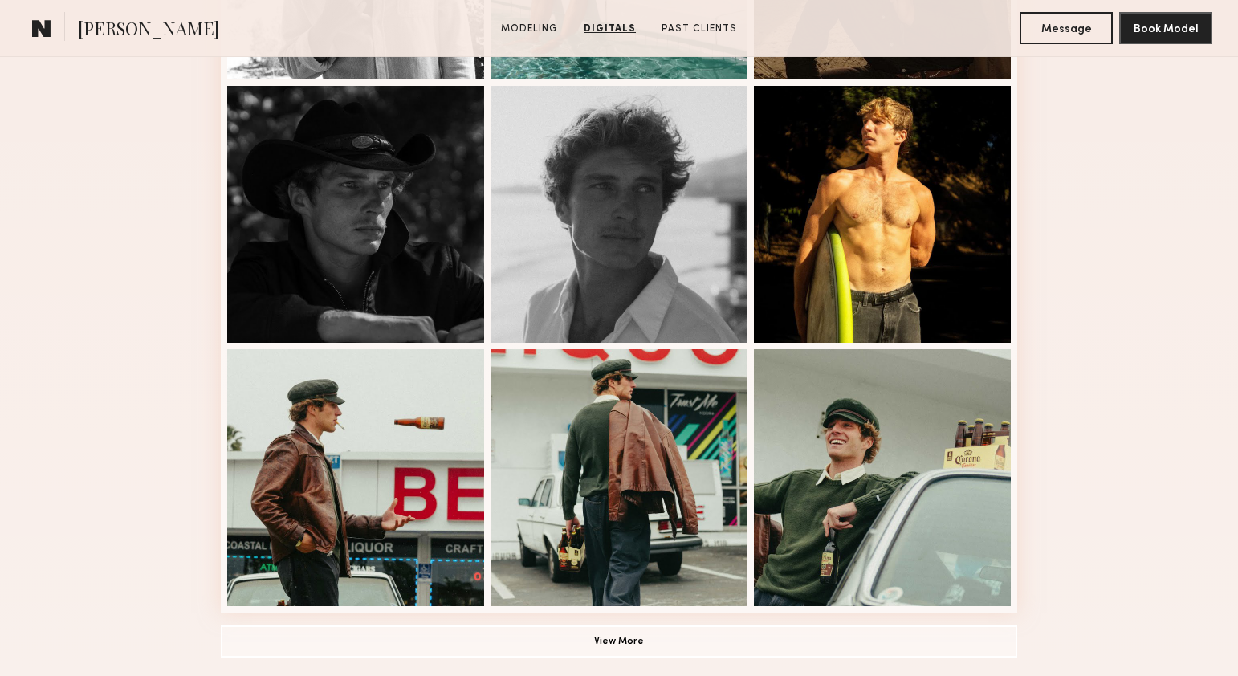
scroll to position [905, 0]
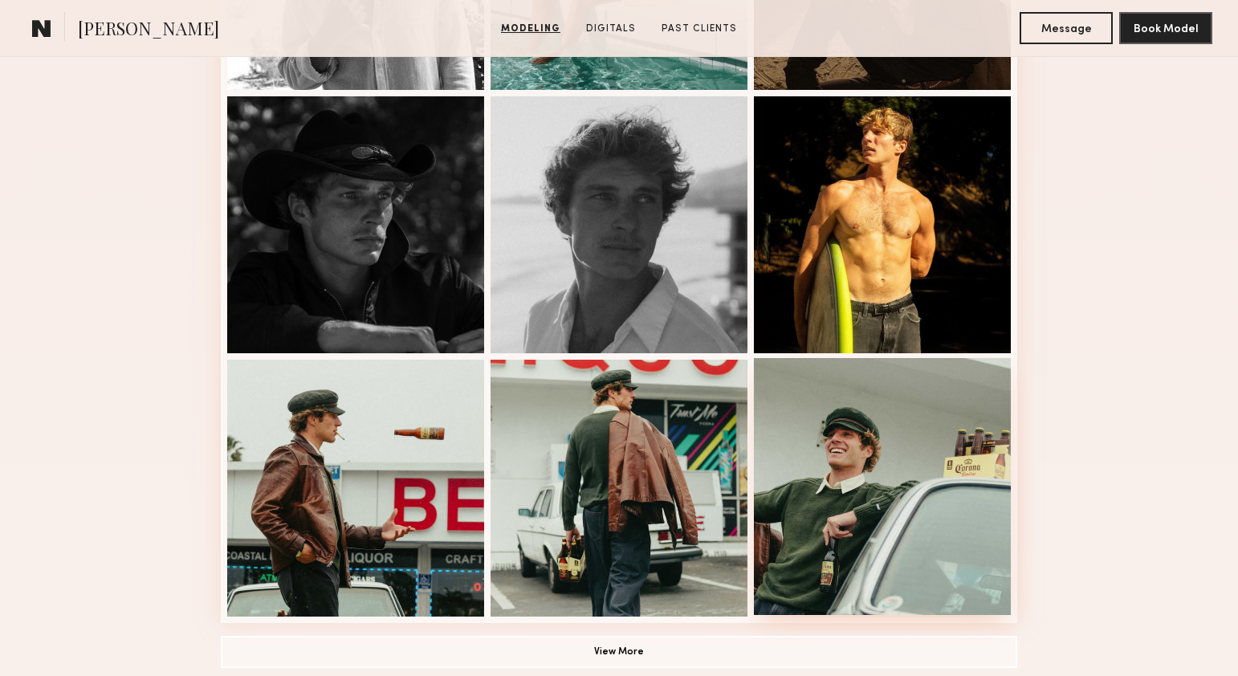
click at [863, 520] on div at bounding box center [882, 486] width 257 height 257
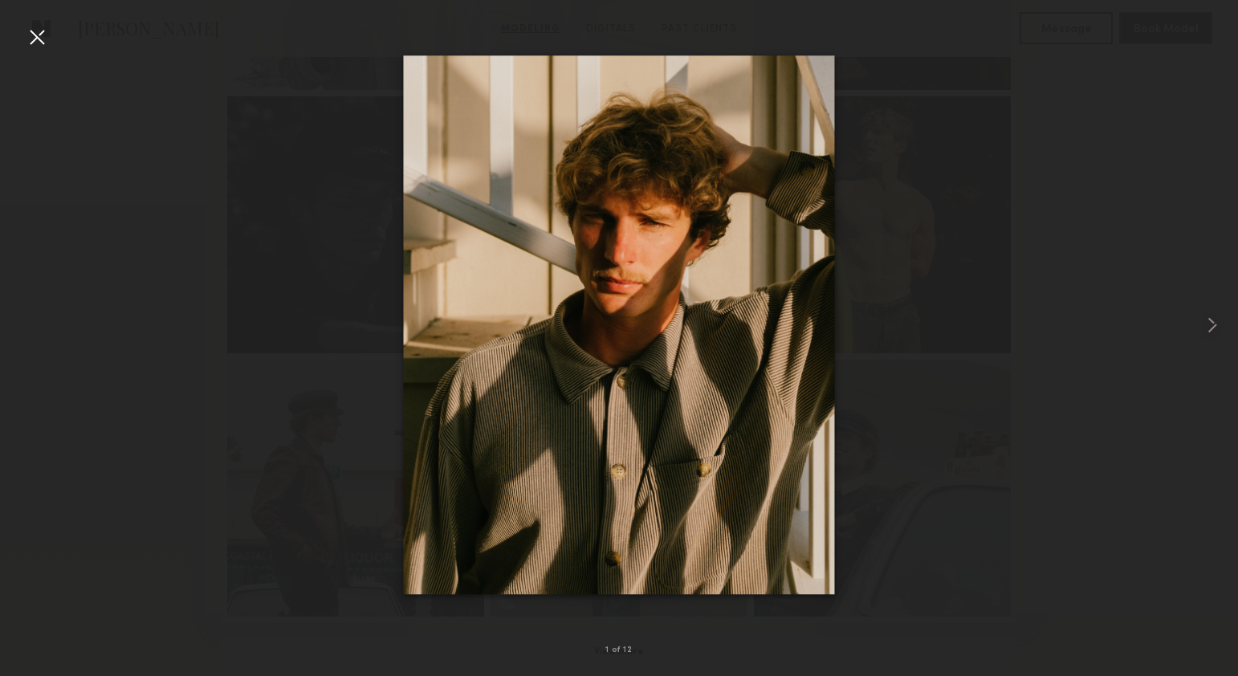
click at [39, 39] on div at bounding box center [37, 37] width 26 height 26
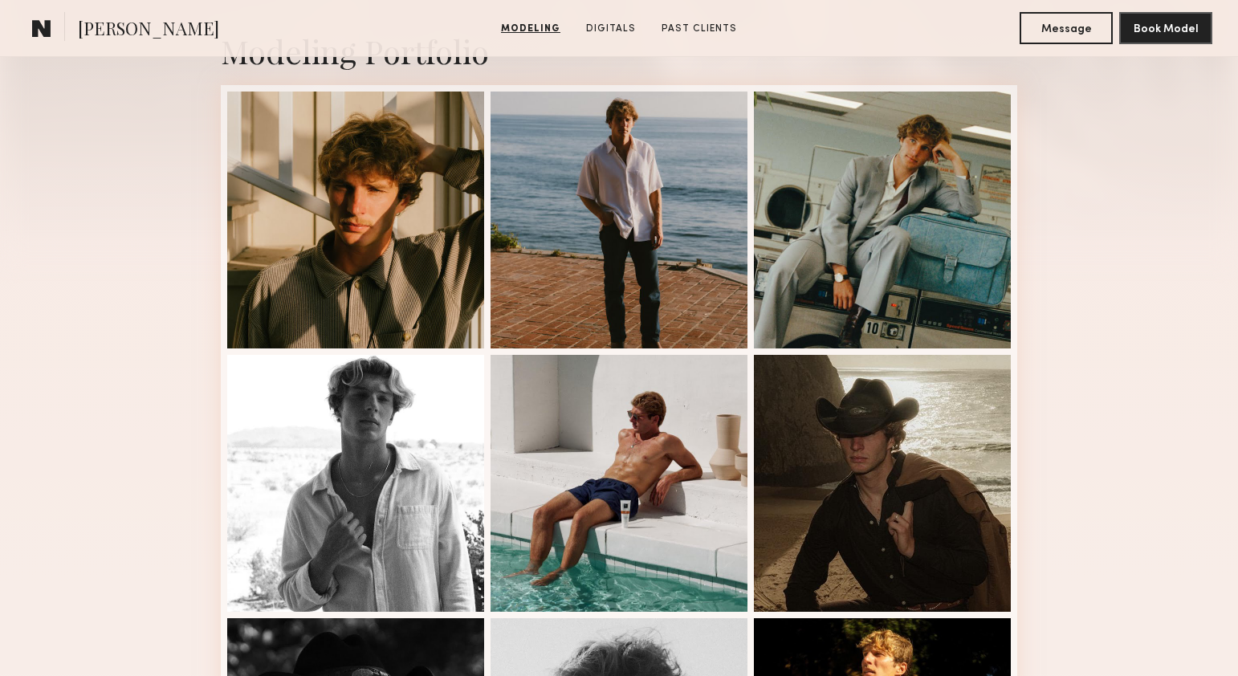
scroll to position [348, 0]
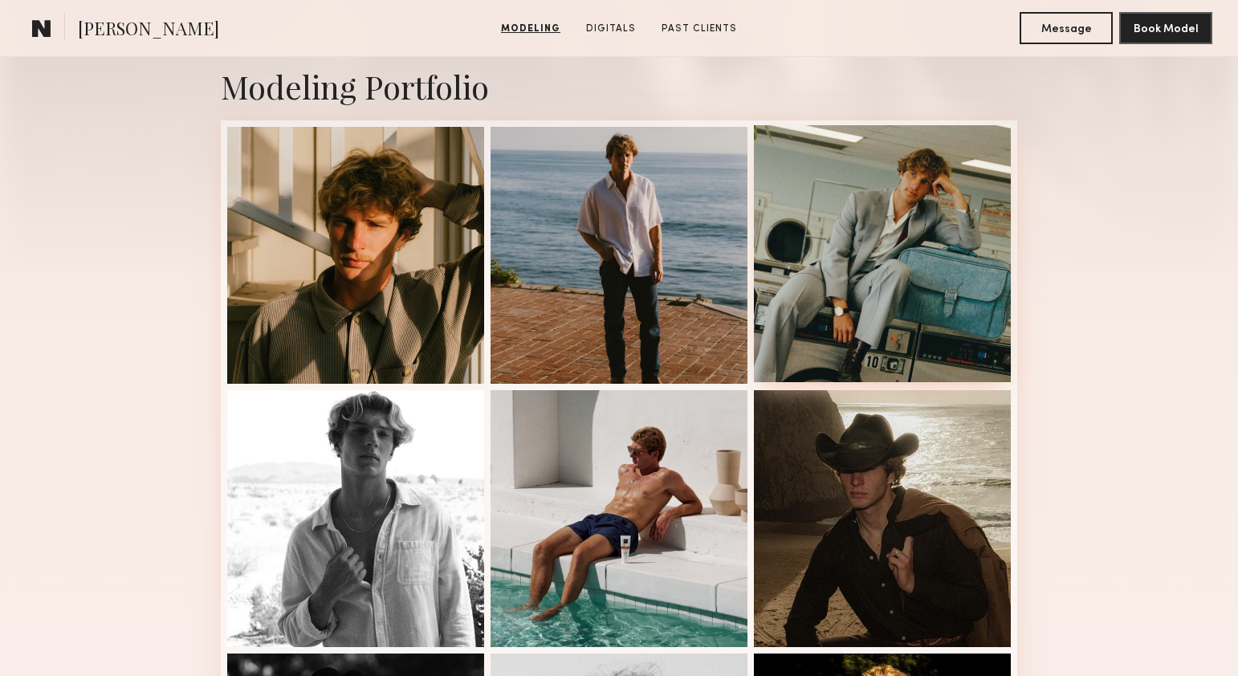
click at [931, 249] on div at bounding box center [882, 253] width 257 height 257
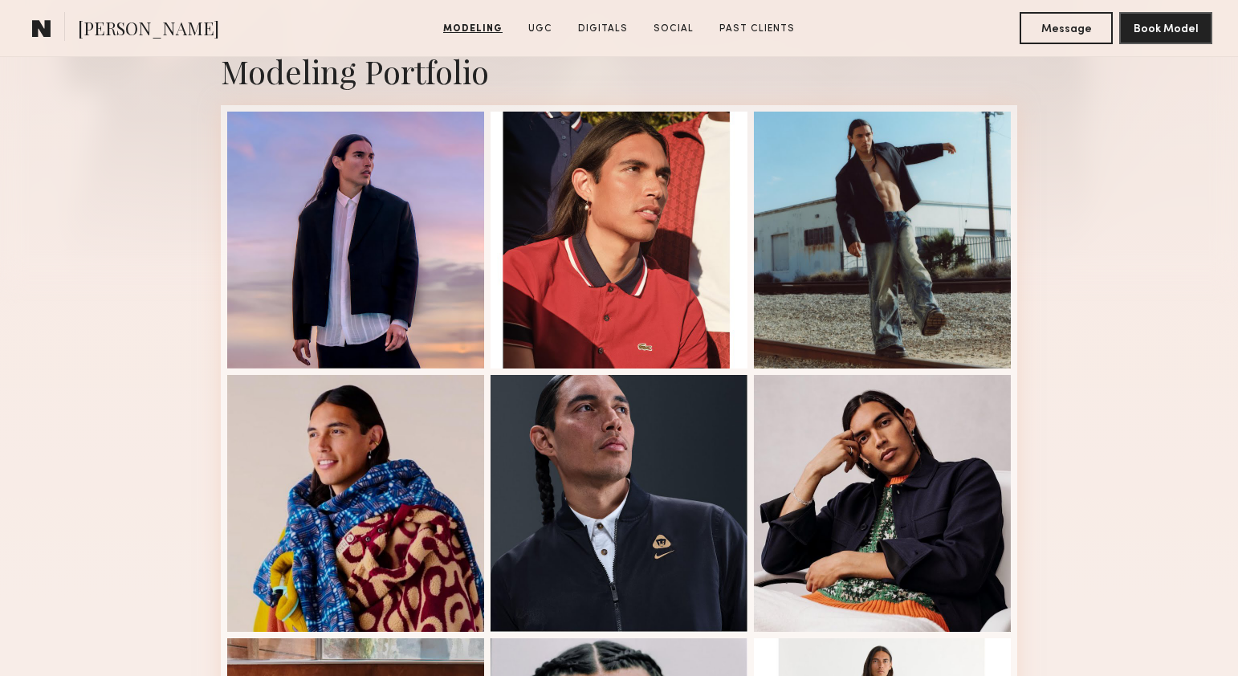
scroll to position [61, 0]
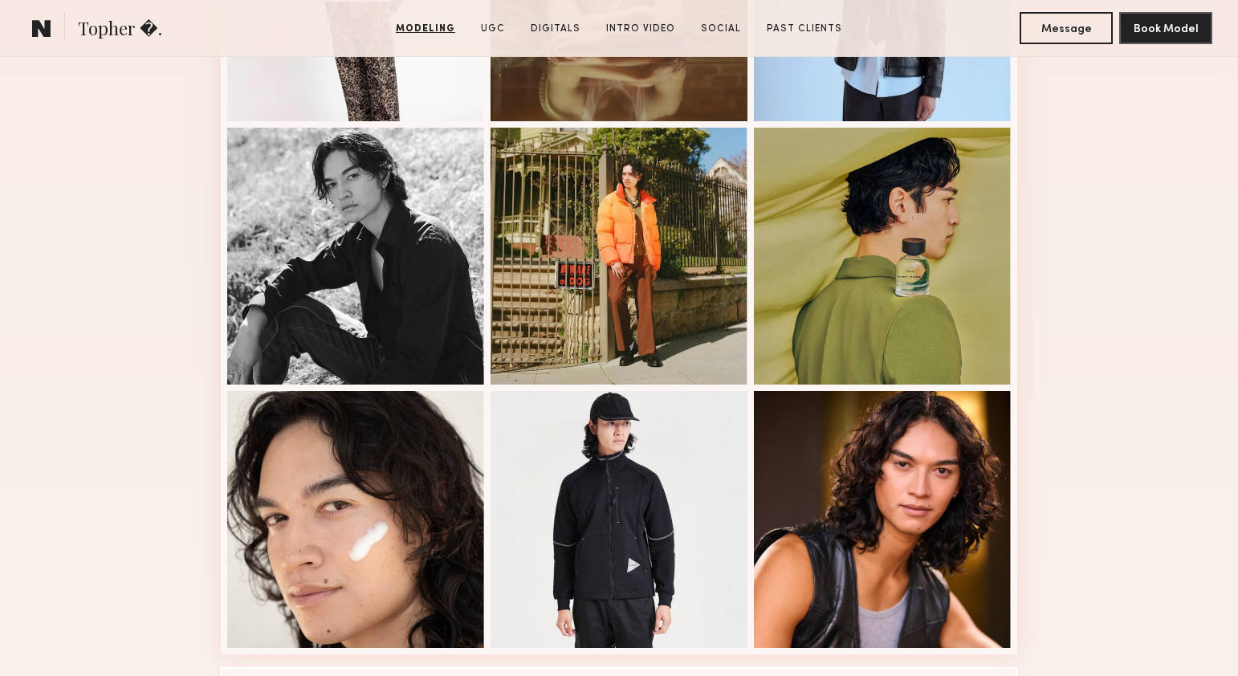
scroll to position [1036, 0]
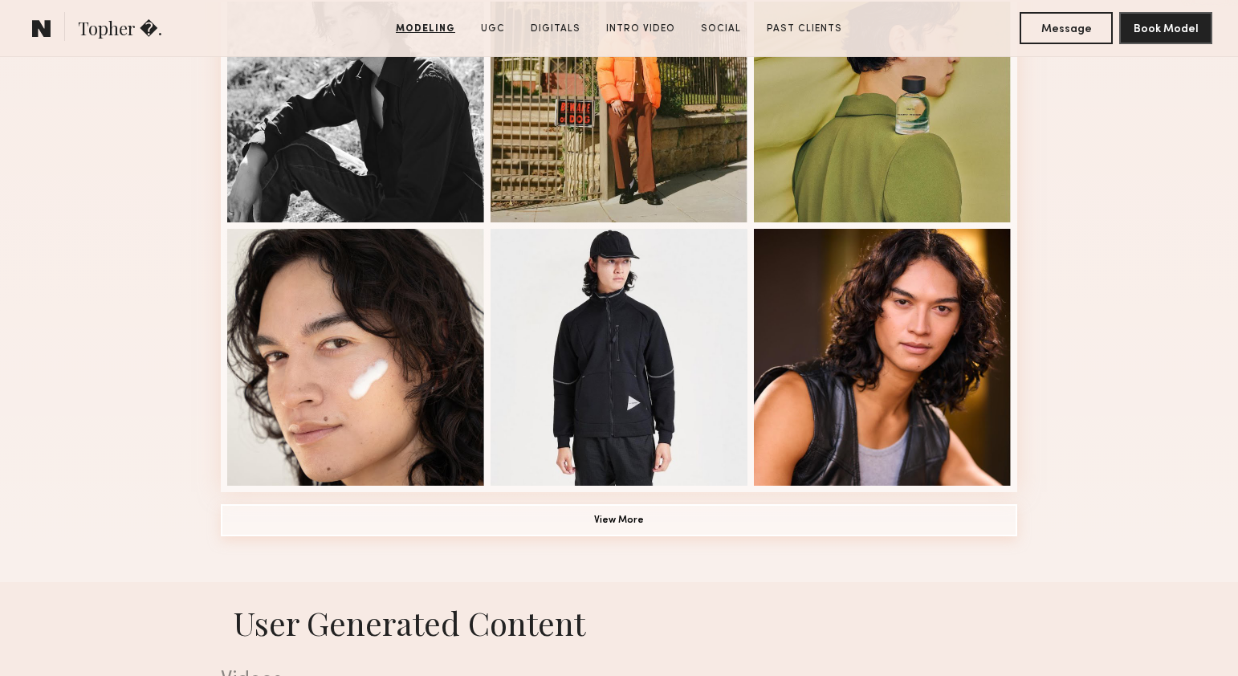
click at [639, 514] on button "View More" at bounding box center [619, 520] width 796 height 32
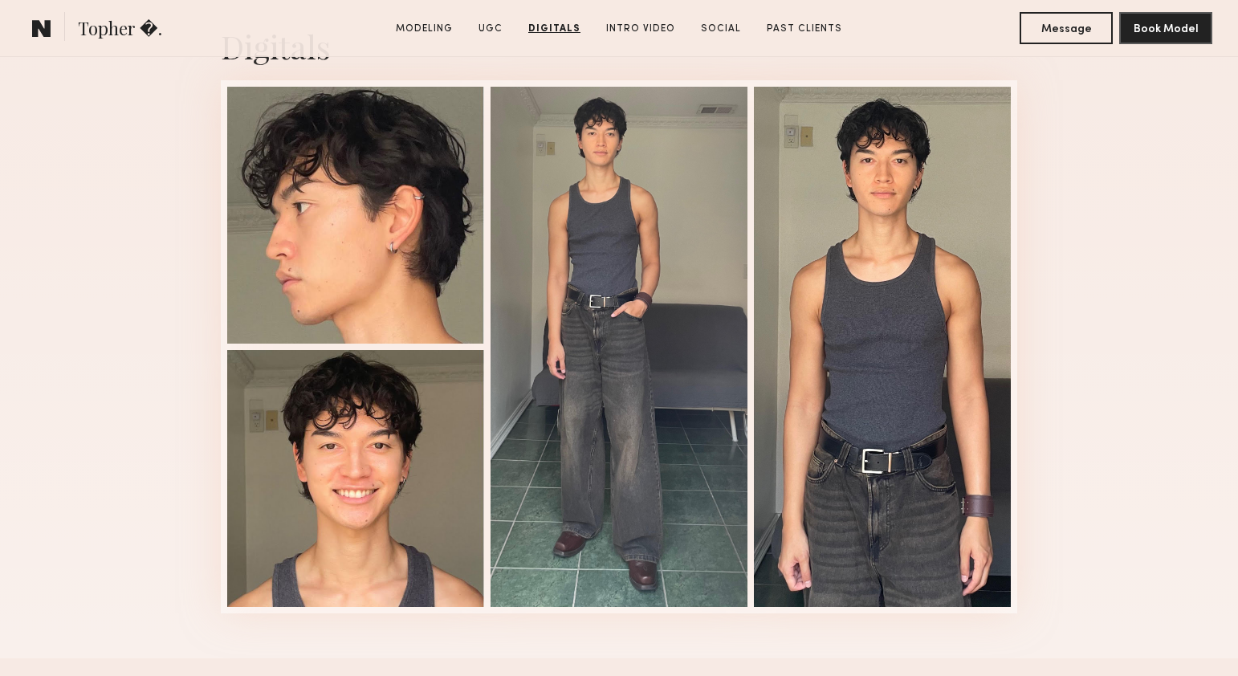
scroll to position [4173, 0]
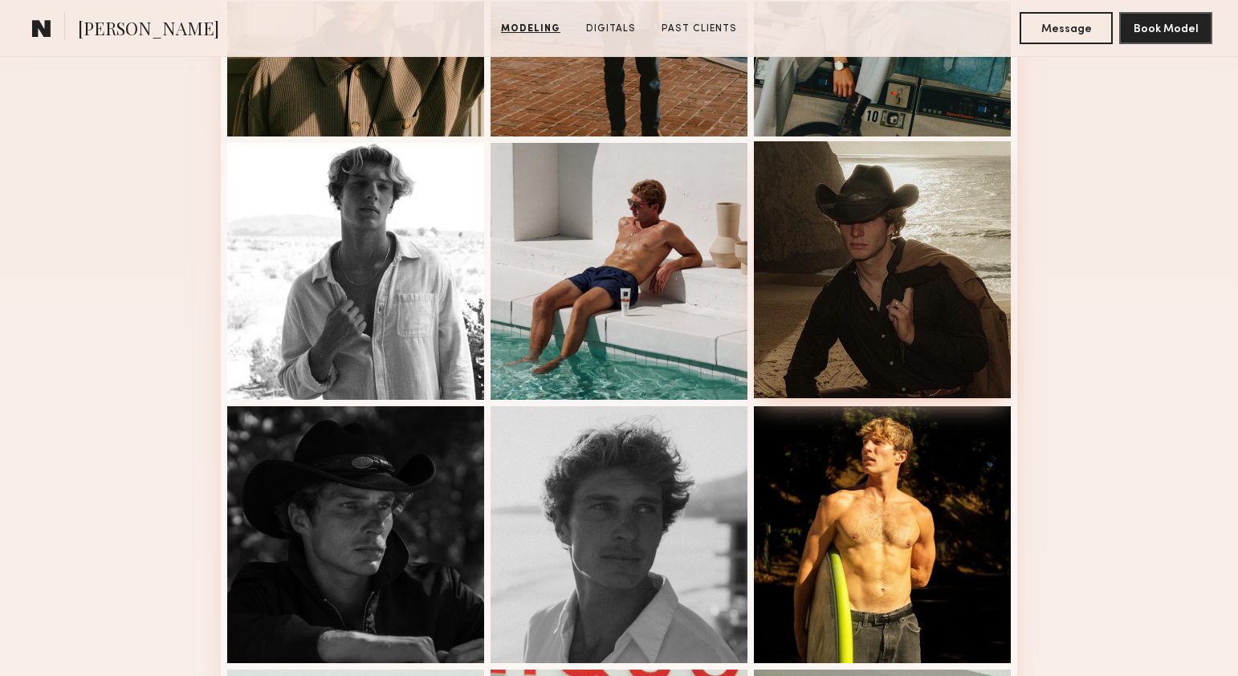
scroll to position [594, 0]
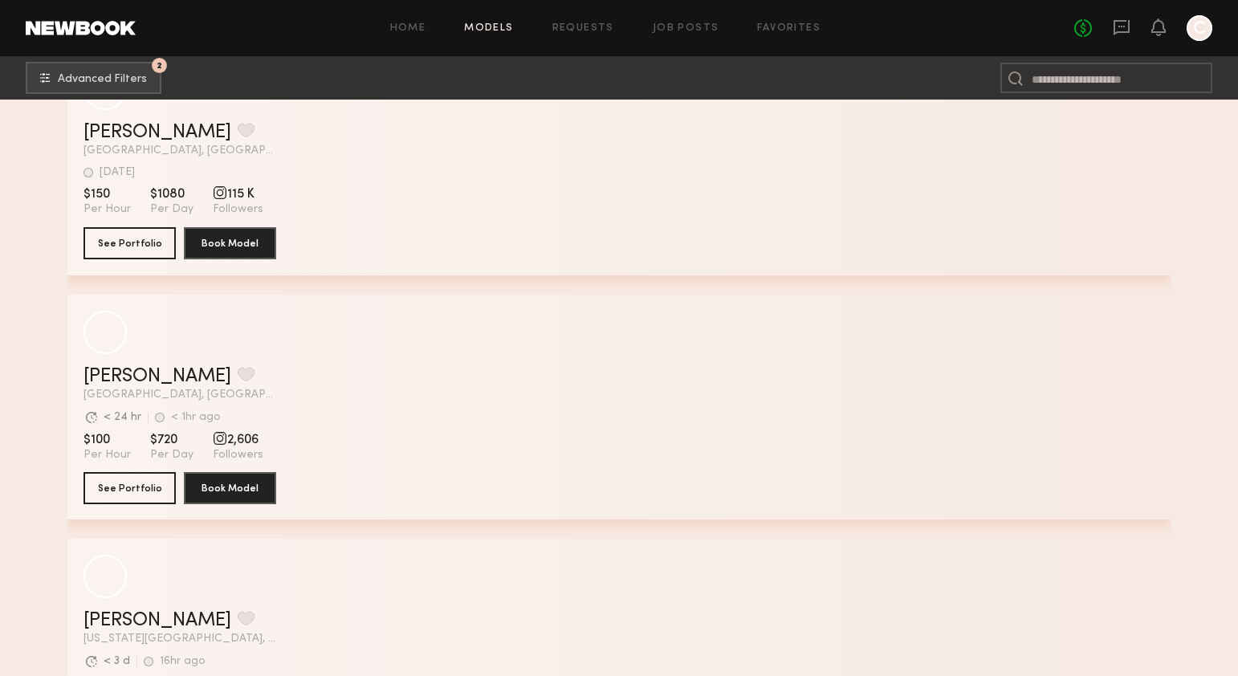
scroll to position [106236, 0]
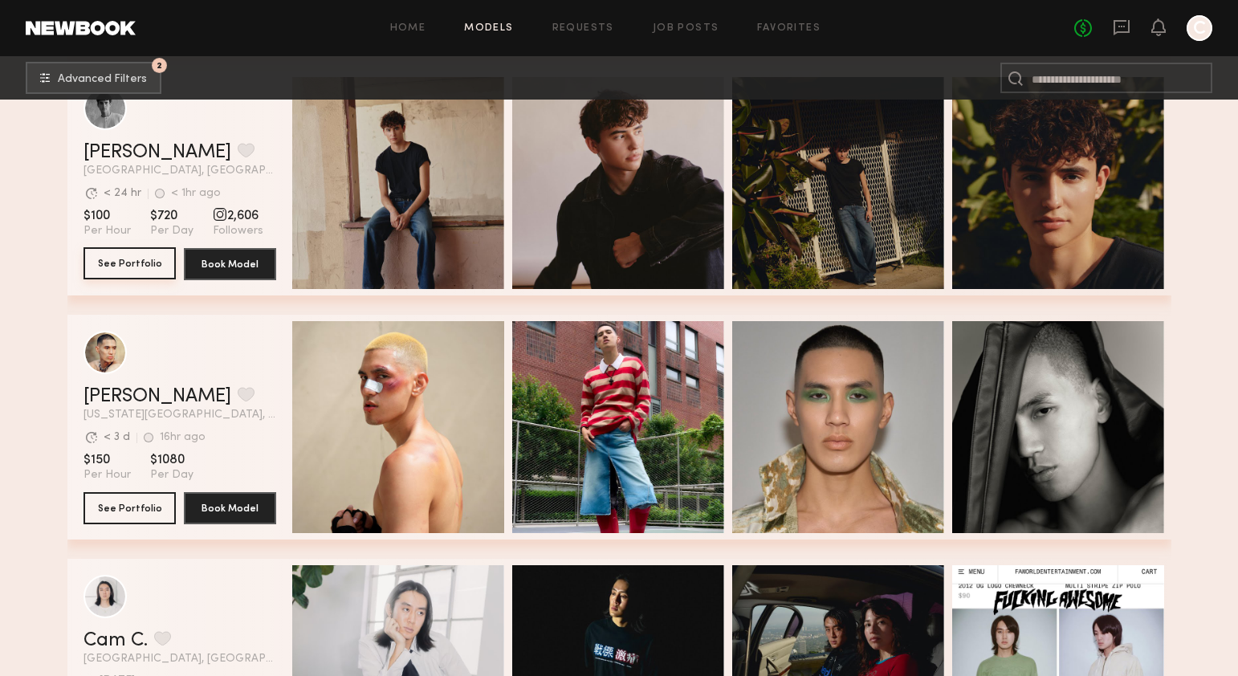
click at [127, 260] on button "See Portfolio" at bounding box center [130, 263] width 92 height 32
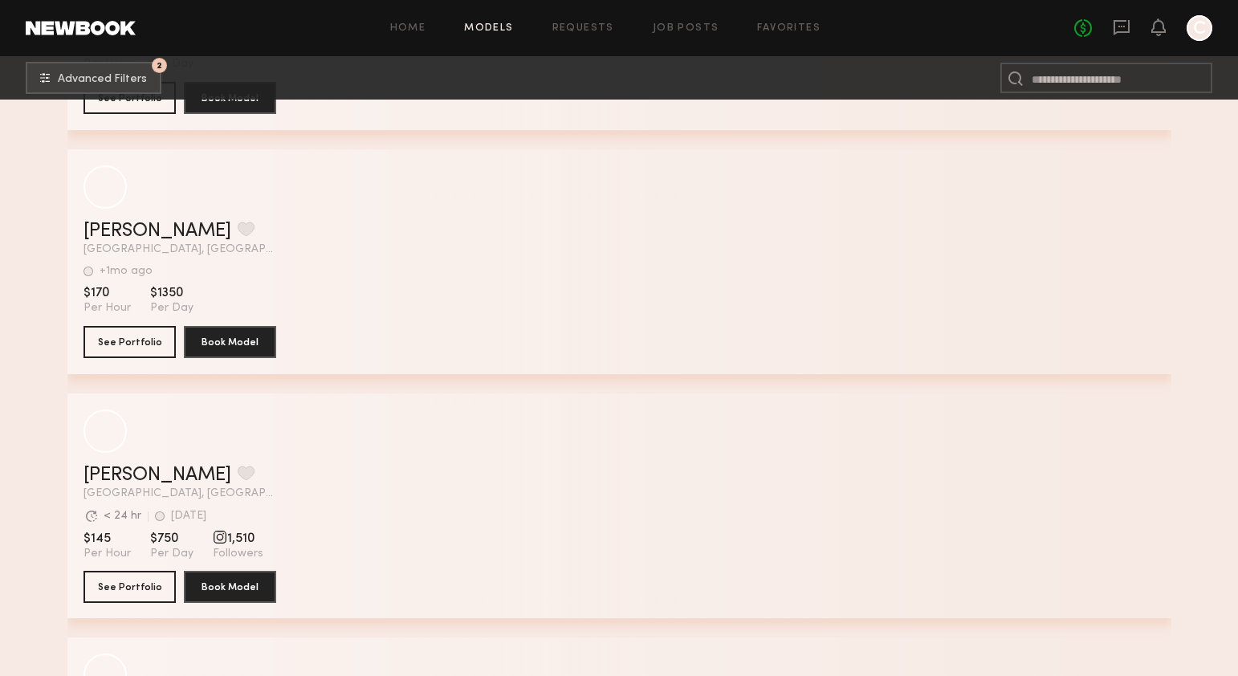
scroll to position [120516, 0]
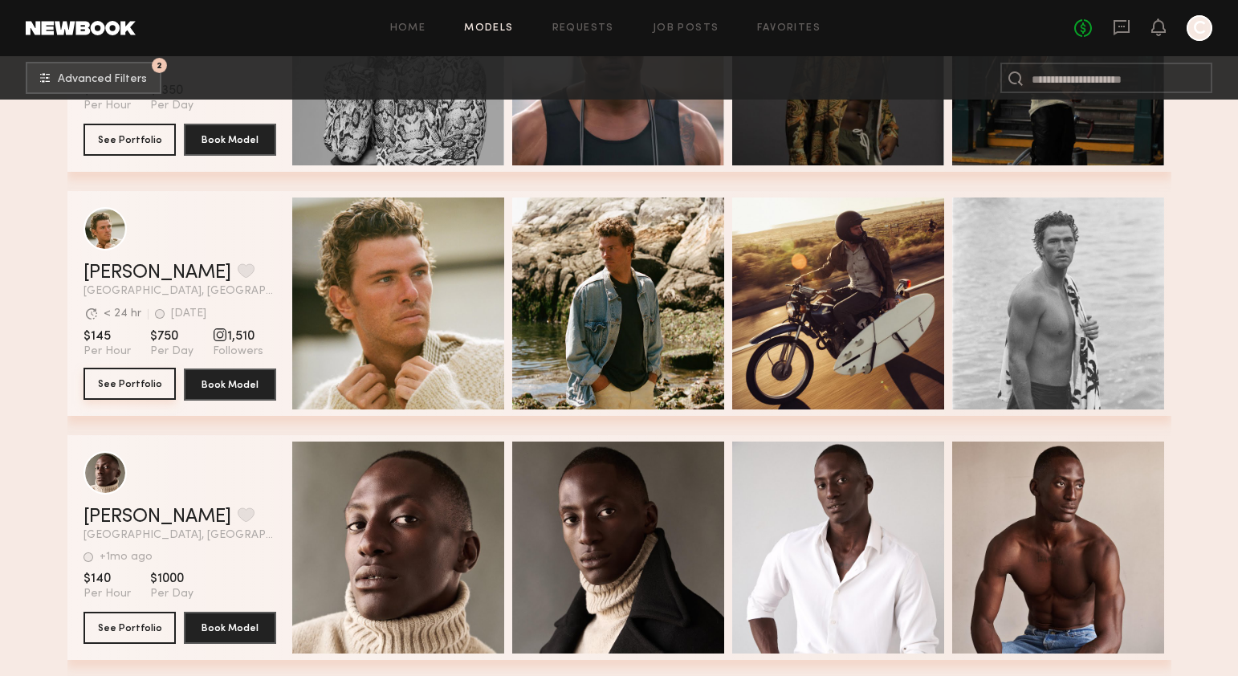
click at [152, 381] on button "See Portfolio" at bounding box center [130, 384] width 92 height 32
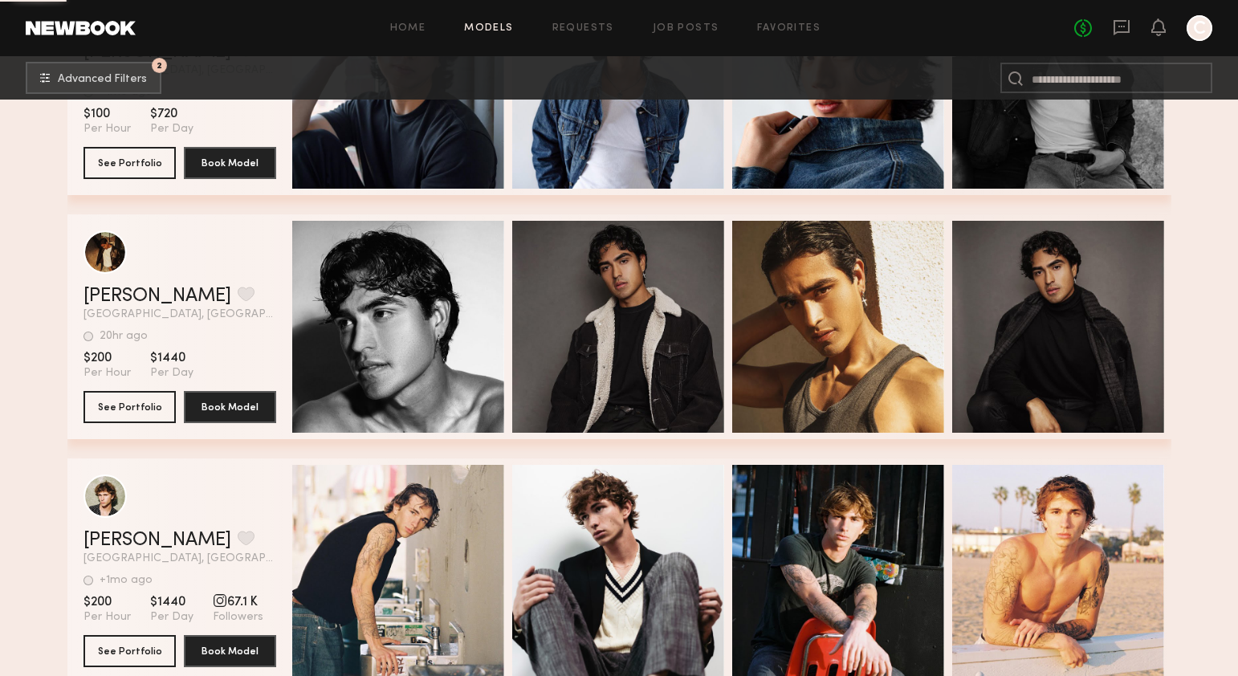
scroll to position [122202, 0]
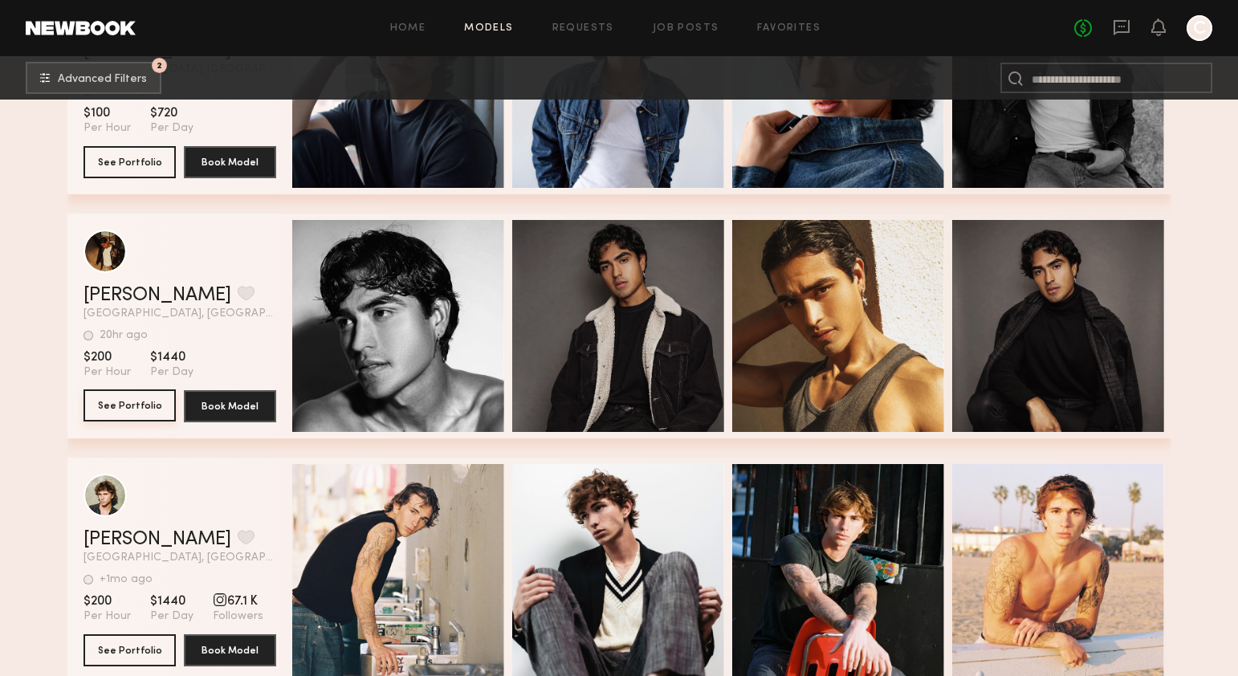
click at [126, 397] on button "See Portfolio" at bounding box center [130, 405] width 92 height 32
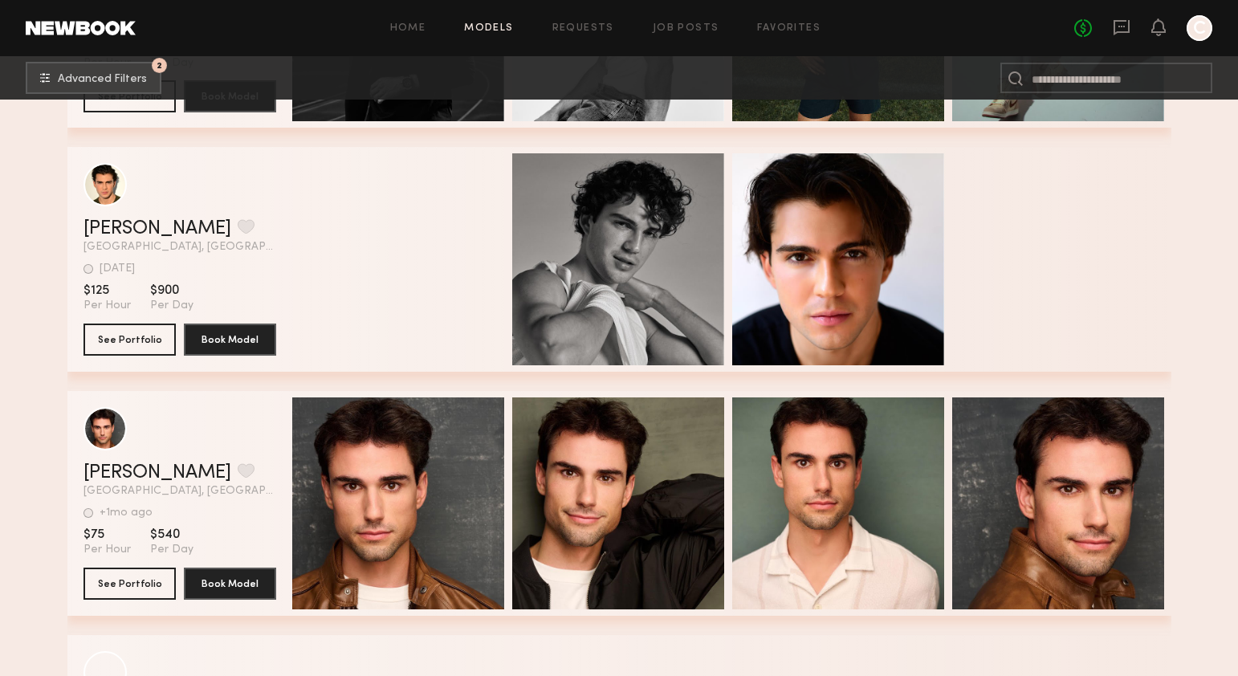
scroll to position [126680, 0]
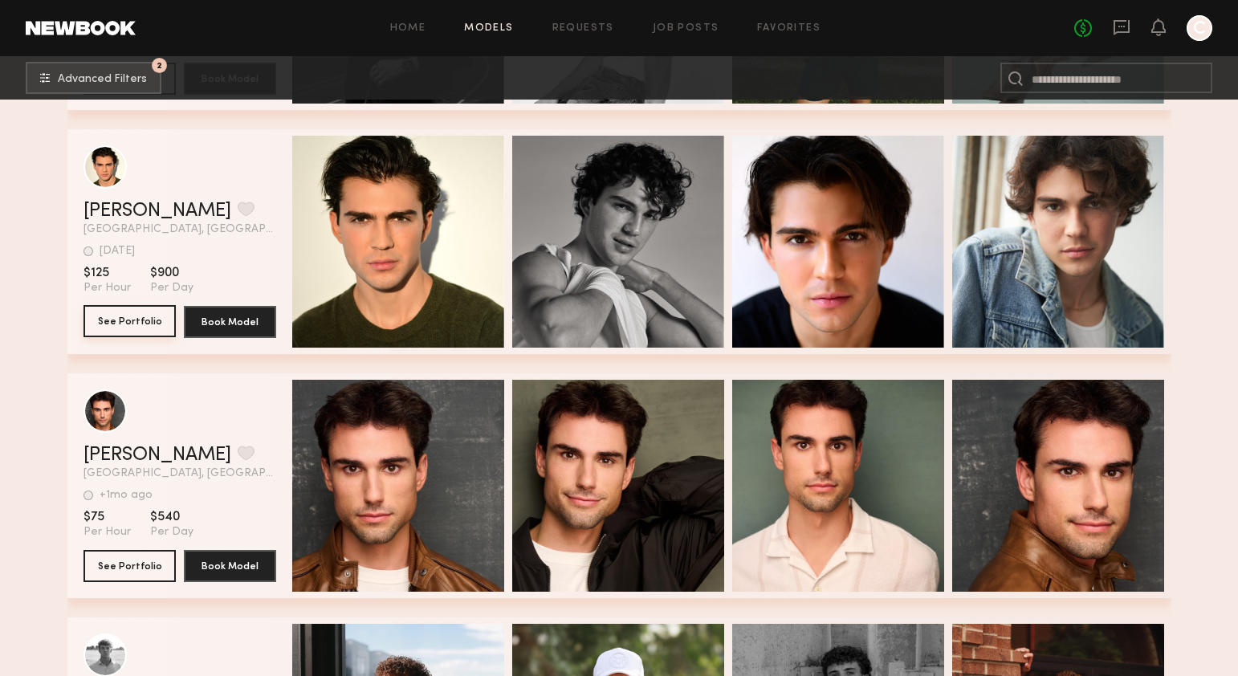
click at [147, 324] on button "See Portfolio" at bounding box center [130, 321] width 92 height 32
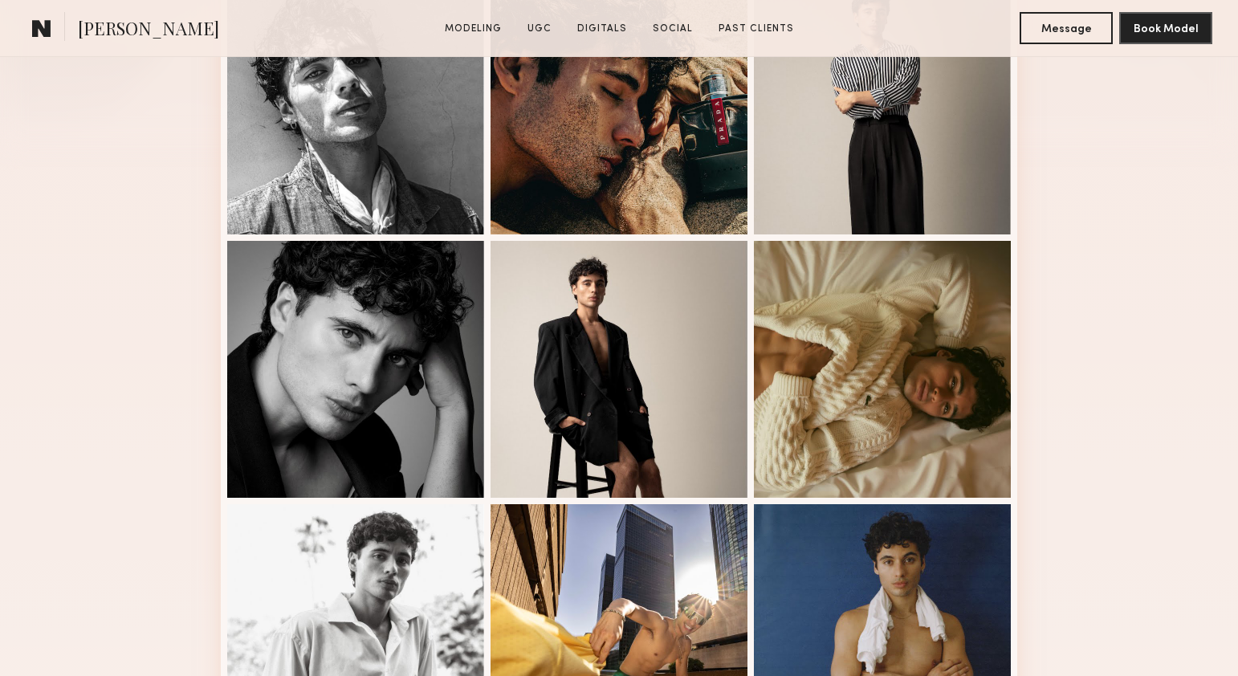
scroll to position [707, 0]
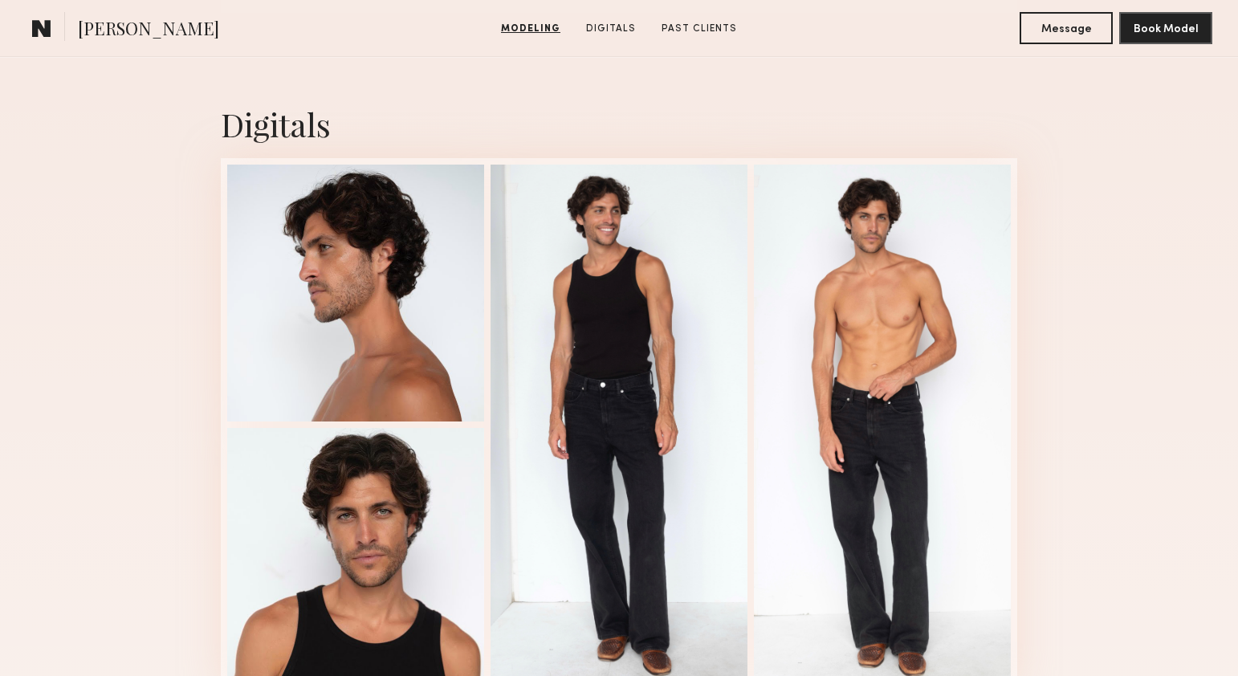
scroll to position [1564, 0]
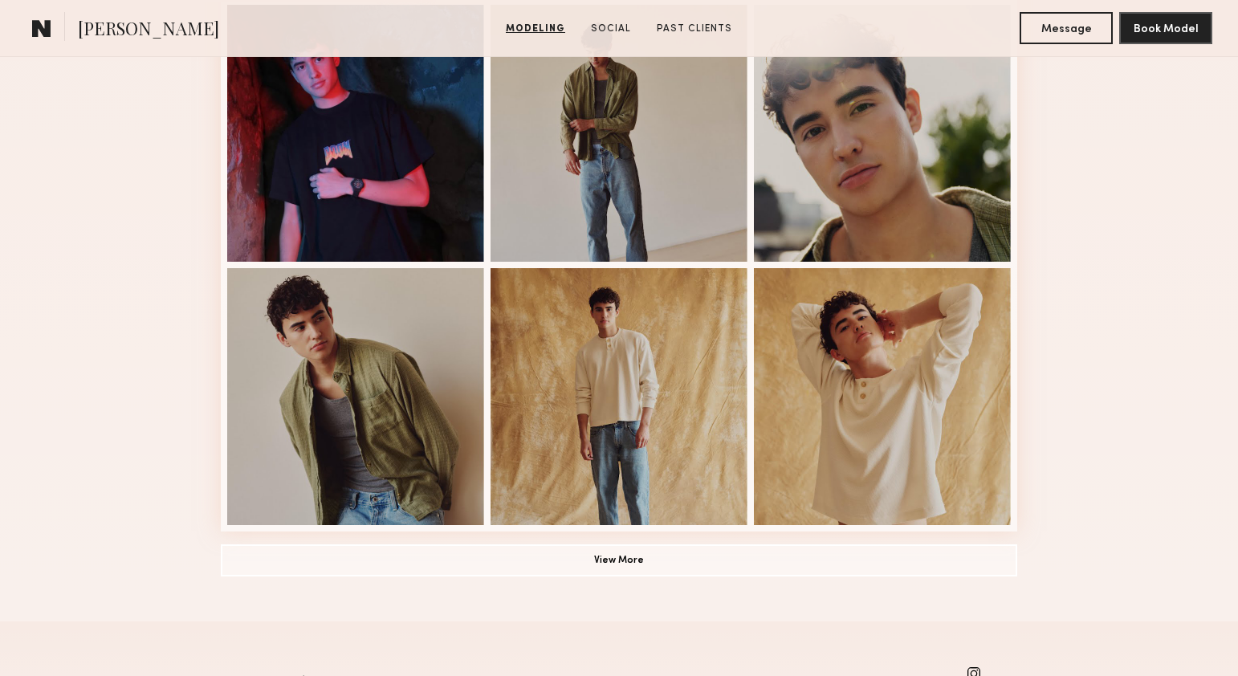
scroll to position [997, 0]
click at [751, 558] on button "View More" at bounding box center [619, 559] width 796 height 32
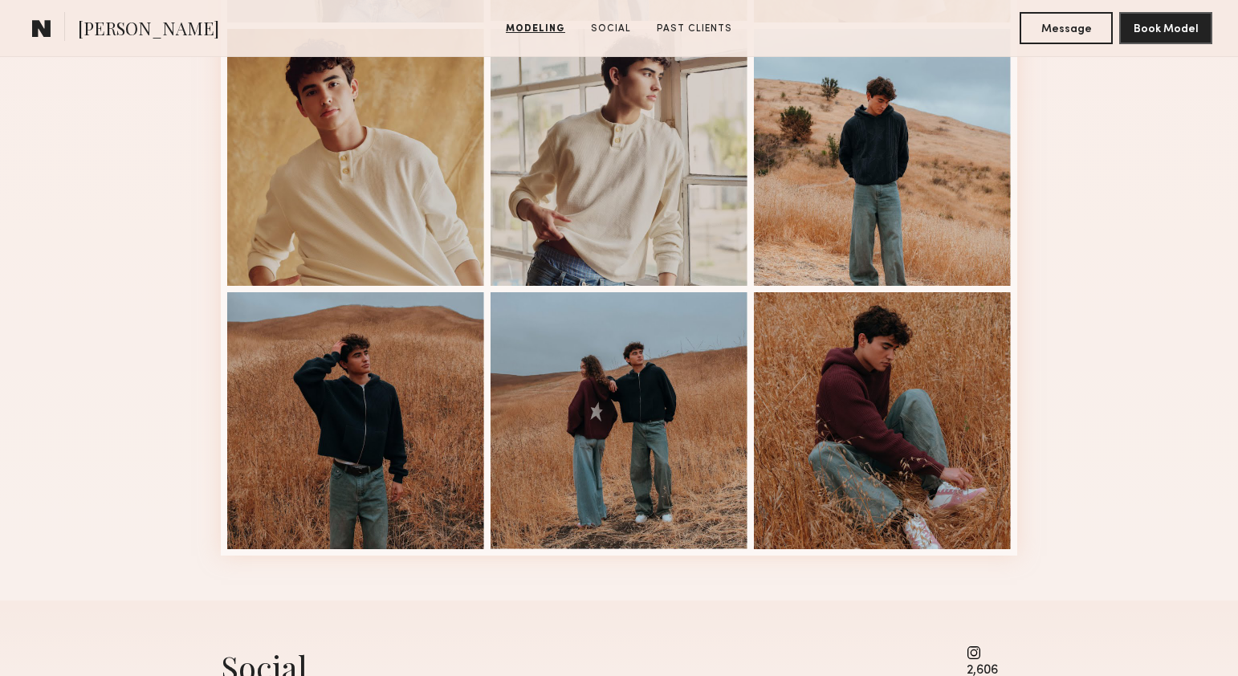
scroll to position [1500, 0]
